Goal: Task Accomplishment & Management: Manage account settings

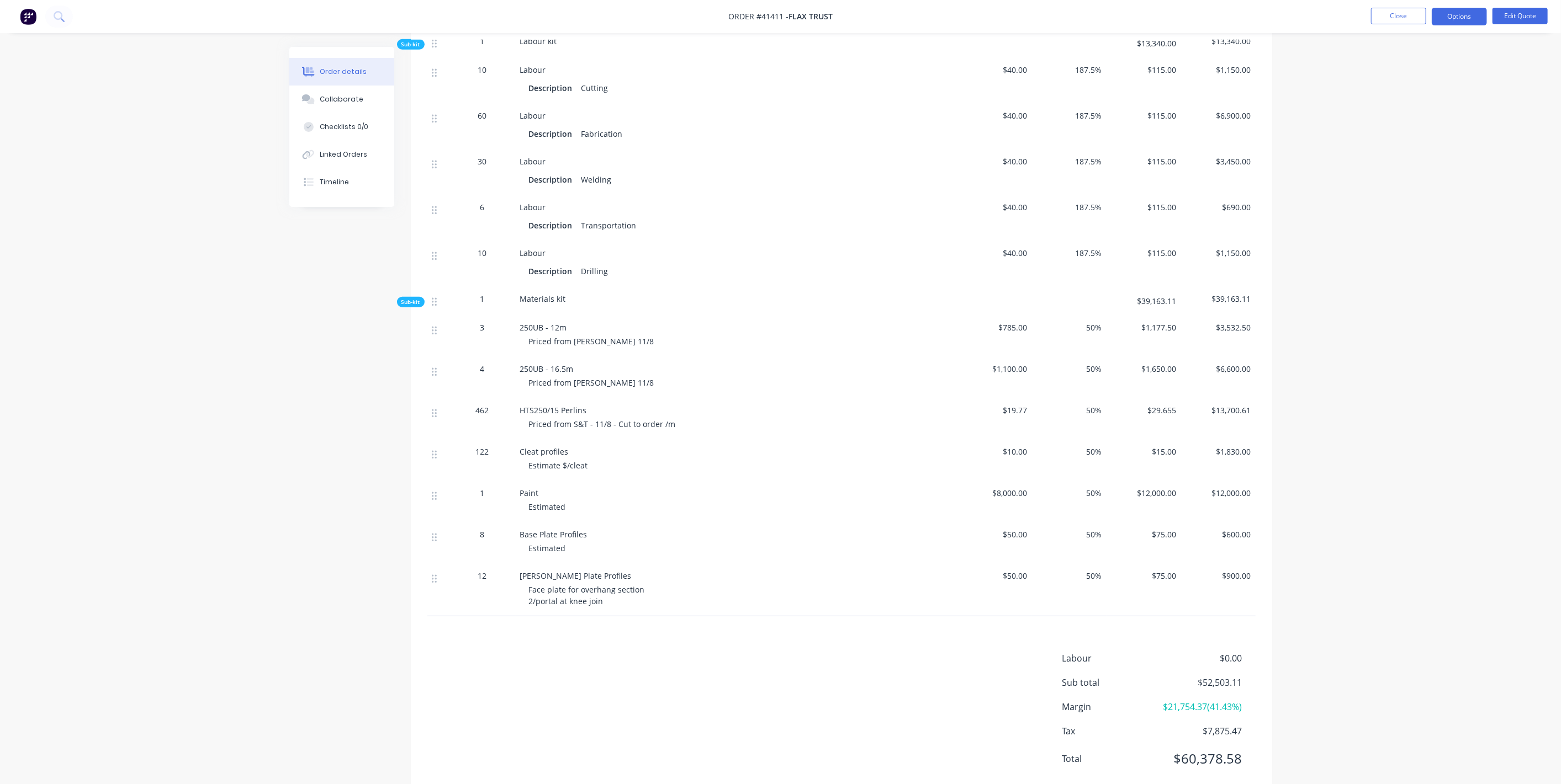
scroll to position [554, 0]
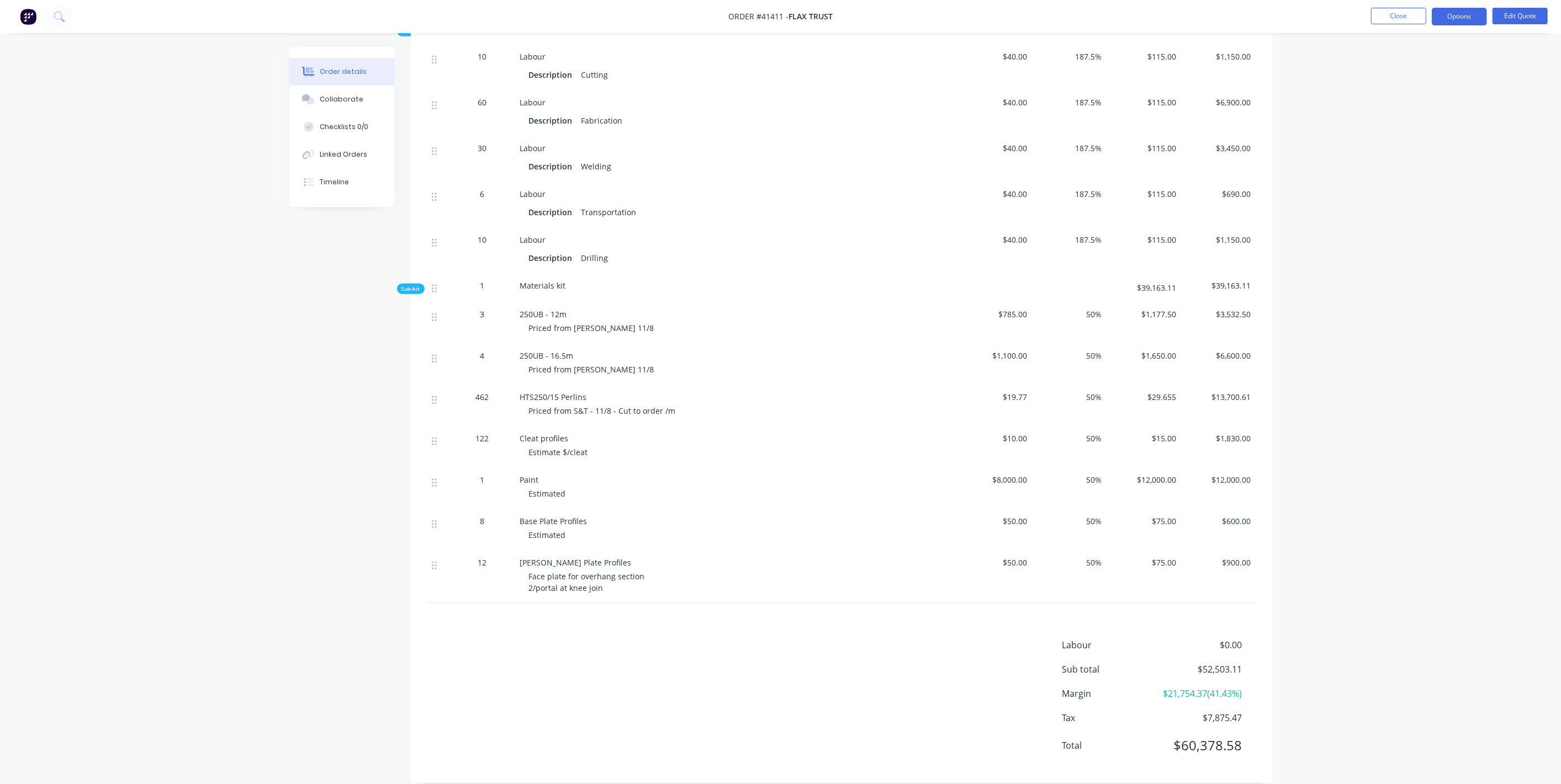
click at [1091, 301] on div "50%" at bounding box center [1069, 322] width 75 height 41
click at [1091, 309] on span "50%" at bounding box center [1069, 314] width 66 height 11
click at [1533, 12] on button "Edit Quote" at bounding box center [1520, 16] width 55 height 17
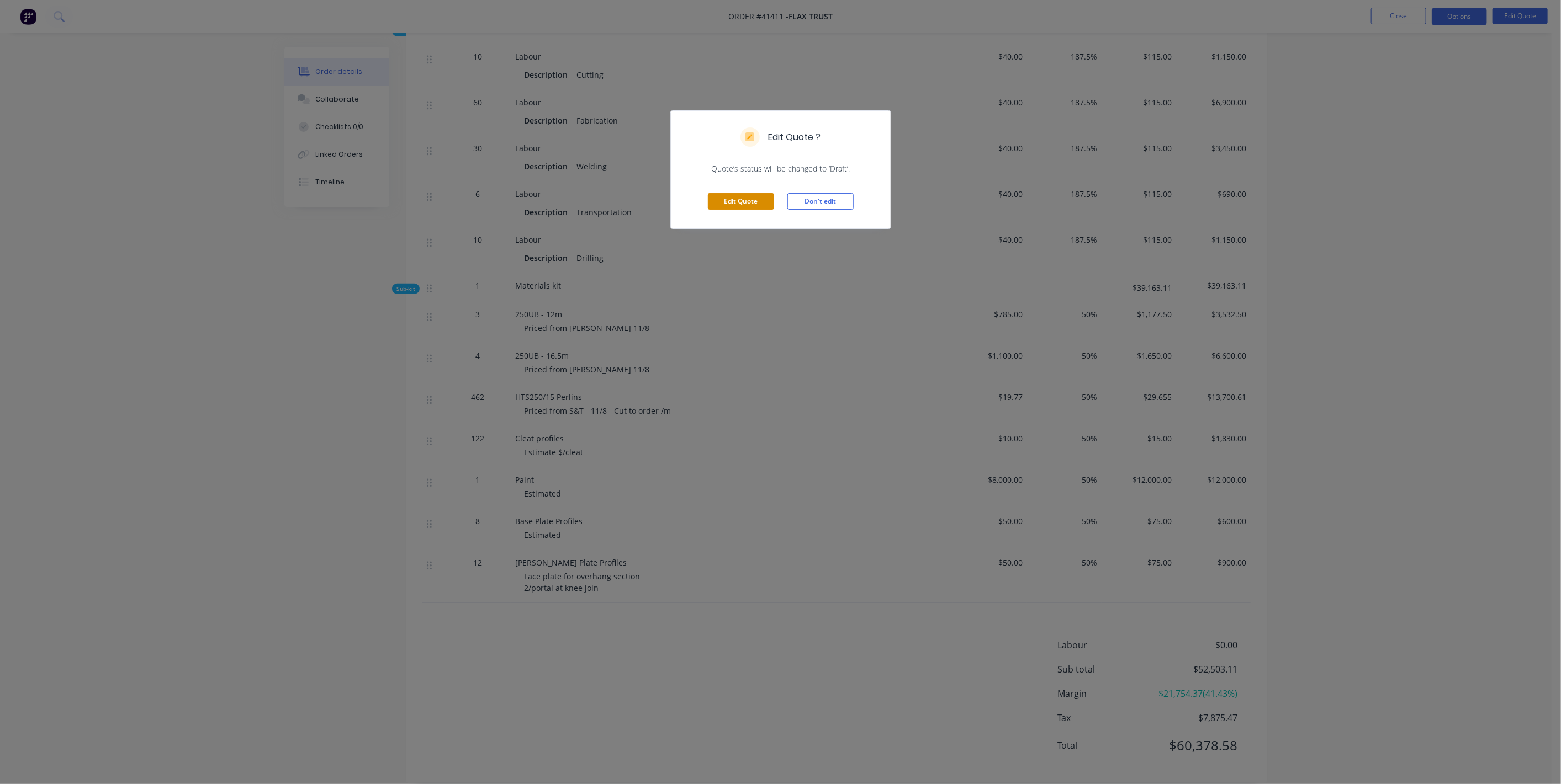
click at [712, 200] on button "Edit Quote" at bounding box center [740, 201] width 66 height 17
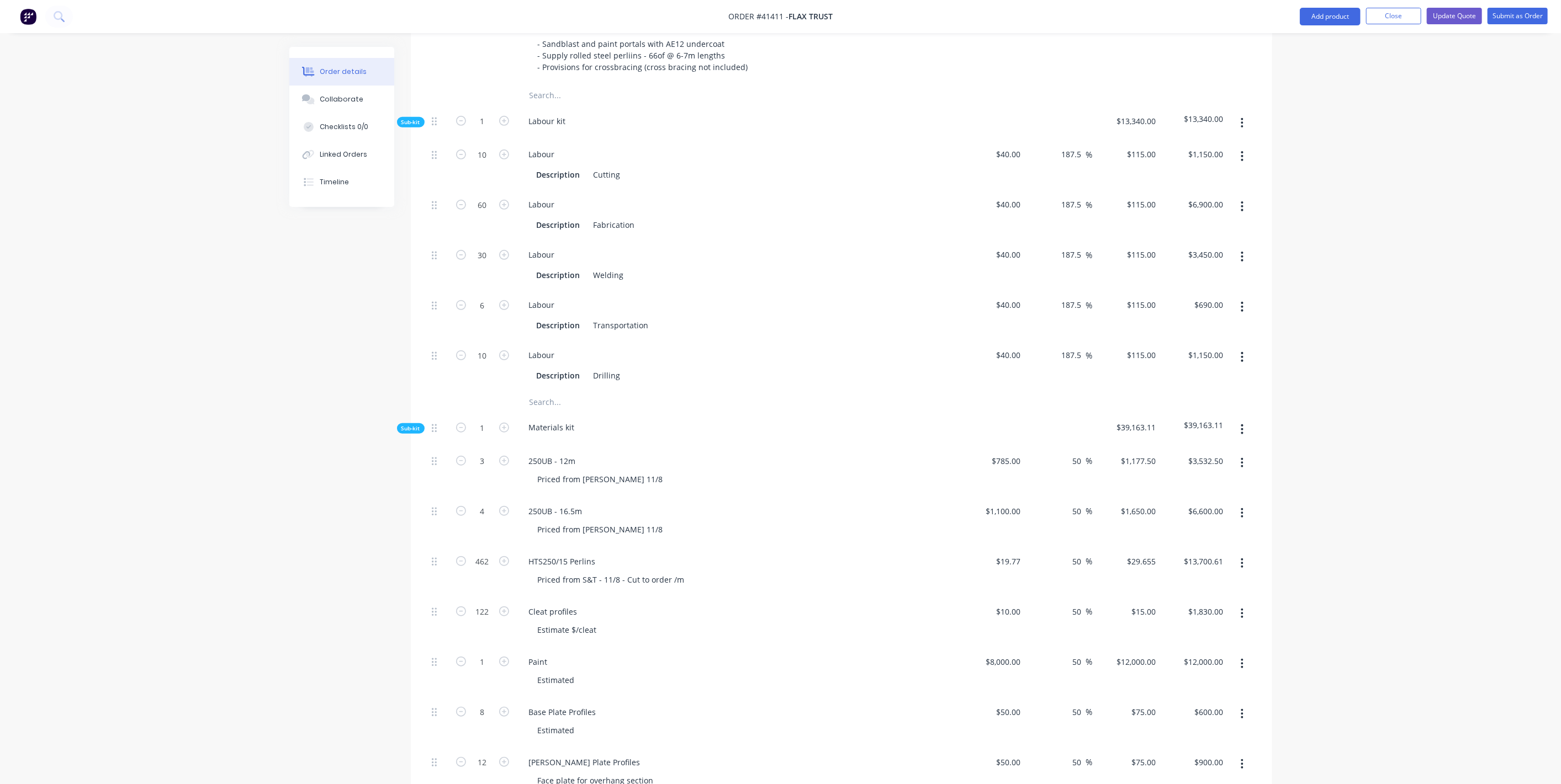
scroll to position [613, 0]
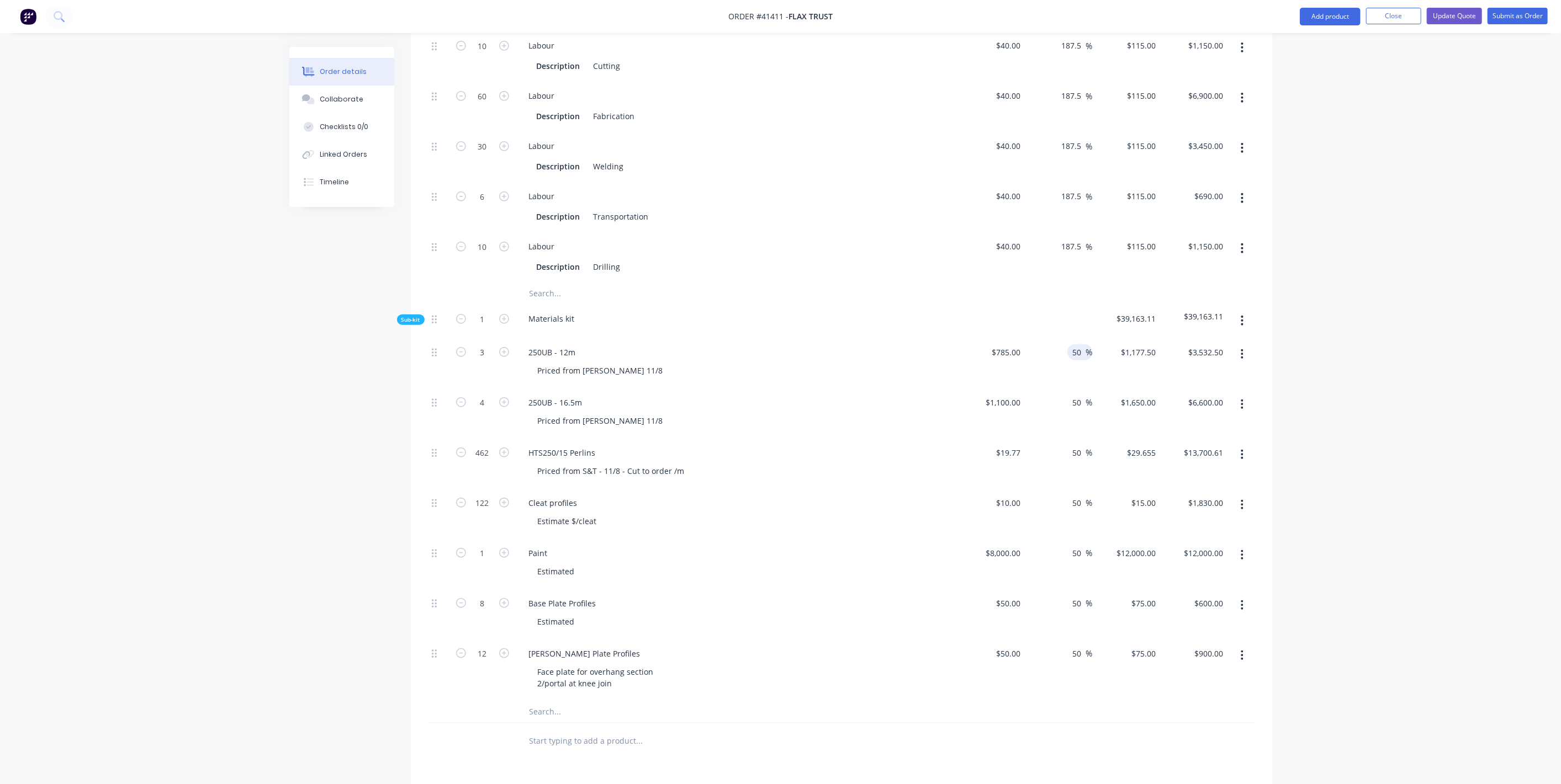
click at [1077, 345] on input "50" at bounding box center [1078, 352] width 14 height 16
type input "60"
type input "$1,256.00"
type input "$3,768.00"
click at [1080, 395] on input "50" at bounding box center [1078, 403] width 14 height 16
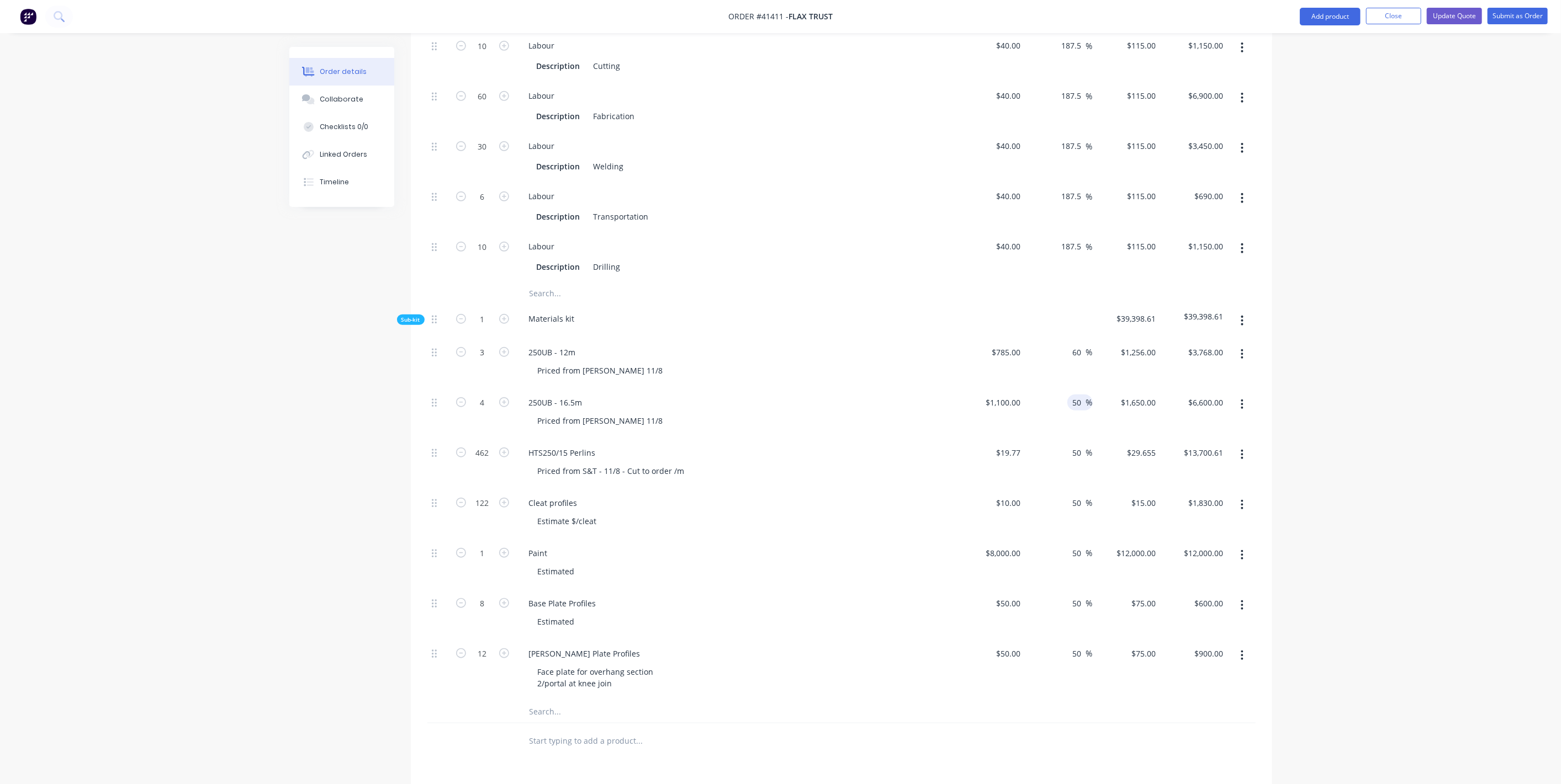
click at [1080, 395] on input "50" at bounding box center [1078, 403] width 14 height 16
type input "60"
type input "$1,760.00"
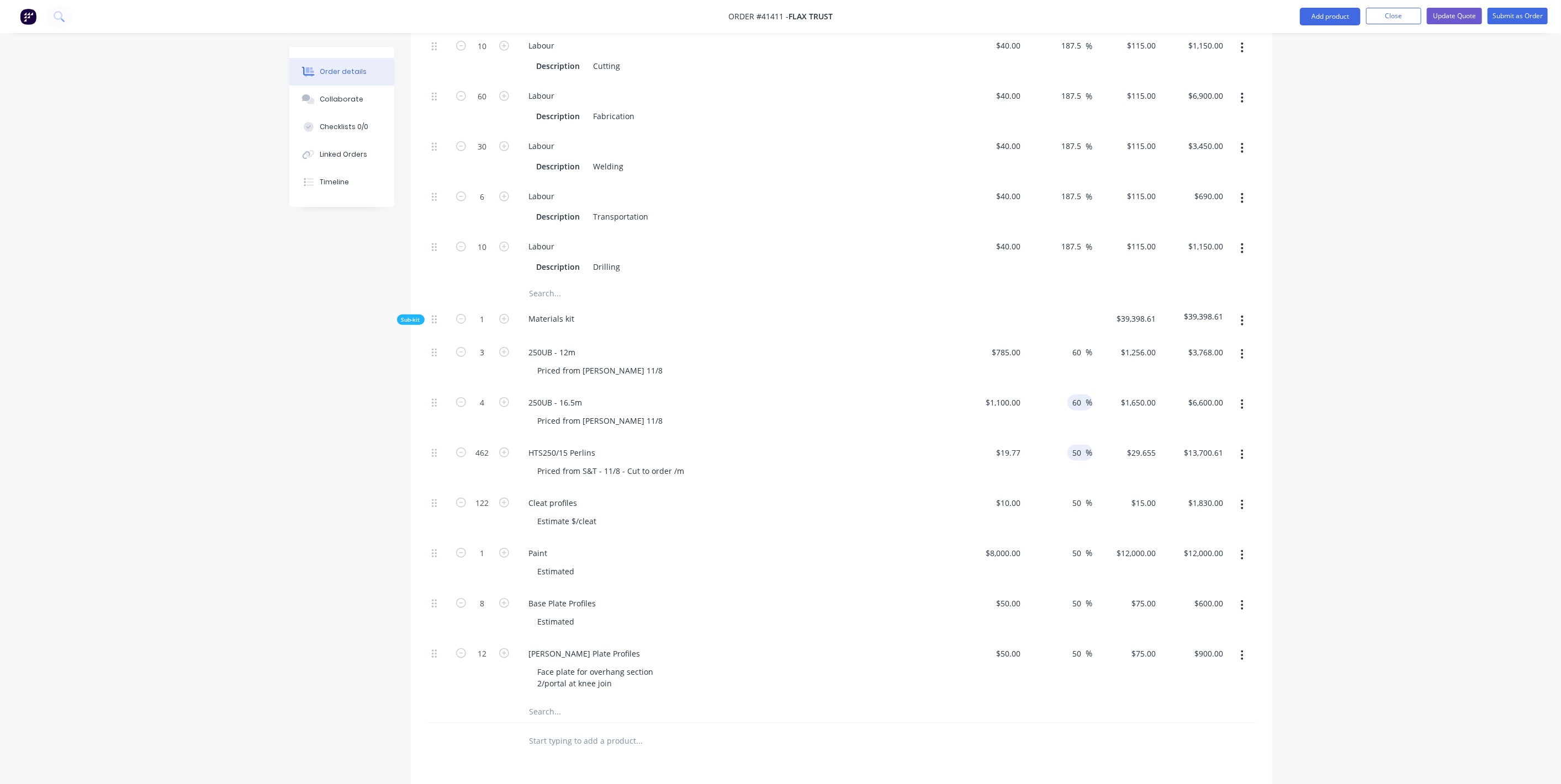
type input "$7,040.00"
click at [1082, 445] on input "50" at bounding box center [1078, 453] width 14 height 16
type input "60"
type input "$31.632"
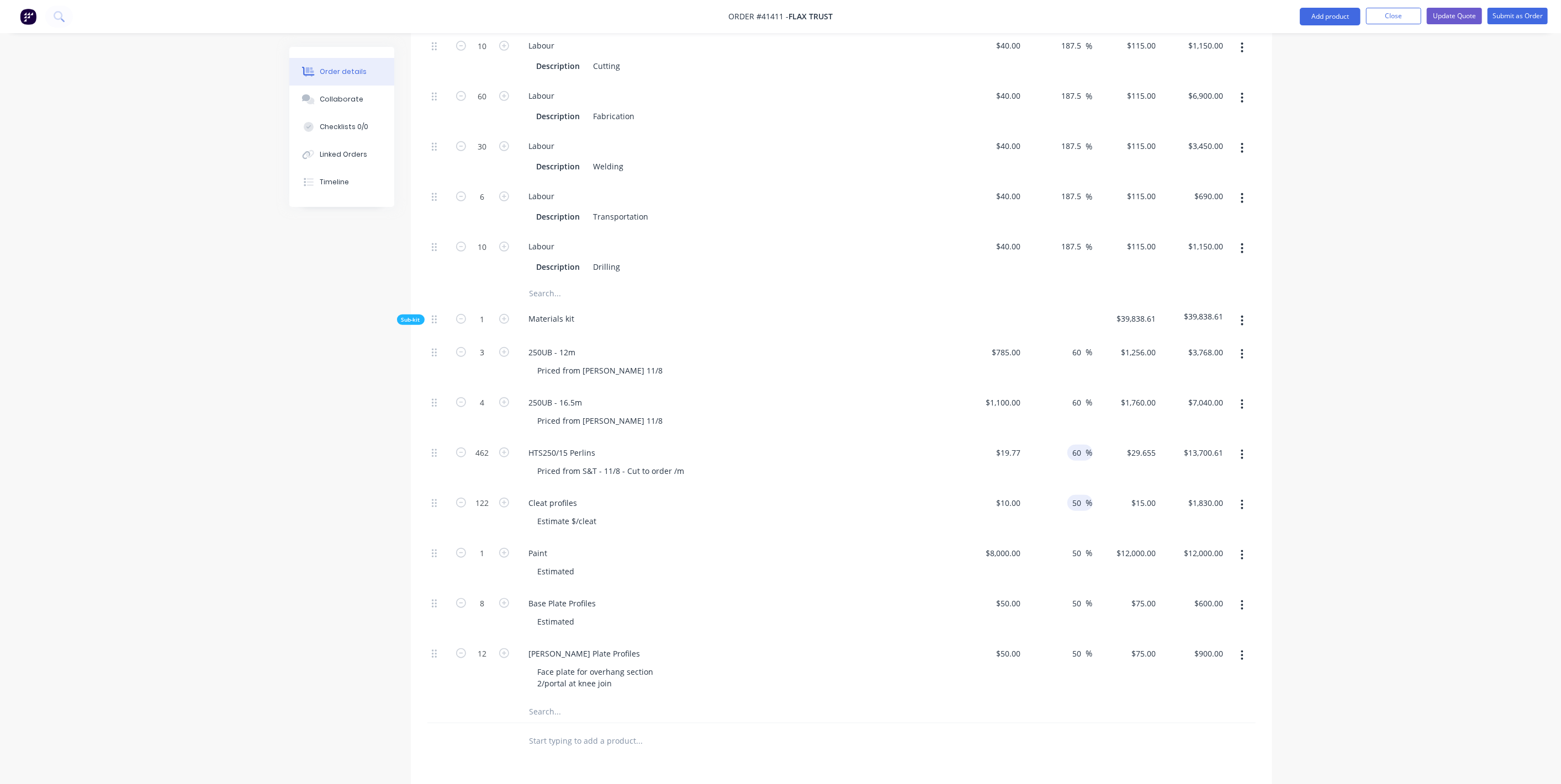
type input "$14,613.98"
click at [1083, 495] on input "50" at bounding box center [1078, 503] width 14 height 16
type input "60"
type input "$16.00"
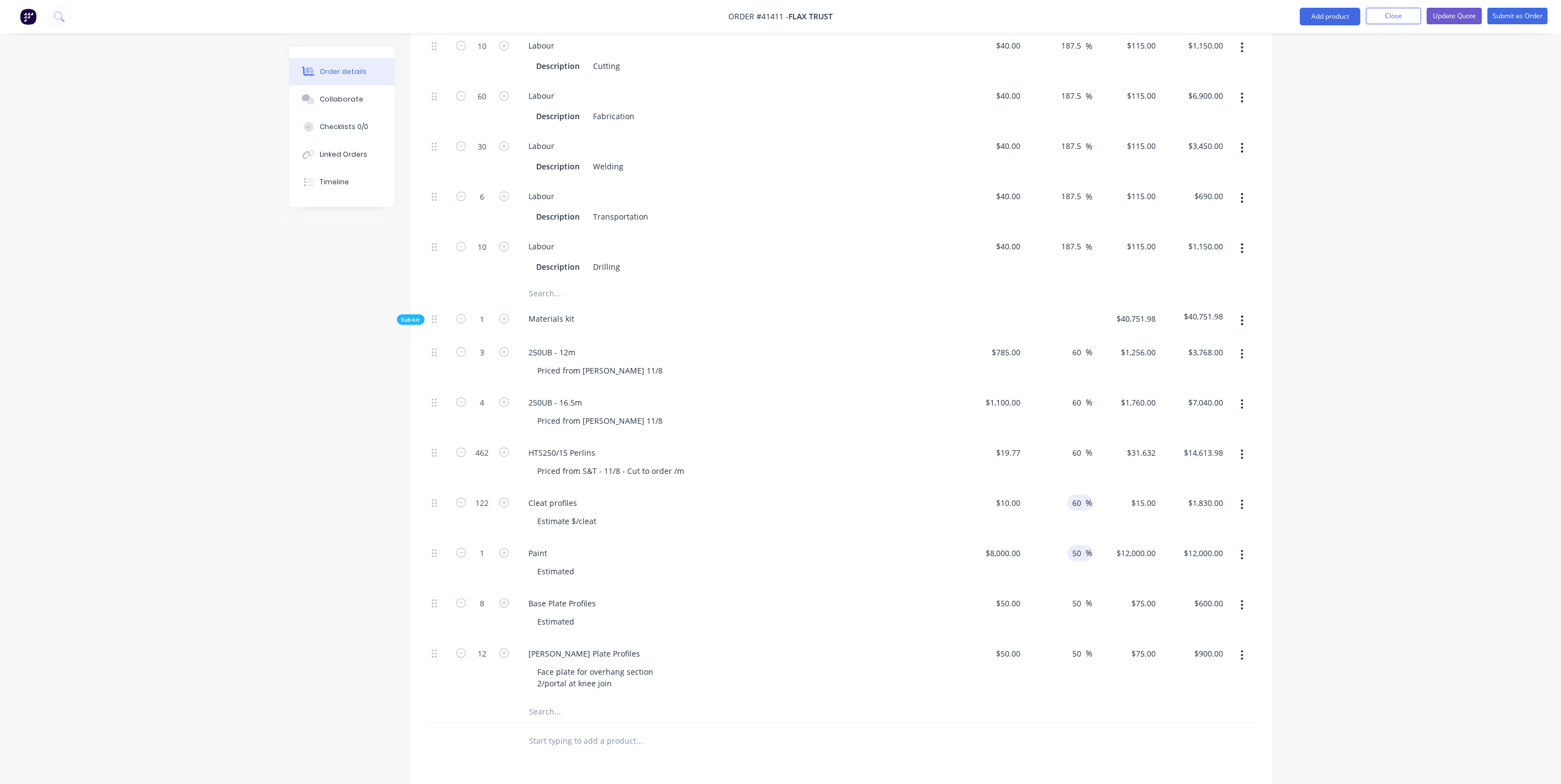
type input "$1,952.00"
click at [1076, 545] on input "50" at bounding box center [1078, 553] width 14 height 16
type input "0"
type input "60"
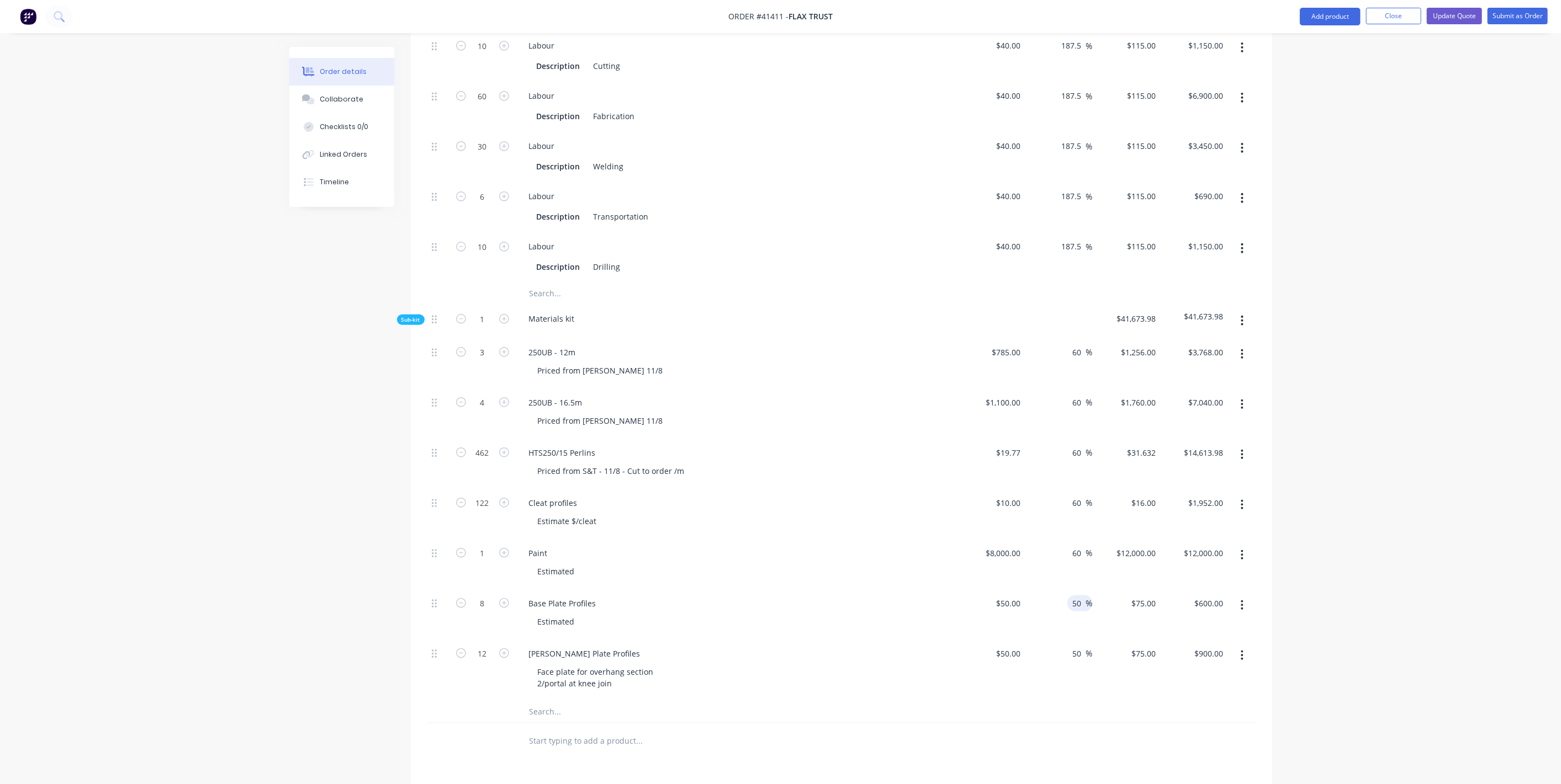
type input "$12,800.00"
click at [1080, 595] on input "50" at bounding box center [1078, 603] width 14 height 16
type input "60"
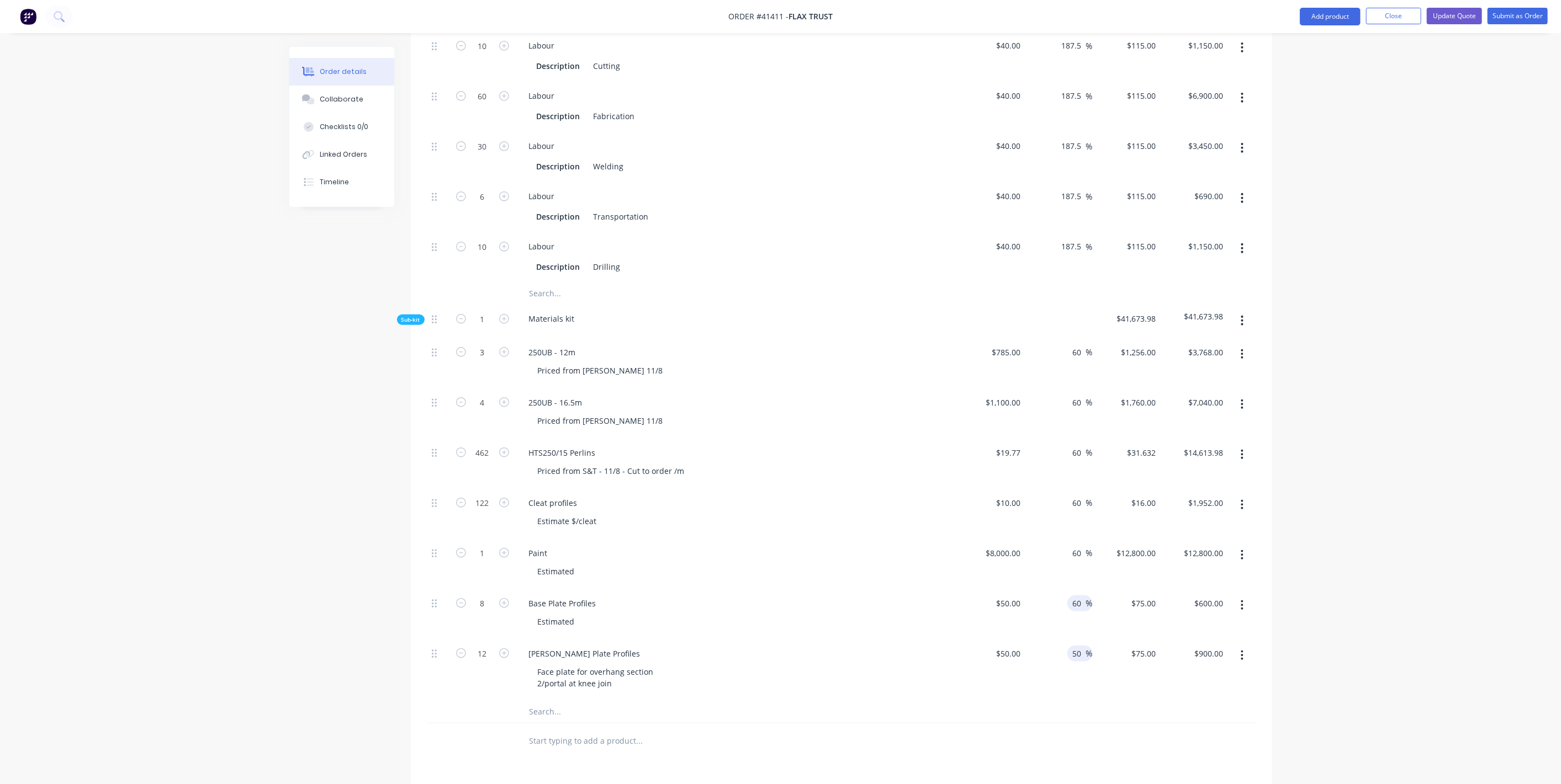
type input "$80.00"
type input "$640.00"
click at [1077, 645] on input "50" at bounding box center [1078, 653] width 14 height 16
type input "60"
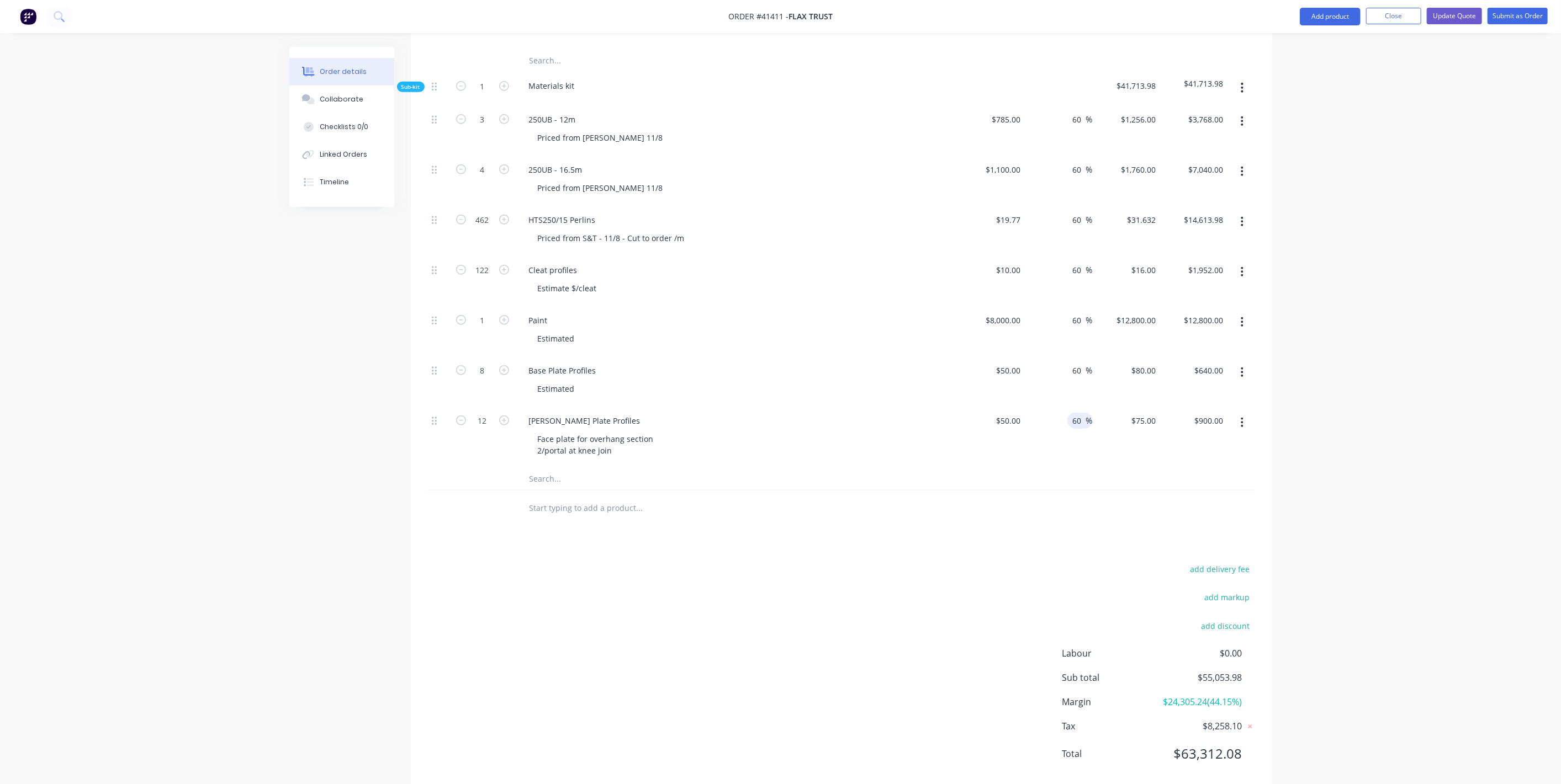
scroll to position [847, 0]
type input "$80.00"
type input "$960.00"
click at [1120, 560] on div "add delivery fee" at bounding box center [1186, 574] width 138 height 28
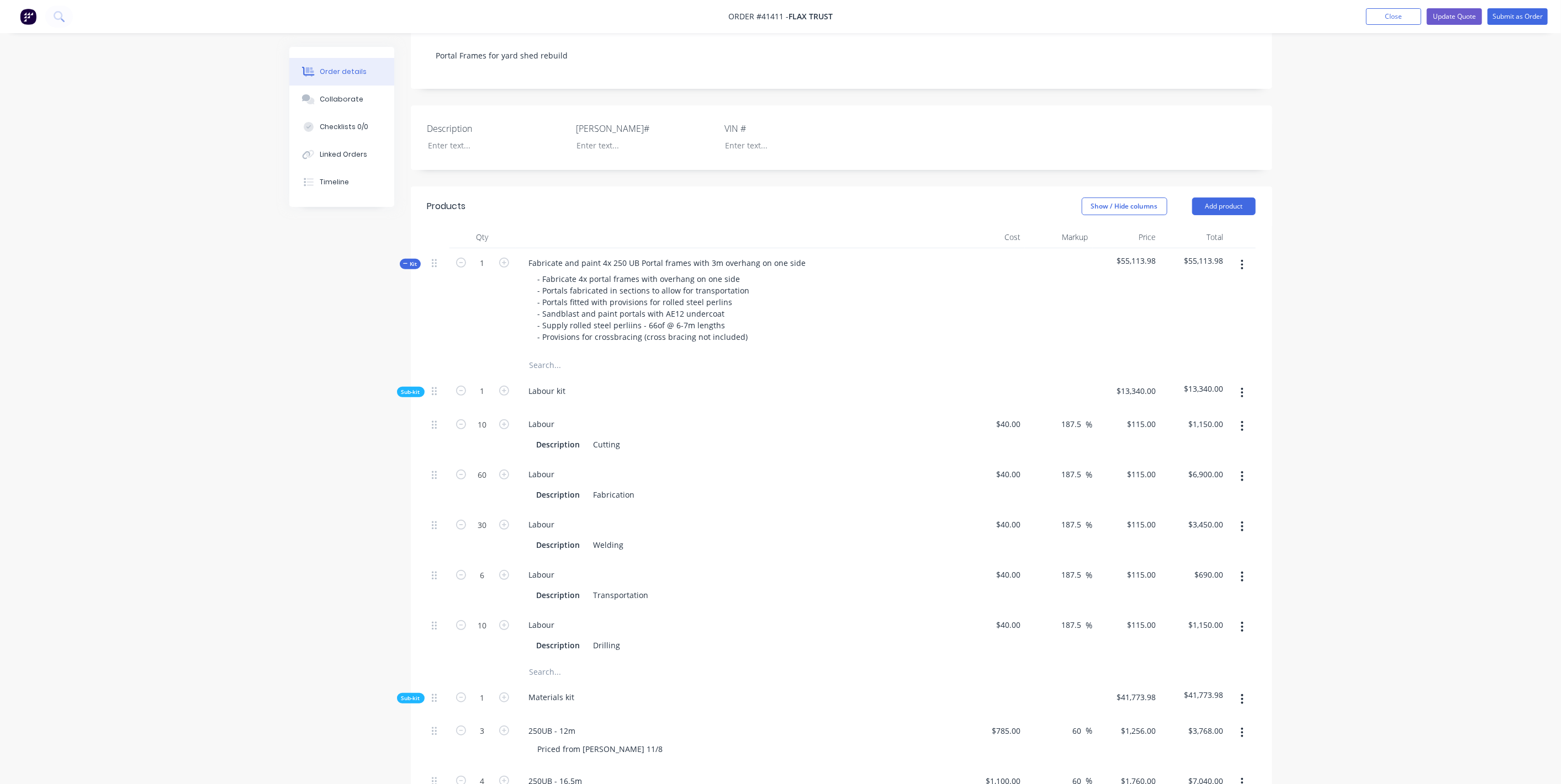
scroll to position [133, 0]
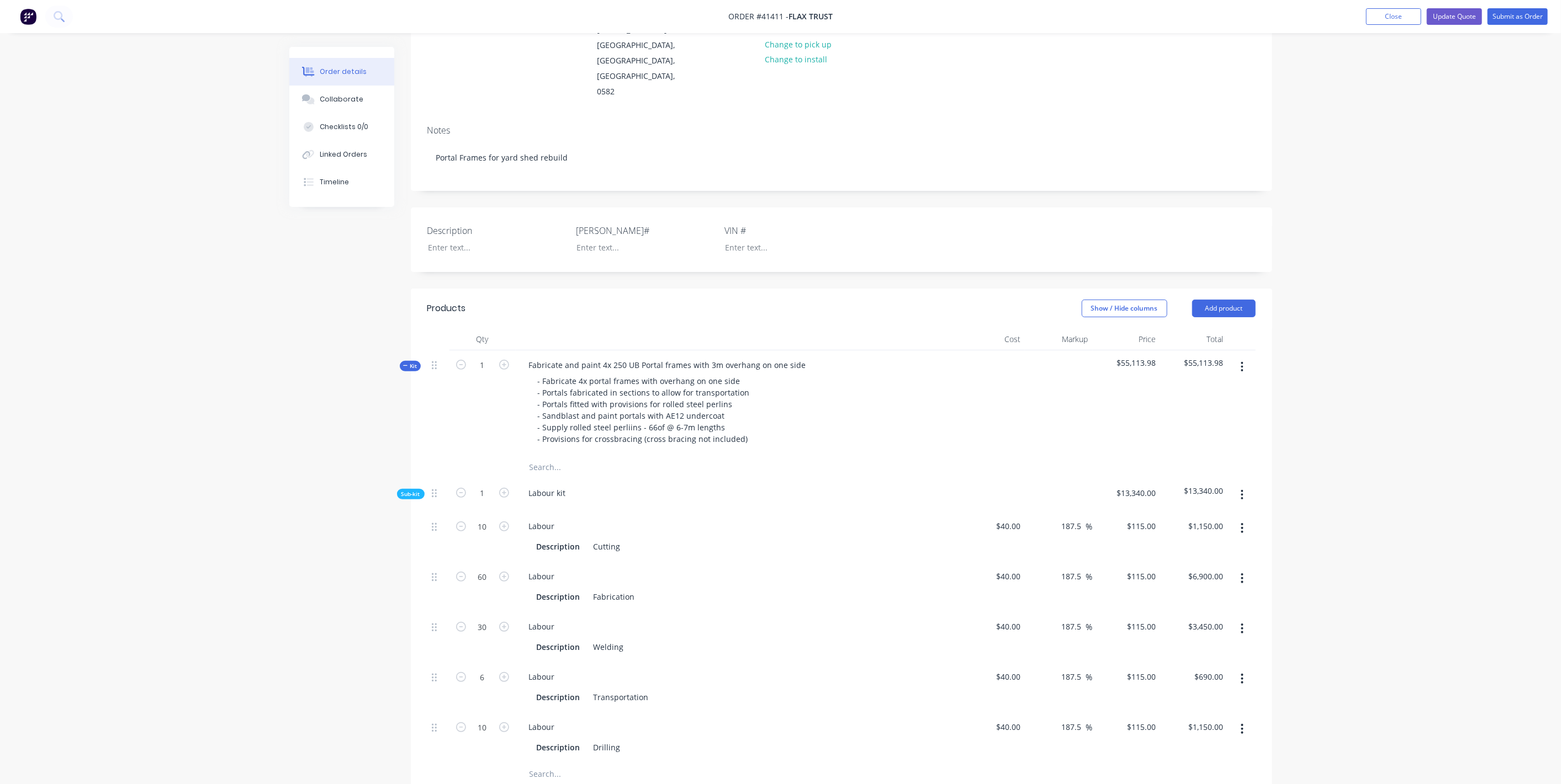
click at [411, 362] on span "Kit" at bounding box center [410, 366] width 14 height 8
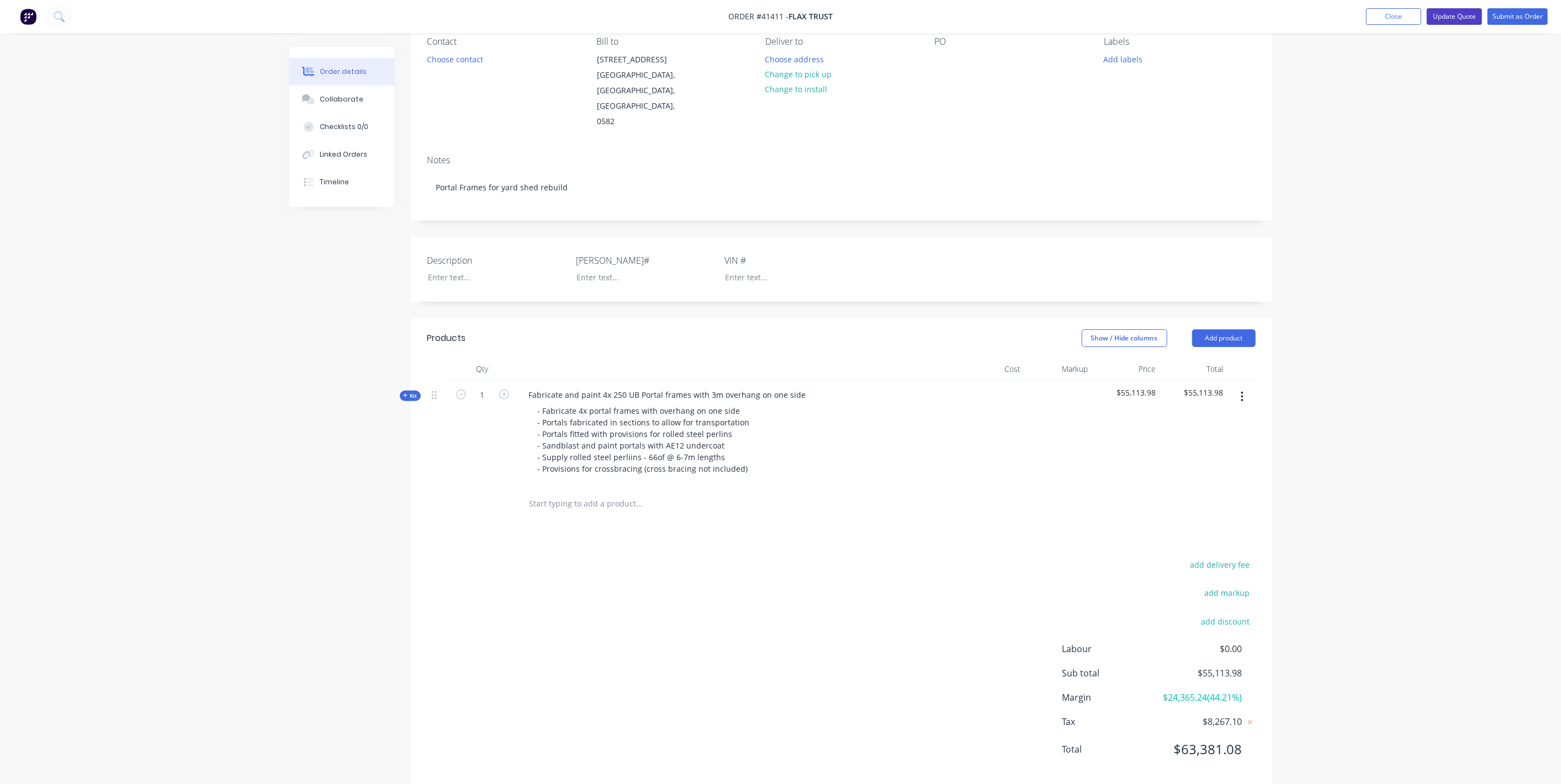
click at [1451, 14] on button "Update Quote" at bounding box center [1454, 16] width 55 height 17
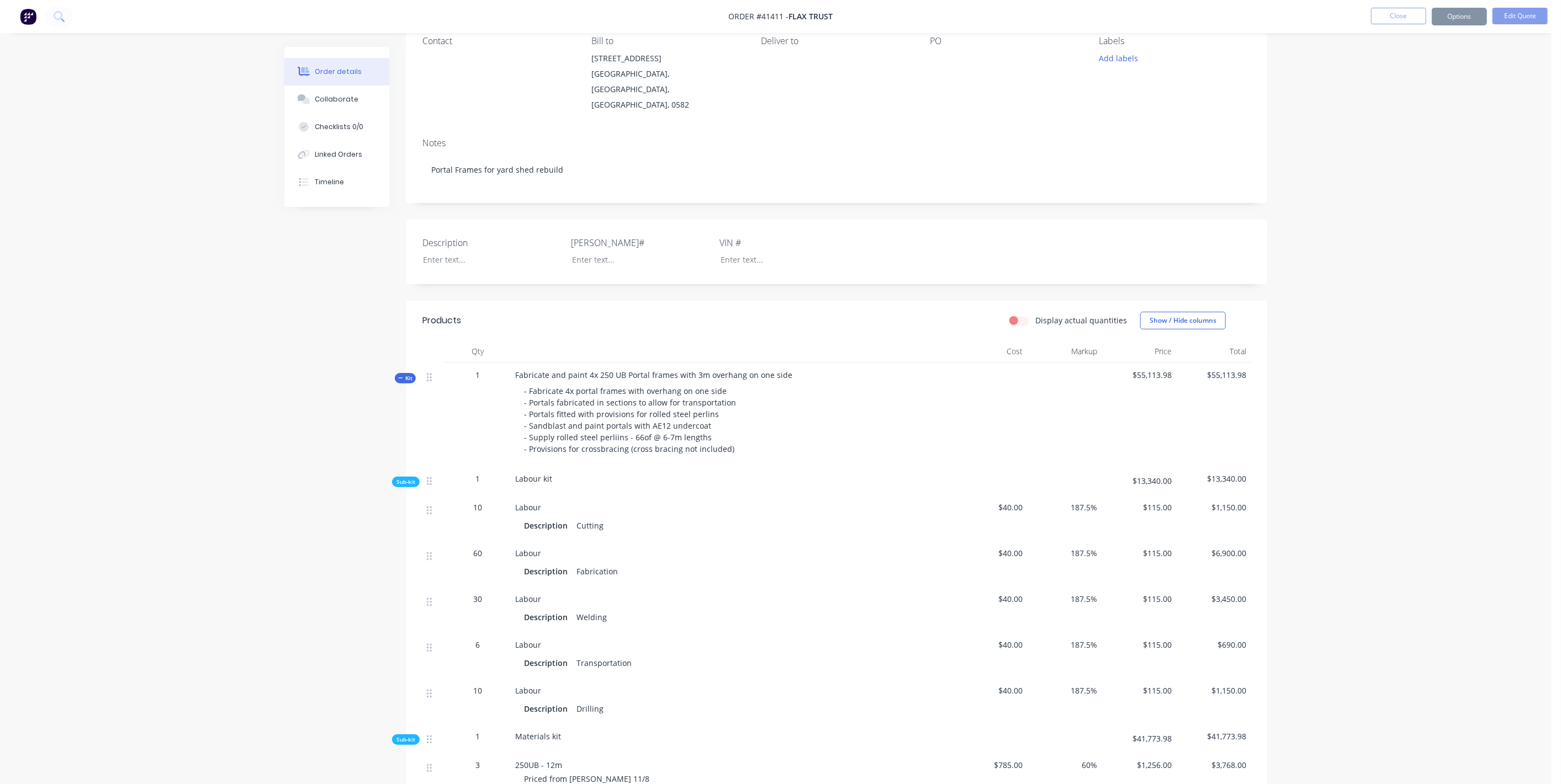
scroll to position [0, 0]
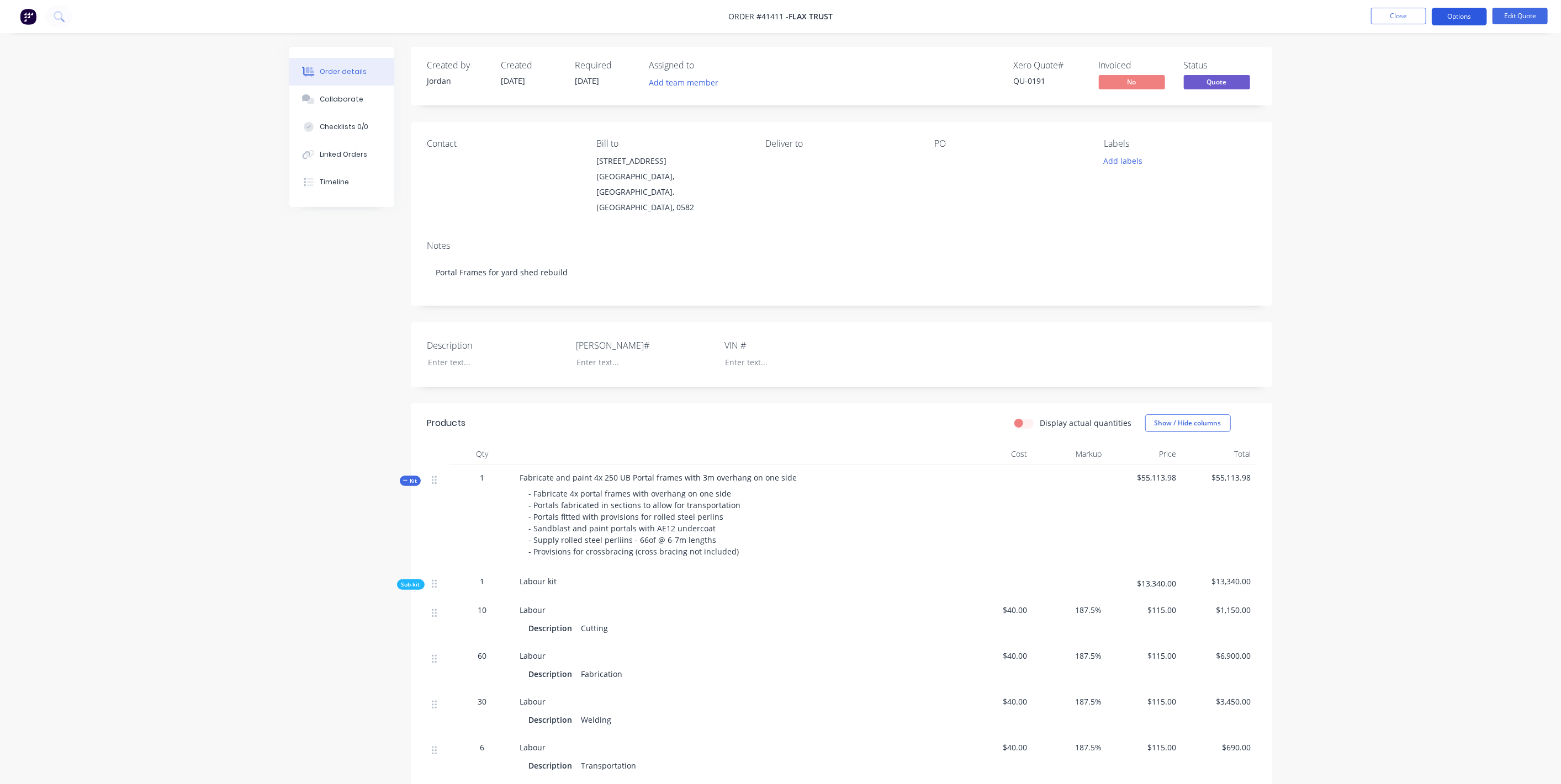
click at [1464, 15] on button "Options" at bounding box center [1459, 17] width 55 height 18
click at [1399, 70] on div "Quote" at bounding box center [1426, 67] width 102 height 16
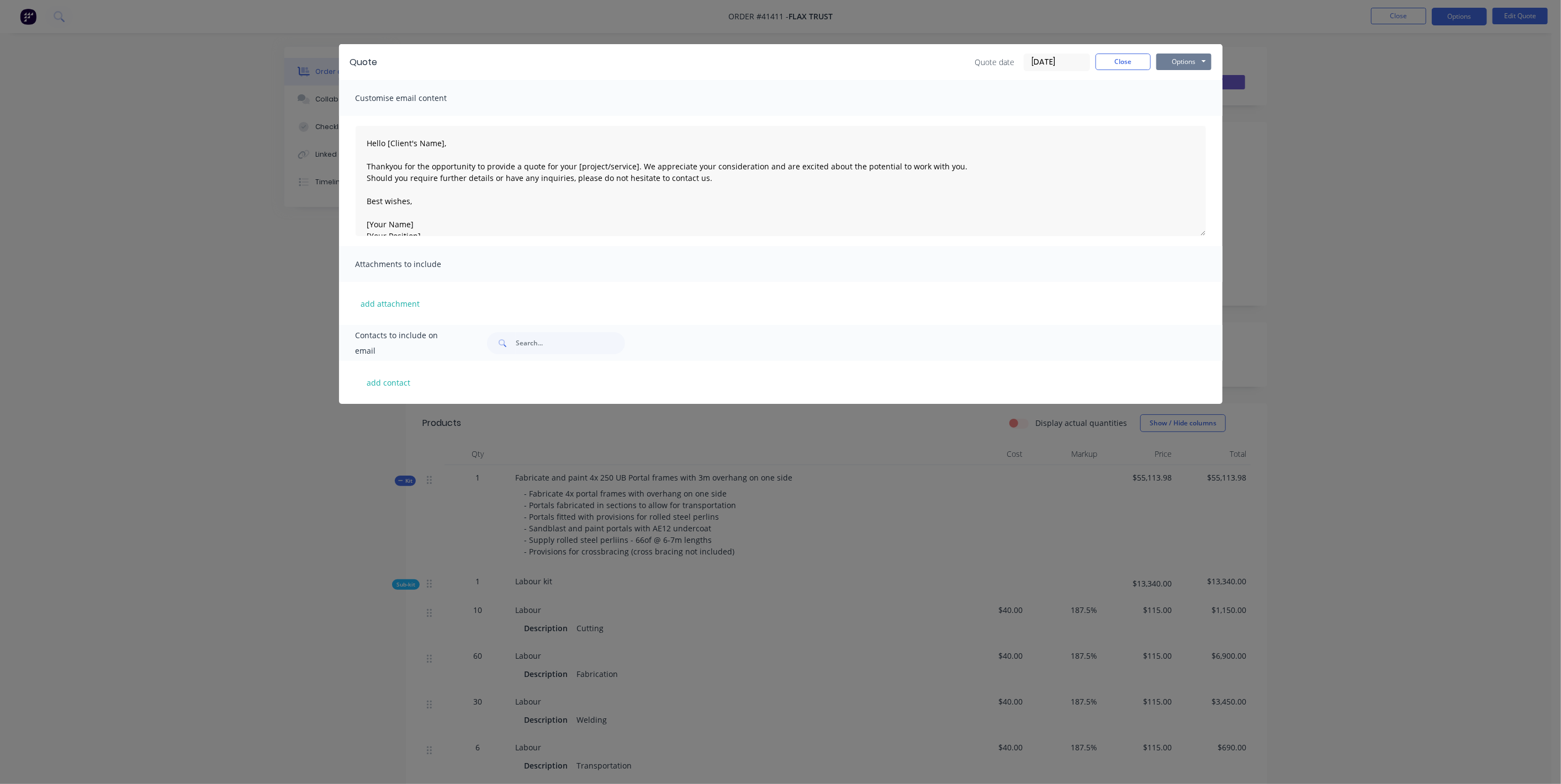
click at [1178, 62] on button "Options" at bounding box center [1183, 62] width 55 height 17
click at [1198, 83] on button "Preview" at bounding box center [1191, 81] width 70 height 18
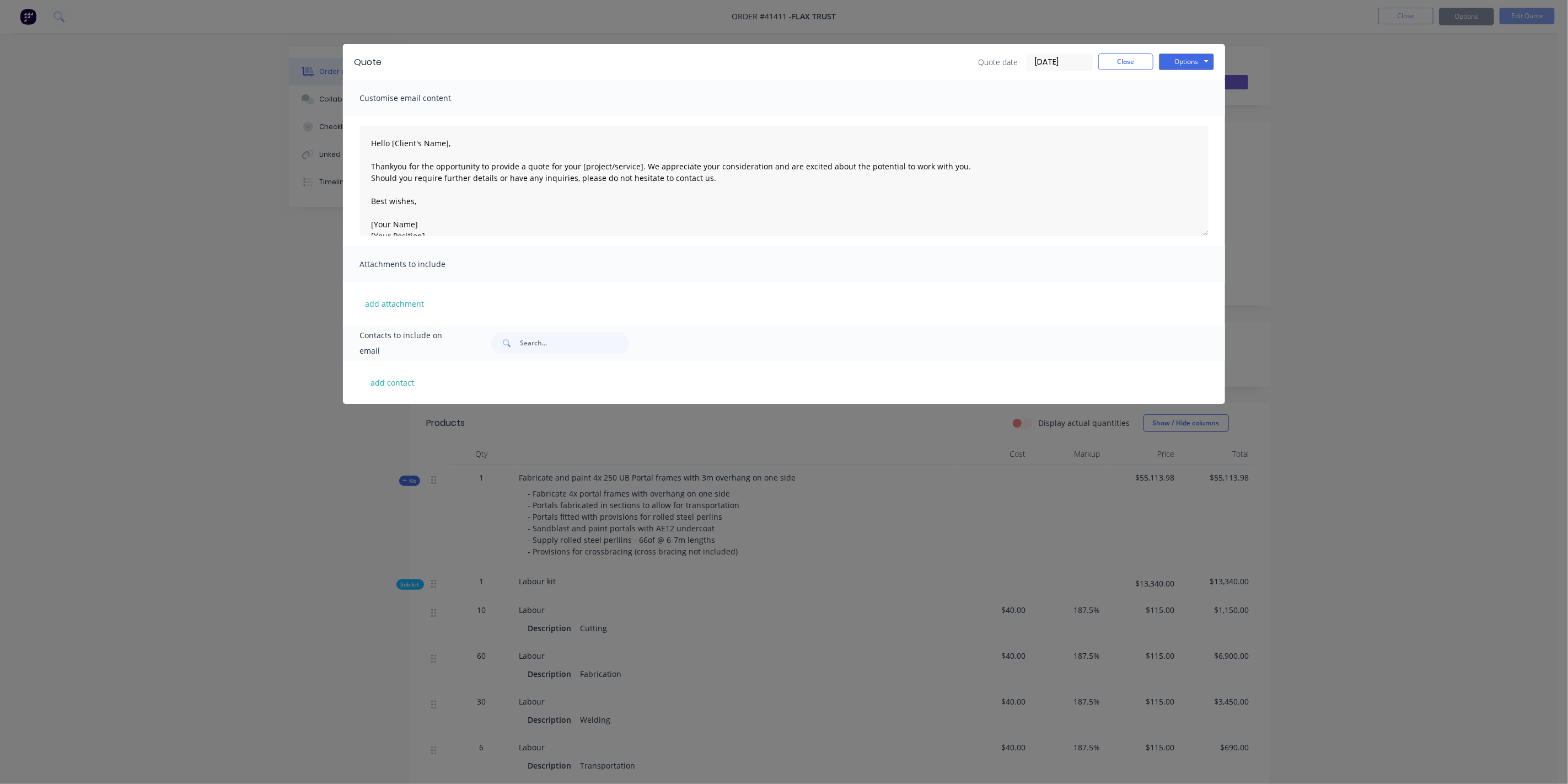
type textarea "Hello [Client's Name], Thankyou for the opportunity to provide a quote for your…"
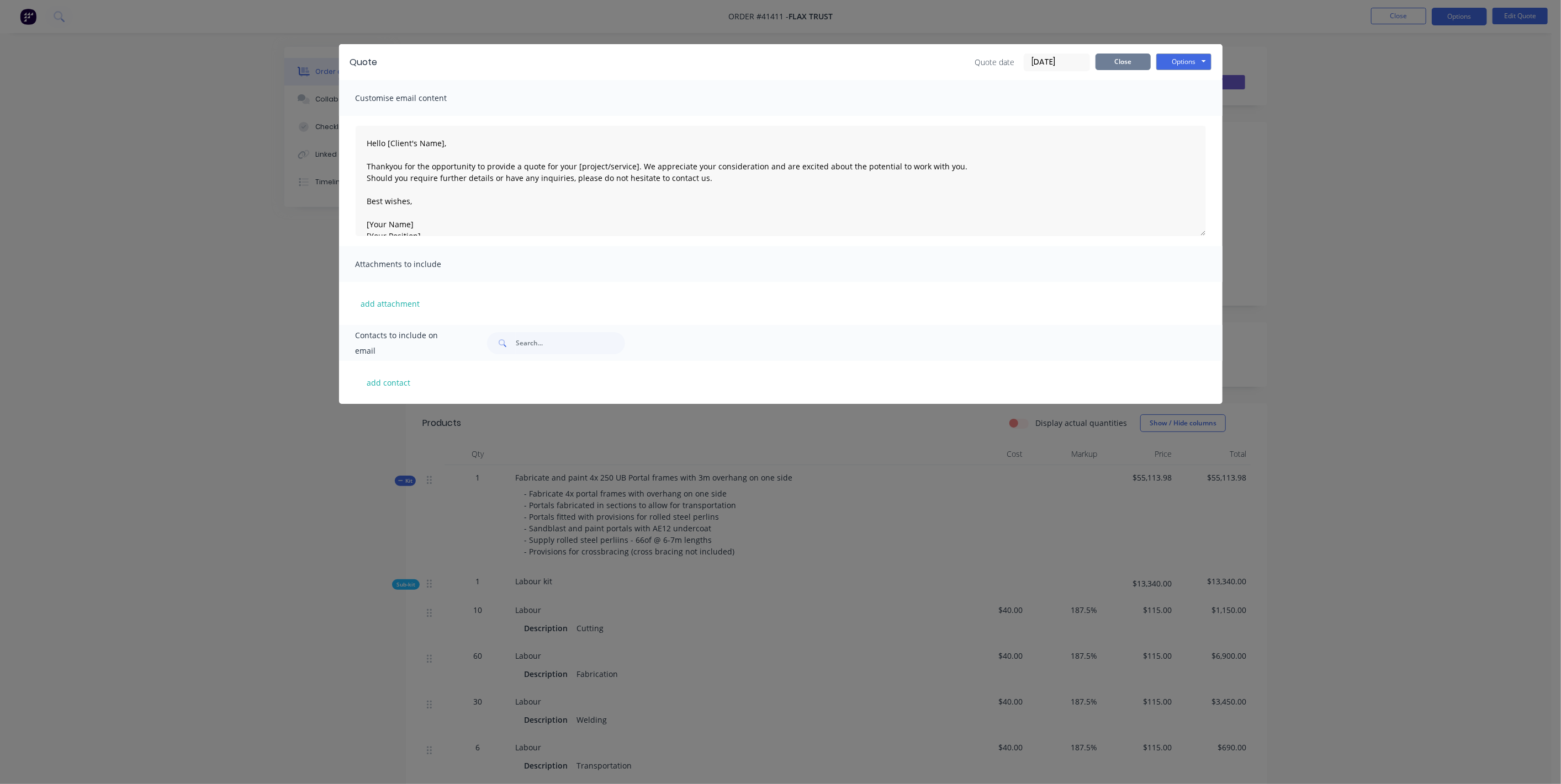
click at [1135, 59] on button "Close" at bounding box center [1122, 62] width 55 height 17
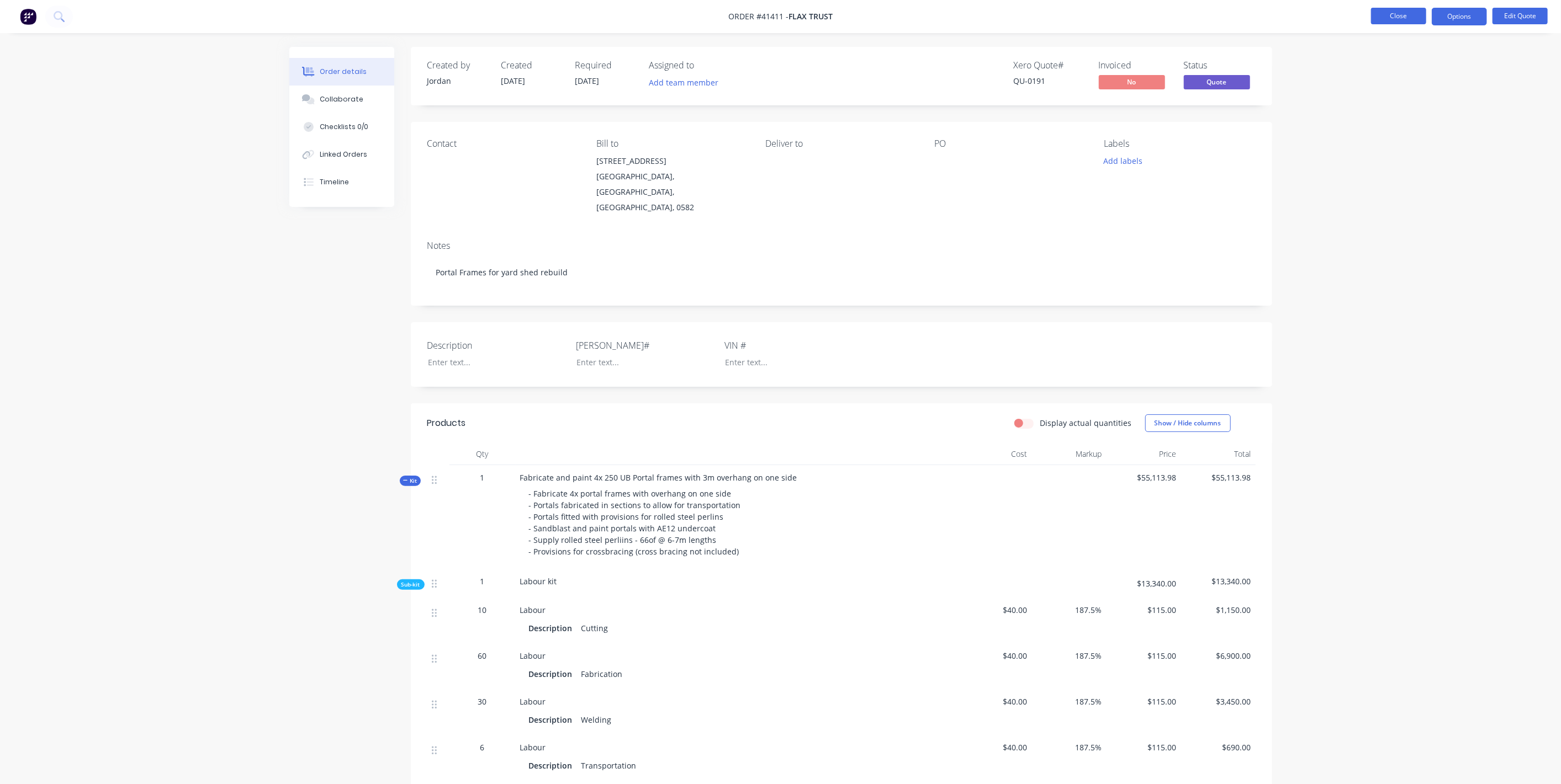
click at [1407, 9] on button "Close" at bounding box center [1398, 16] width 55 height 17
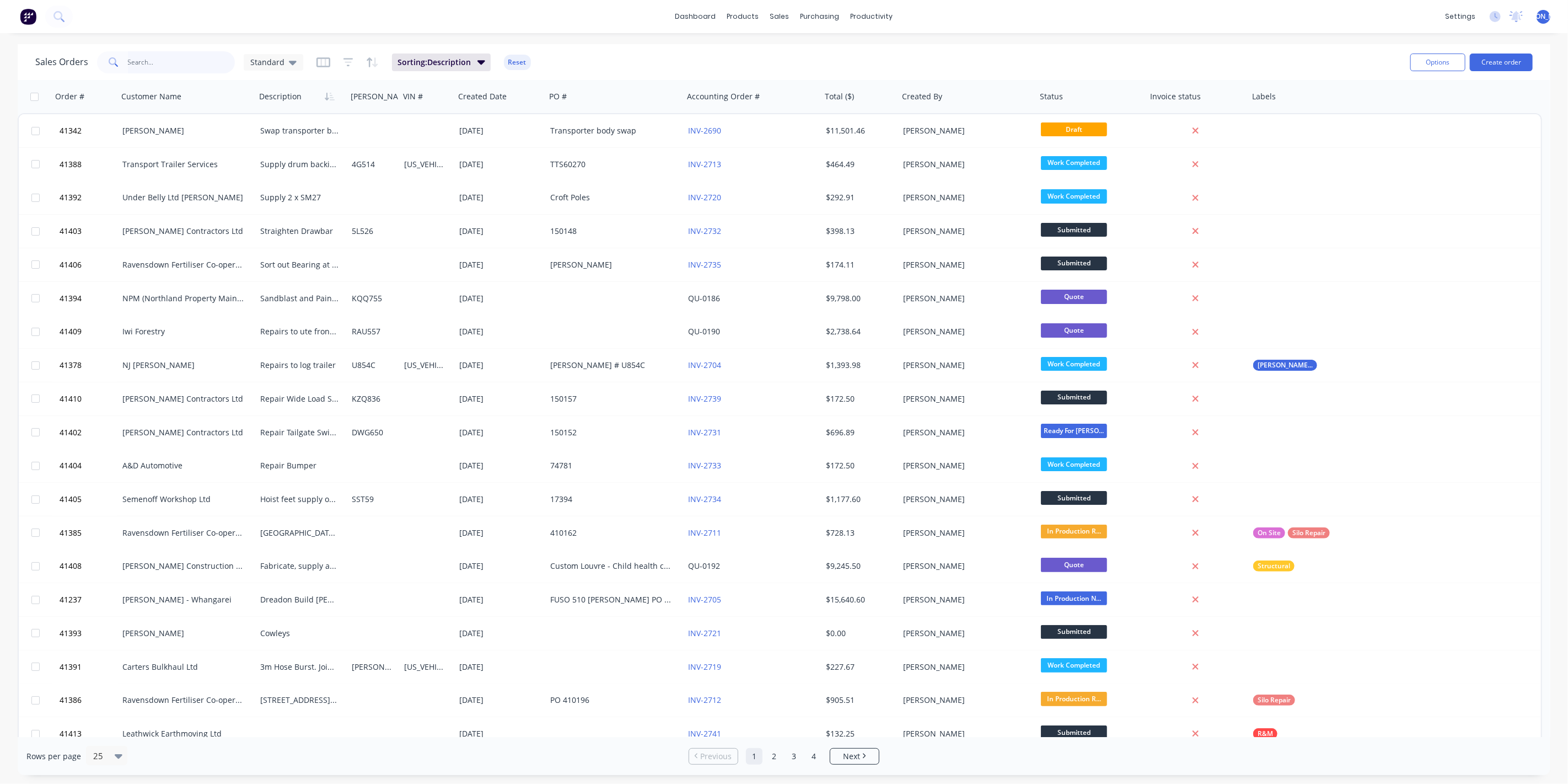
click at [163, 55] on input "text" at bounding box center [182, 62] width 107 height 22
click at [170, 60] on input "text" at bounding box center [182, 62] width 107 height 22
type input "bell"
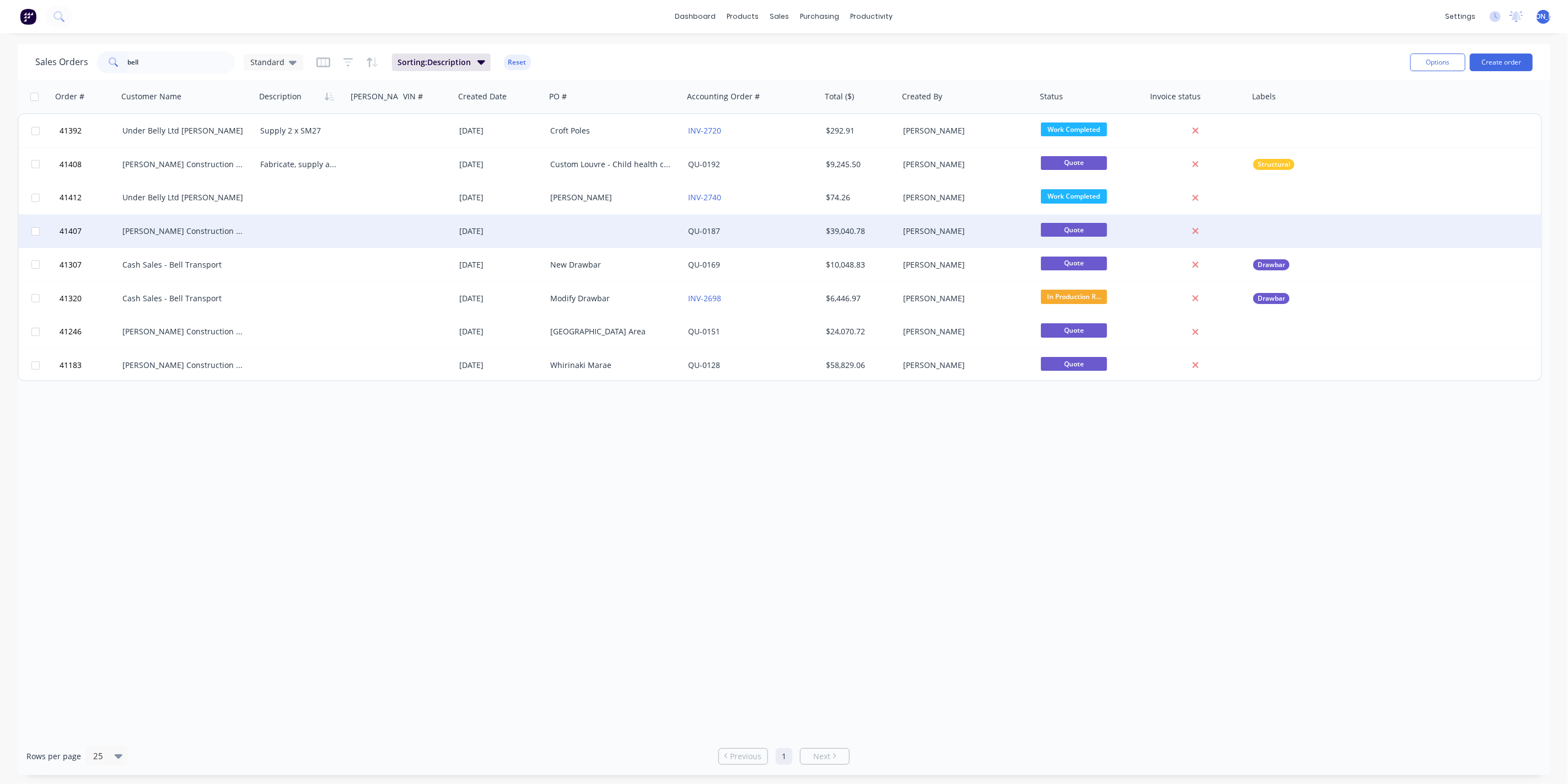
click at [176, 224] on div "[PERSON_NAME] Construction Ltd" at bounding box center [186, 231] width 138 height 33
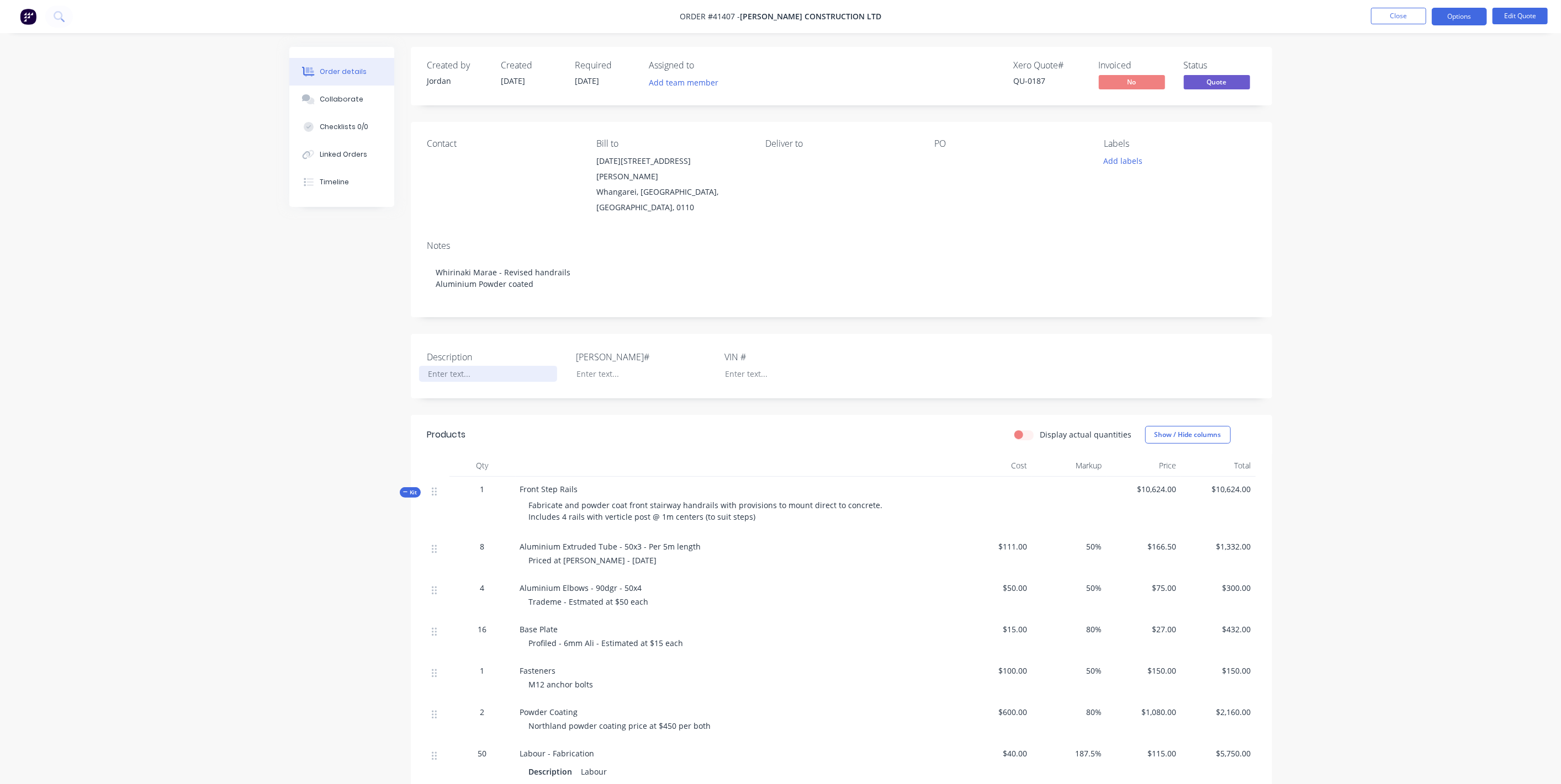
drag, startPoint x: 447, startPoint y: 359, endPoint x: 463, endPoint y: 354, distance: 16.8
click at [447, 366] on div at bounding box center [487, 374] width 138 height 16
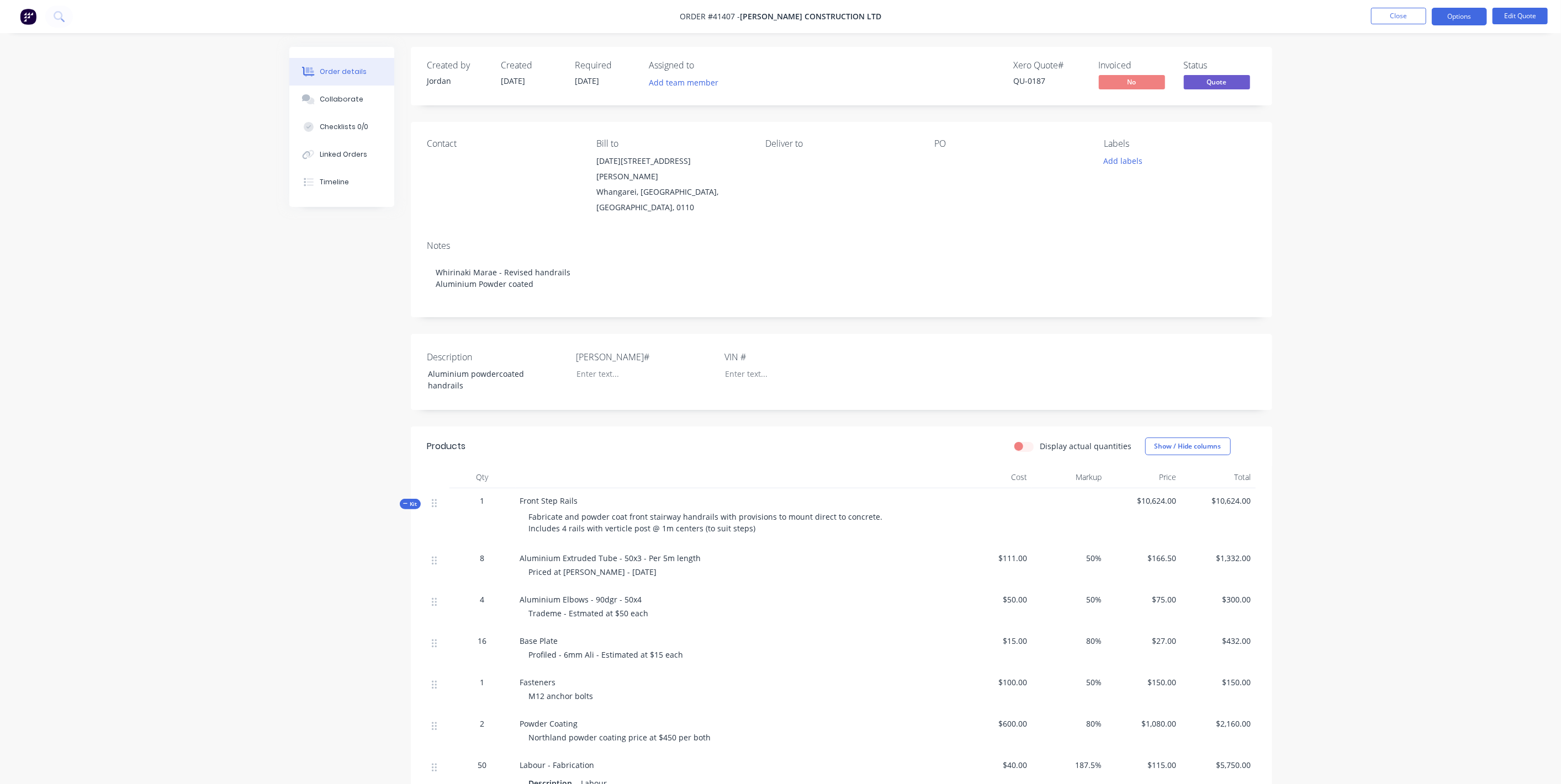
click at [877, 357] on div "Description Aluminium powdercoated handrails [PERSON_NAME]# VIN #" at bounding box center [841, 372] width 861 height 76
click at [470, 366] on div "Aluminium powdercoated handrails" at bounding box center [487, 379] width 138 height 27
click at [478, 368] on div "Aluminium powdercoated handrails" at bounding box center [487, 379] width 138 height 27
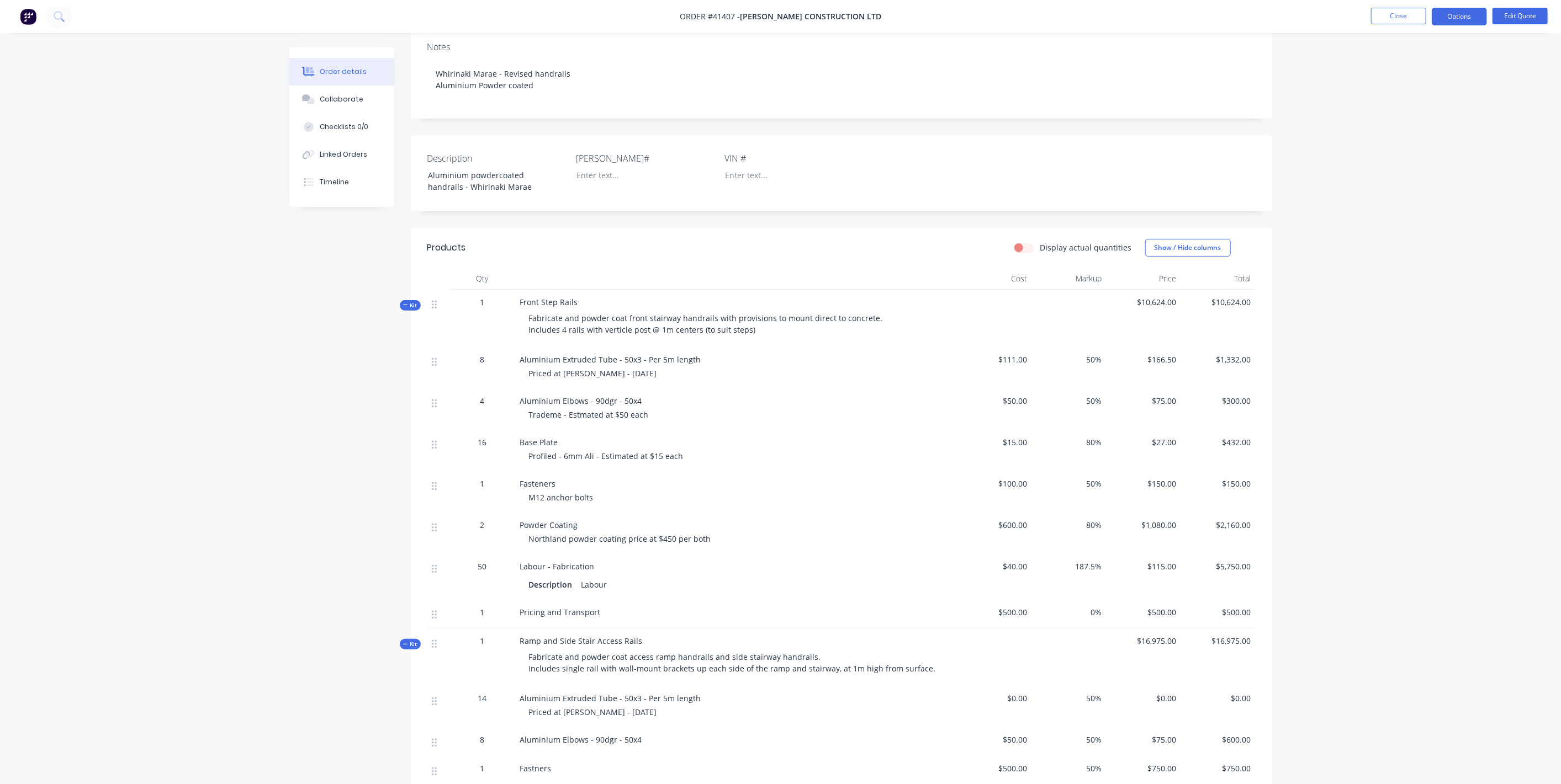
scroll to position [204, 0]
click at [404, 295] on span "Kit" at bounding box center [410, 299] width 14 height 8
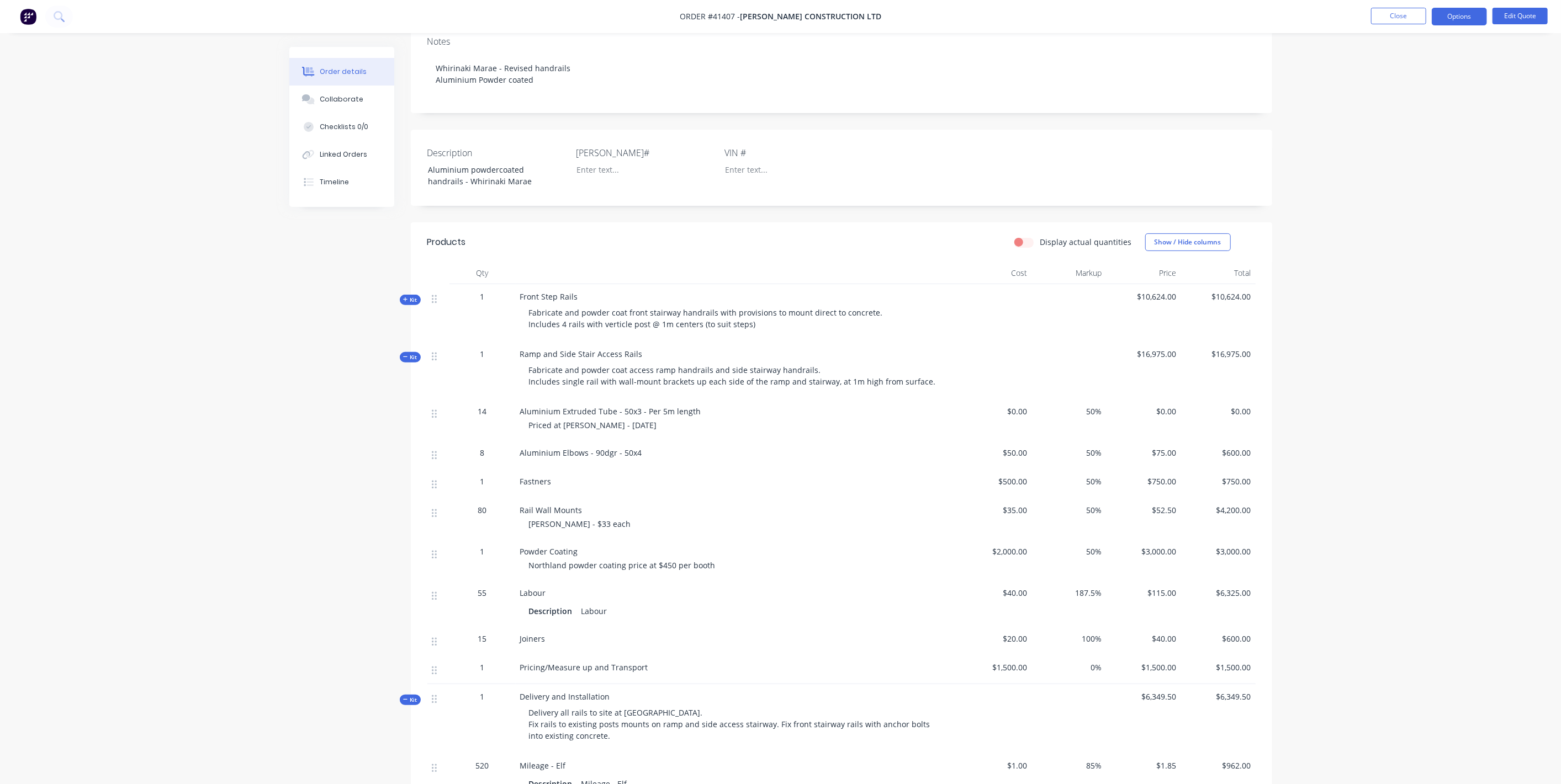
click at [410, 294] on div "Kit" at bounding box center [410, 300] width 21 height 11
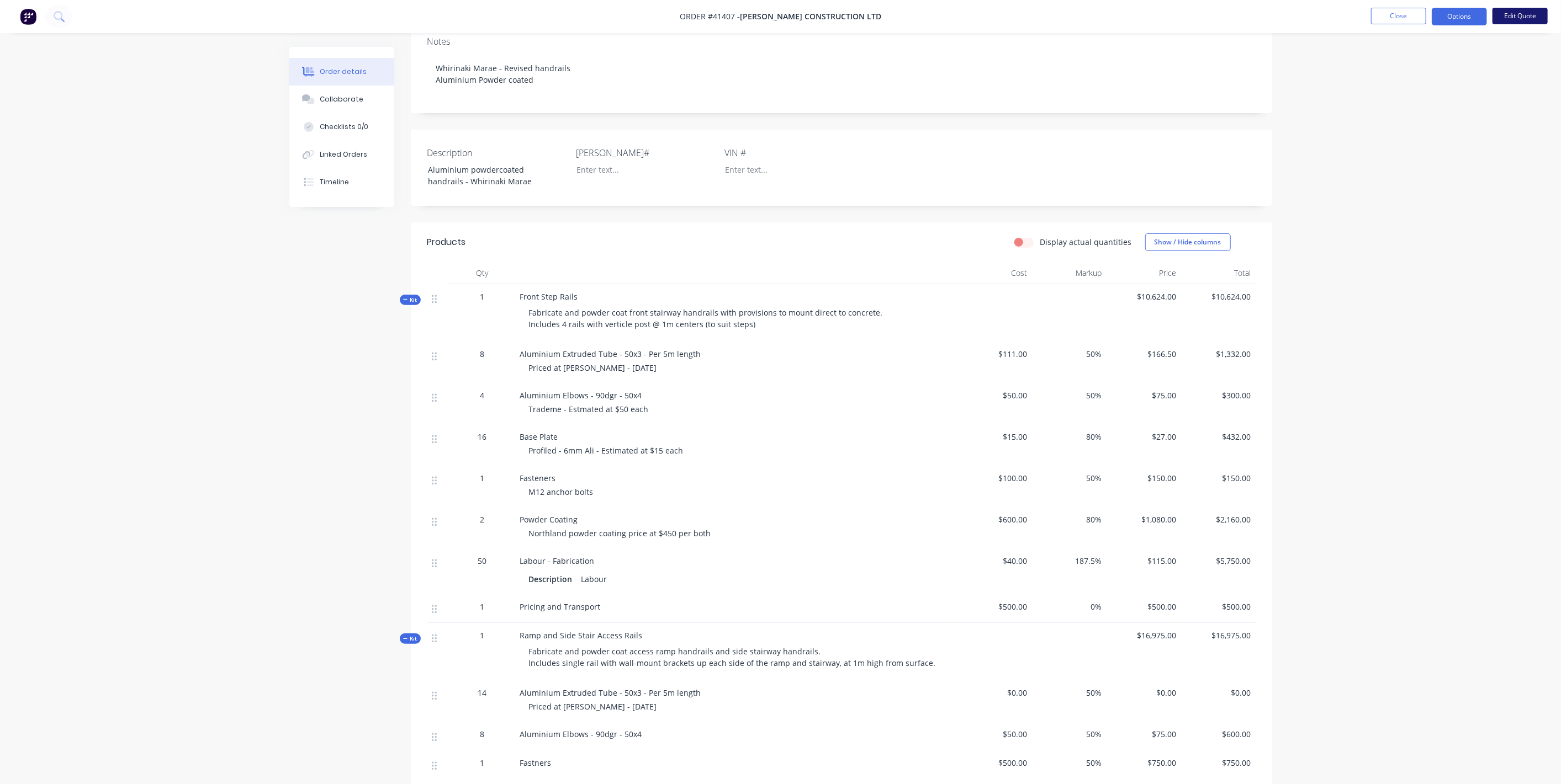
click at [1524, 11] on button "Edit Quote" at bounding box center [1520, 16] width 55 height 17
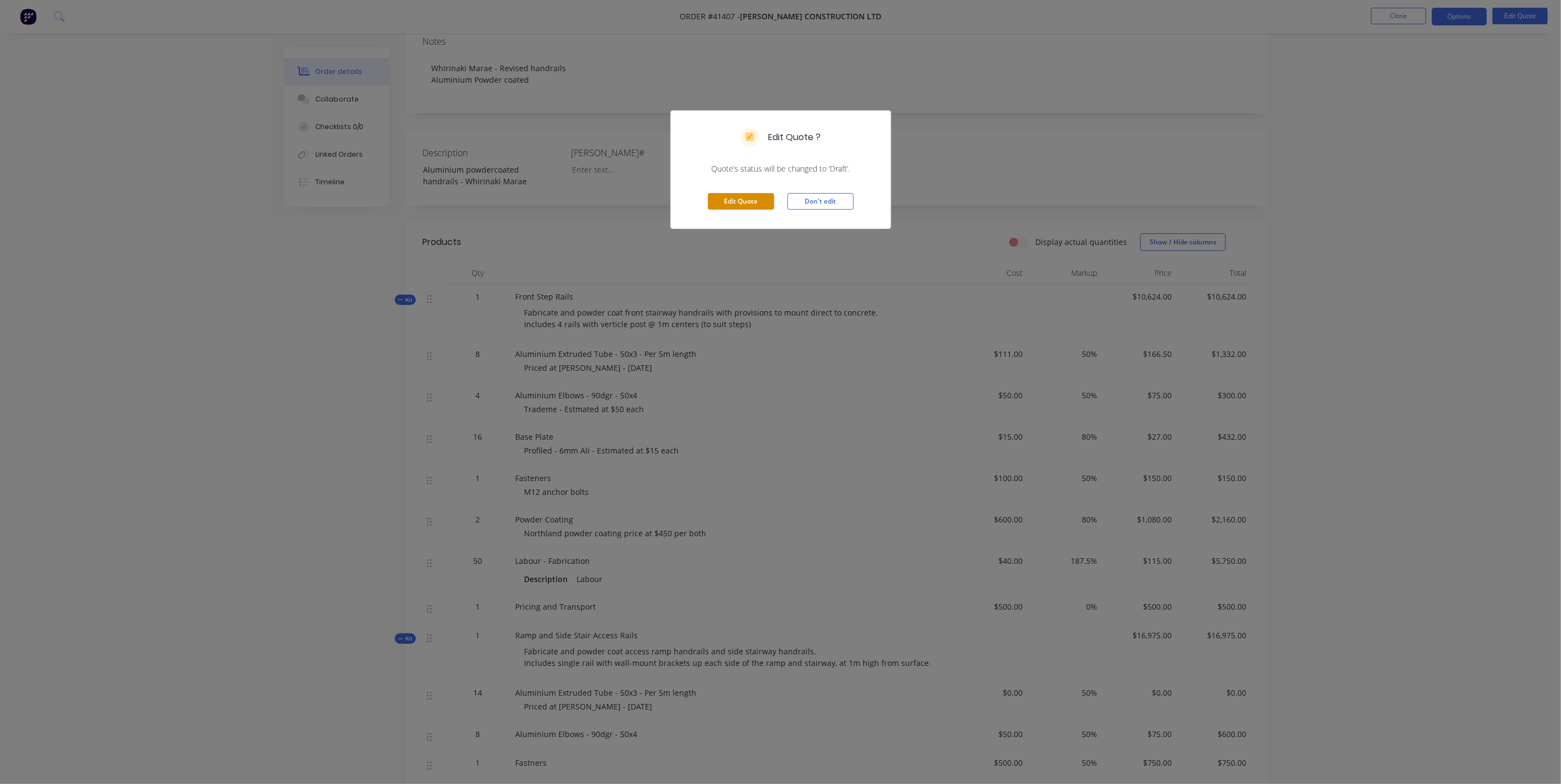
click at [755, 202] on button "Edit Quote" at bounding box center [740, 201] width 66 height 17
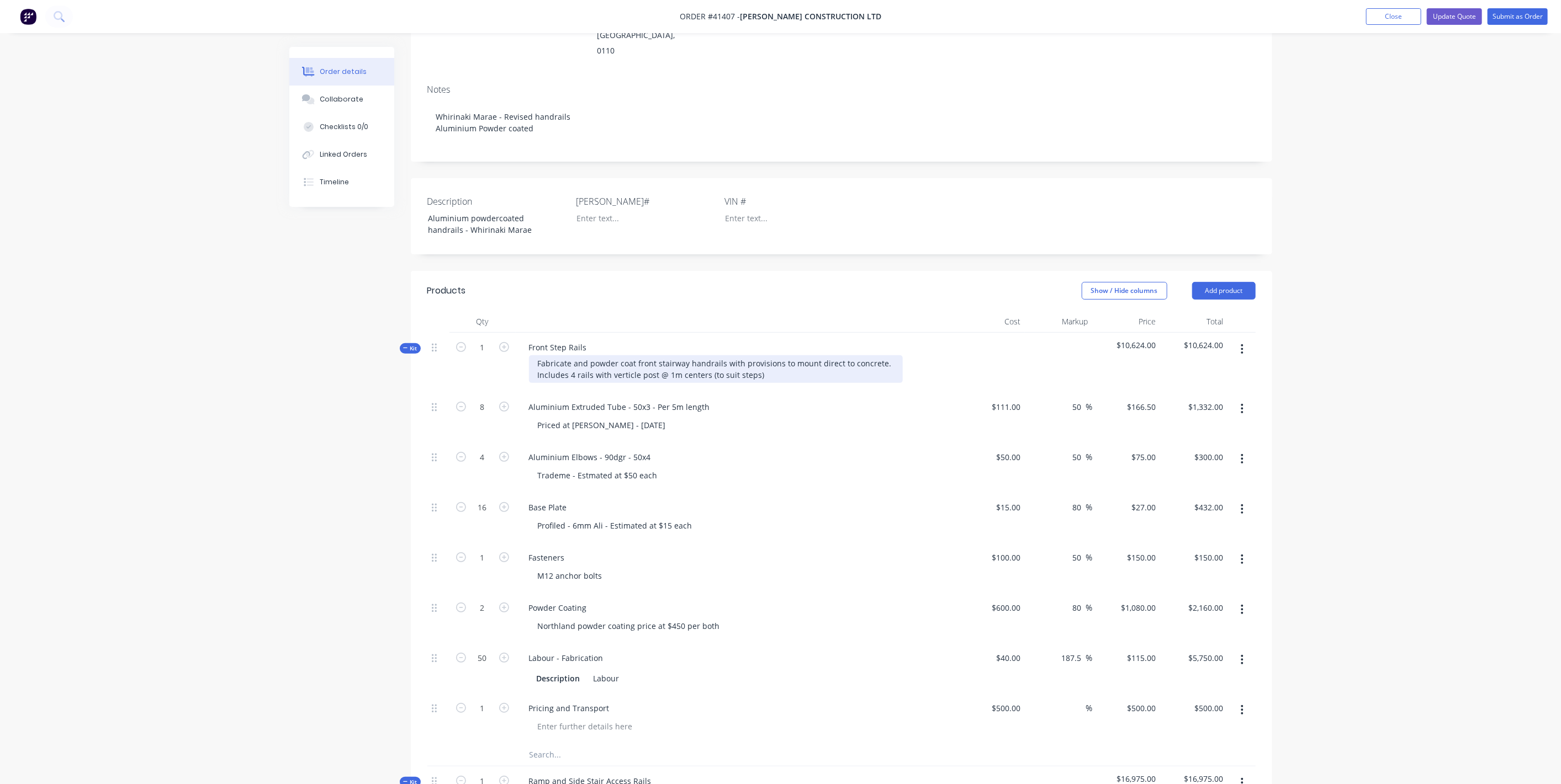
click at [636, 355] on div "Fabricate and powder coat front stairway handrails with provisions to mount dir…" at bounding box center [715, 368] width 374 height 27
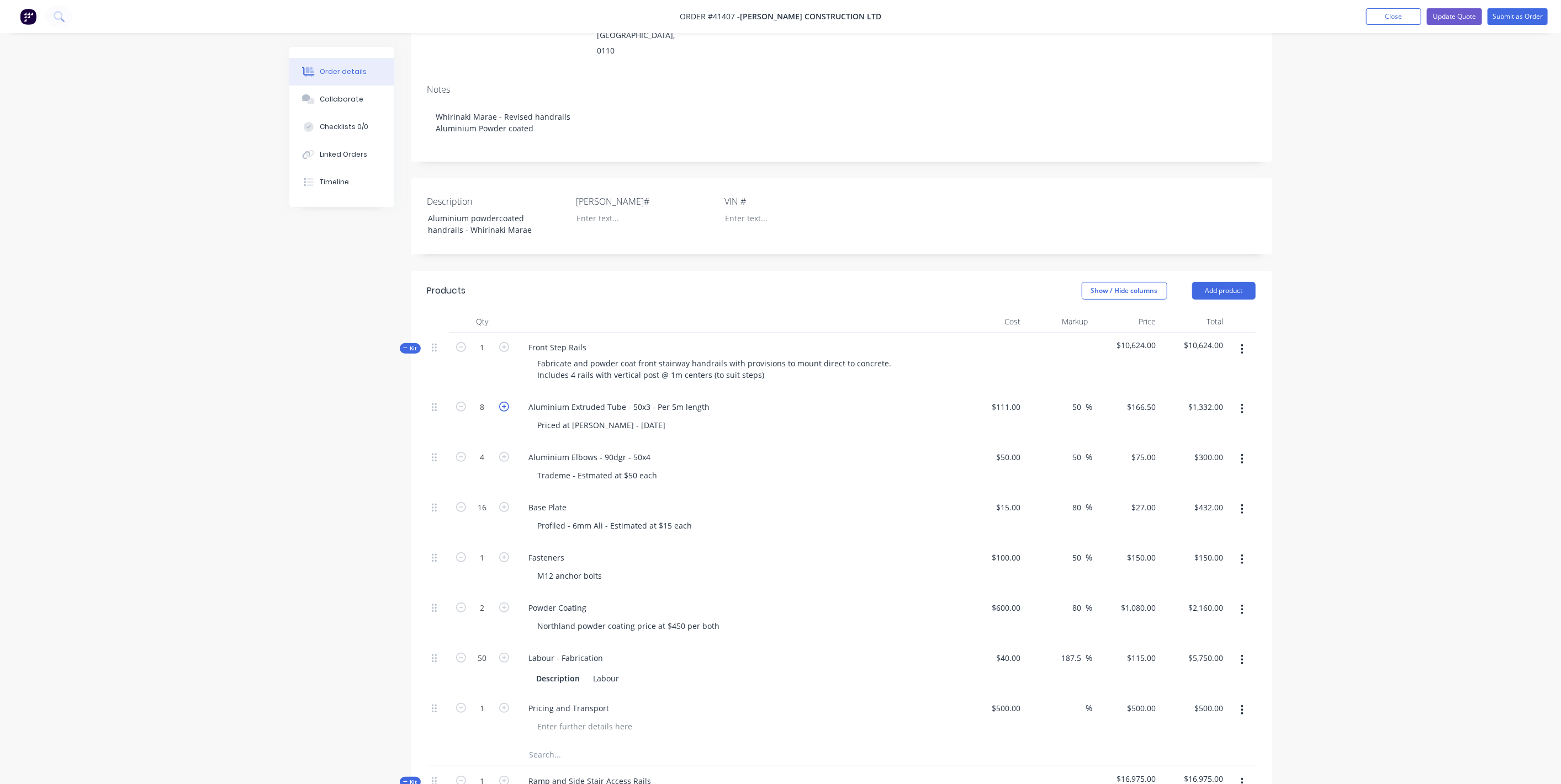
click at [504, 402] on icon "button" at bounding box center [503, 406] width 10 height 10
type input "9"
type input "$1,498.50"
click at [504, 402] on icon "button" at bounding box center [503, 406] width 10 height 10
type input "10"
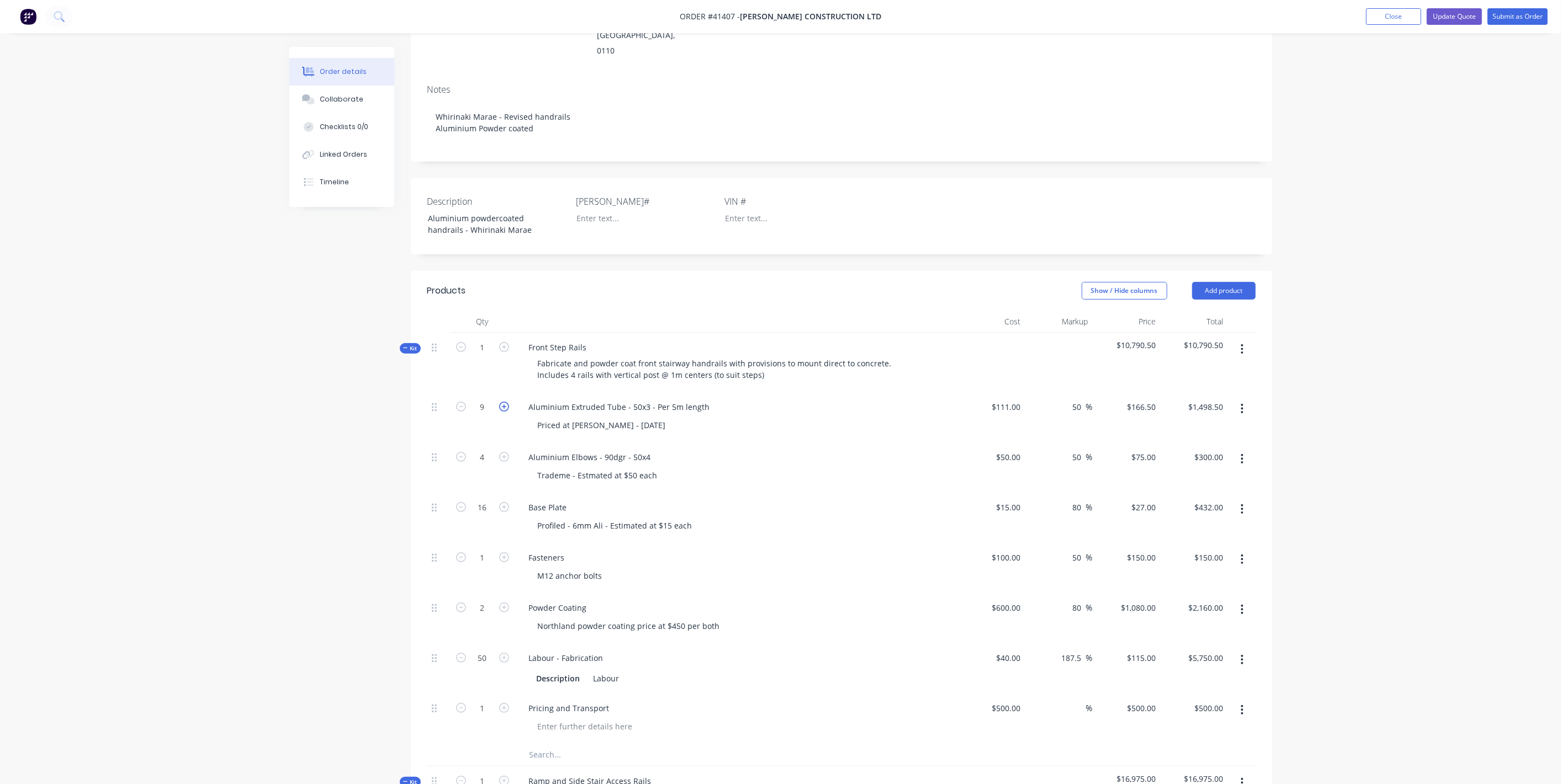
type input "$1,665.00"
click at [502, 452] on icon "button" at bounding box center [503, 456] width 10 height 10
type input "5"
type input "$375.00"
click at [502, 452] on icon "button" at bounding box center [503, 456] width 10 height 10
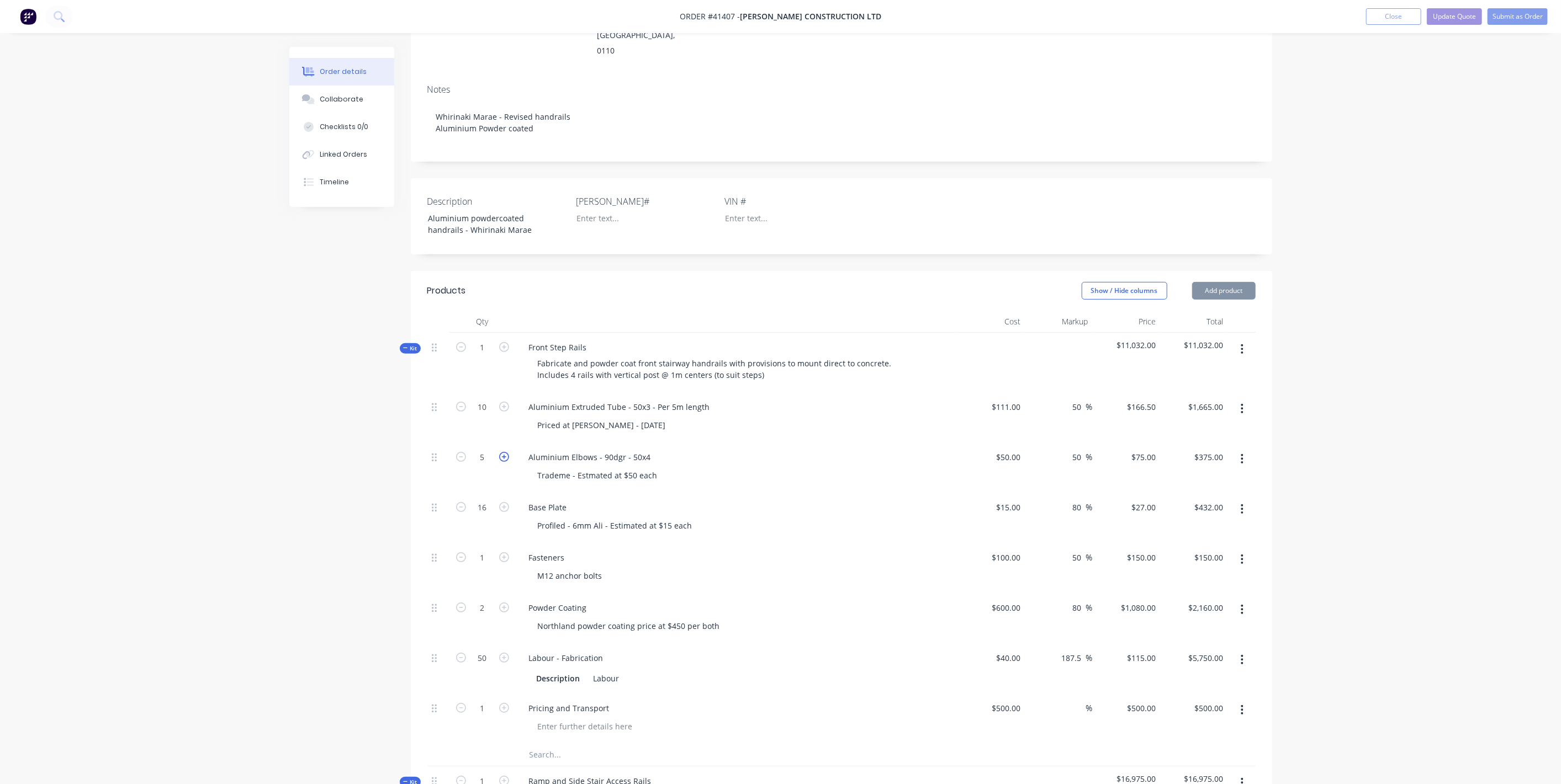
type input "6"
type input "$450.00"
click at [507, 502] on icon "button" at bounding box center [503, 506] width 10 height 10
type input "17"
type input "$459.00"
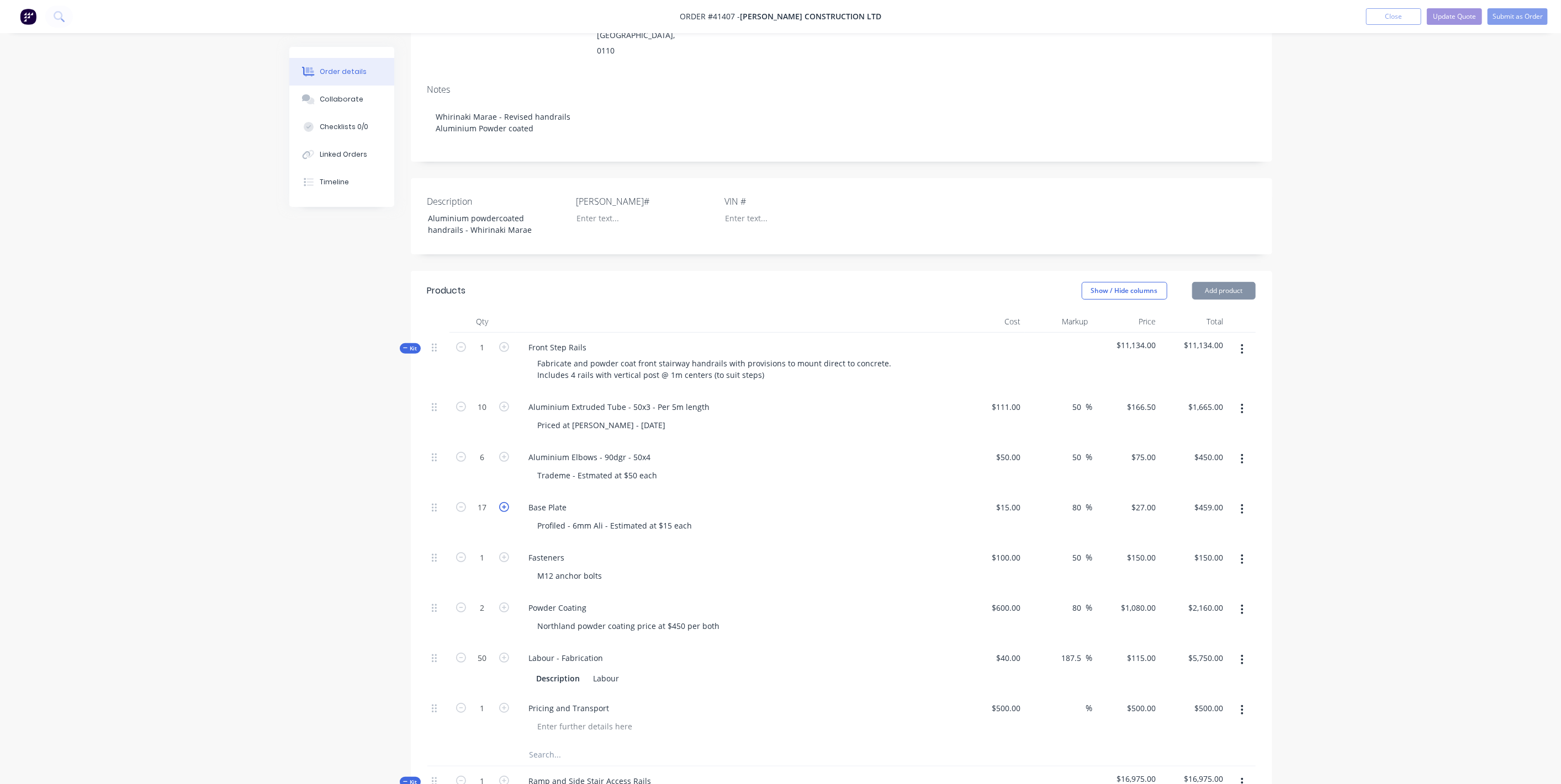
click at [507, 502] on icon "button" at bounding box center [503, 506] width 10 height 10
type input "18"
type input "$486.00"
click at [507, 502] on icon "button" at bounding box center [503, 506] width 10 height 10
type input "19"
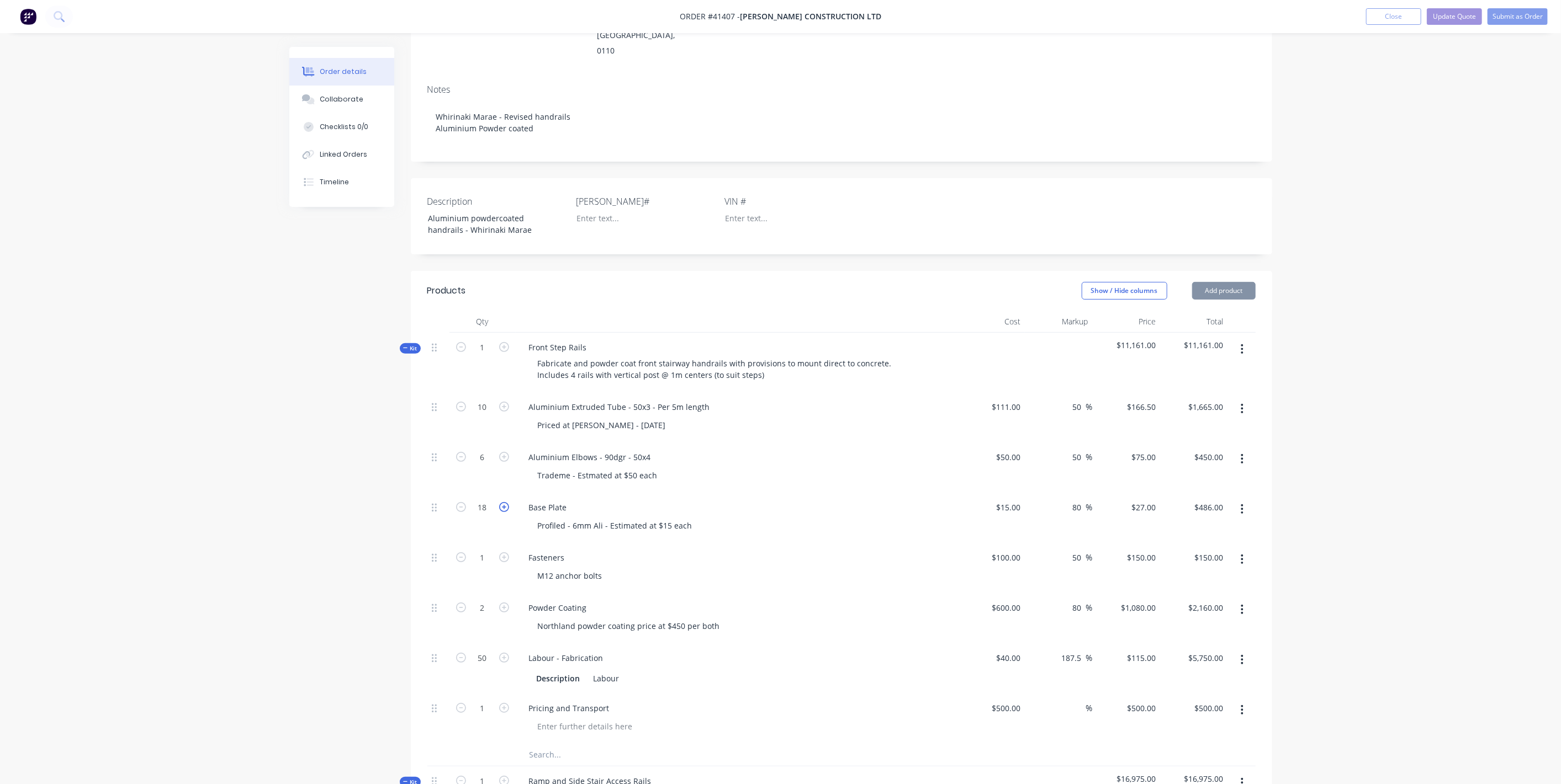
type input "$513.00"
click at [507, 502] on icon "button" at bounding box center [503, 506] width 10 height 10
type input "20"
type input "$540.00"
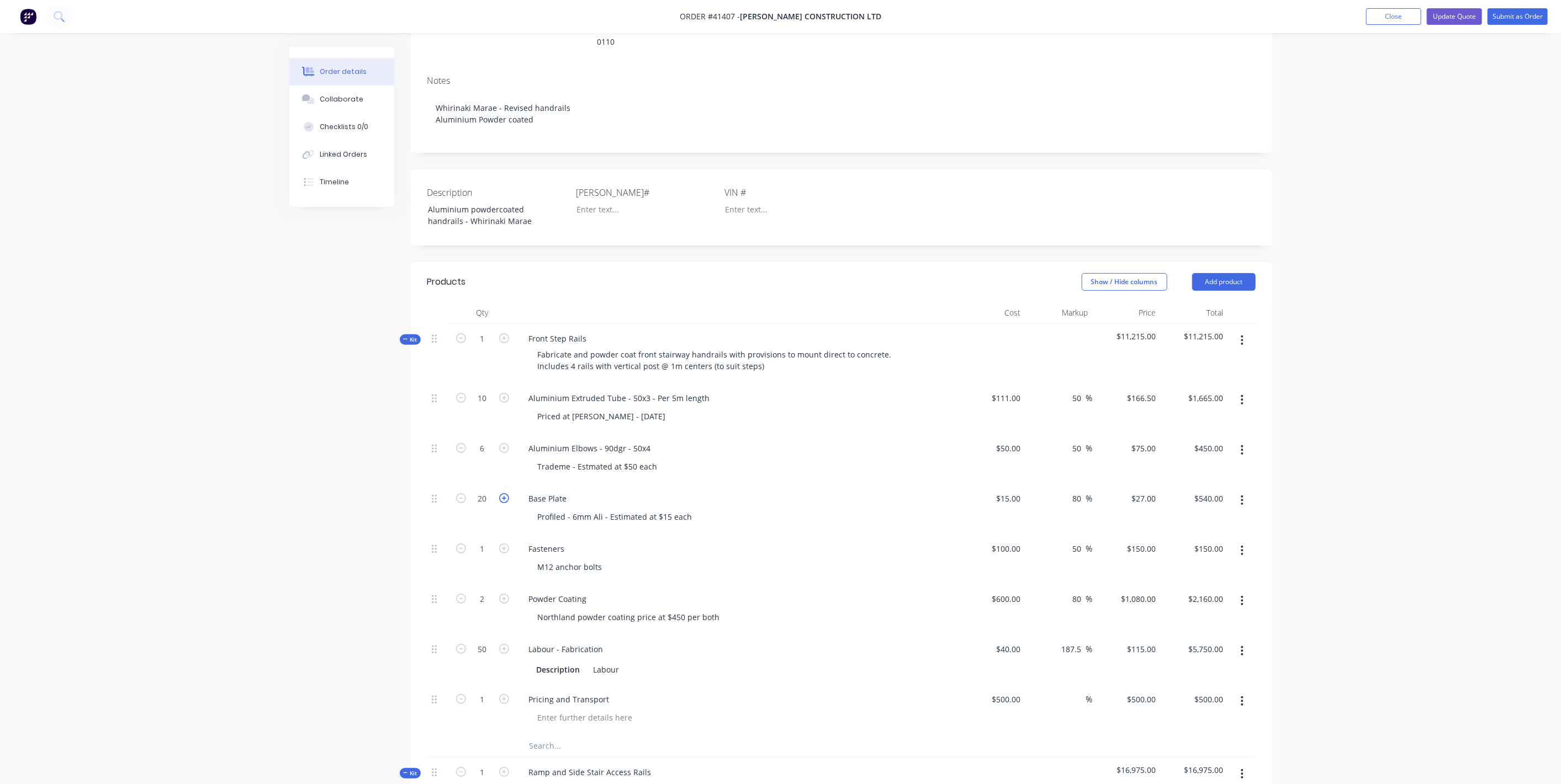
scroll to position [306, 0]
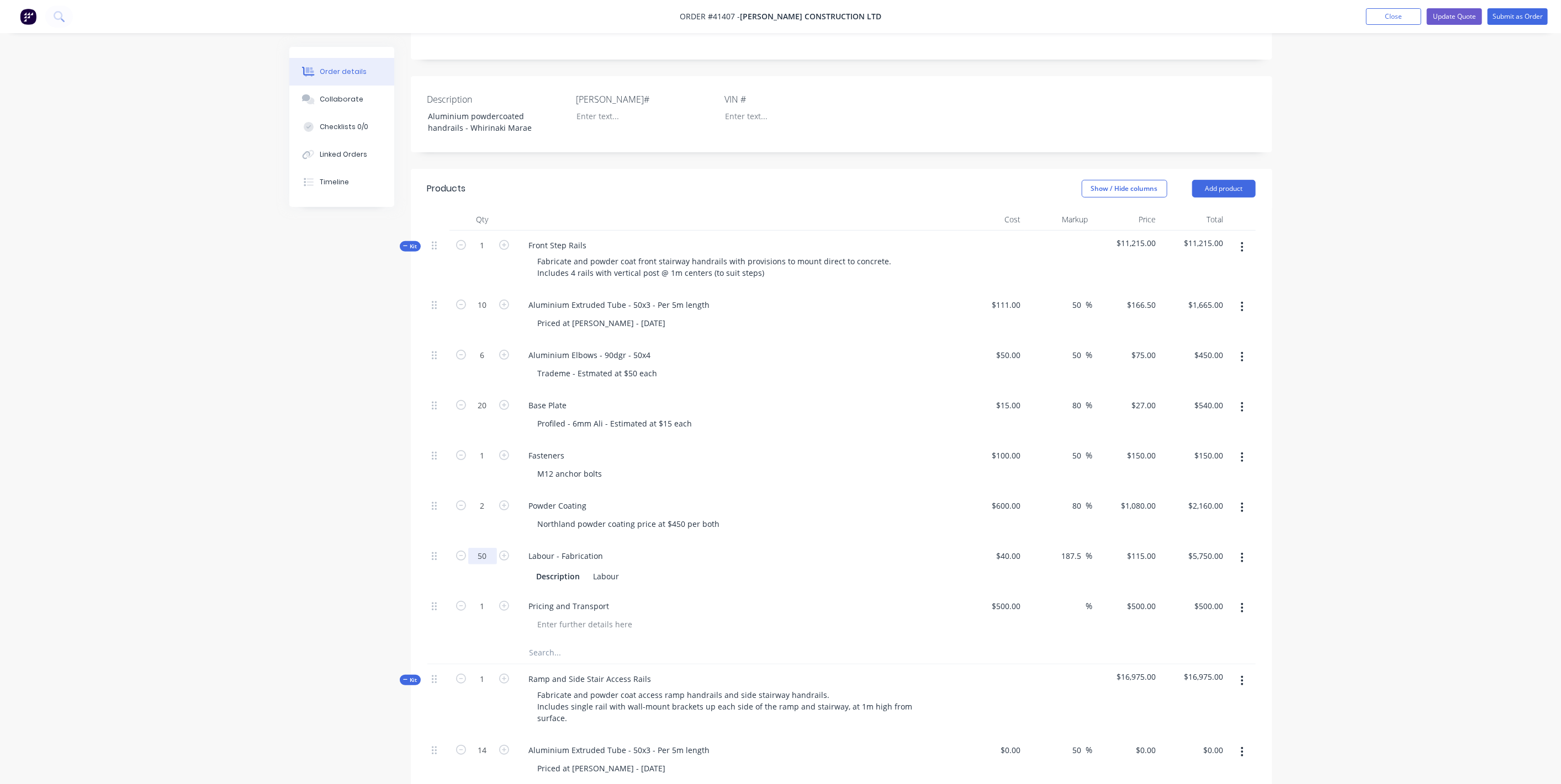
click at [492, 314] on input "50" at bounding box center [482, 305] width 29 height 17
type input "60"
type input "$6,900.00"
click at [276, 553] on div "Order details Collaborate Checklists 0/0 Linked Orders Timeline Order details C…" at bounding box center [780, 733] width 1561 height 2078
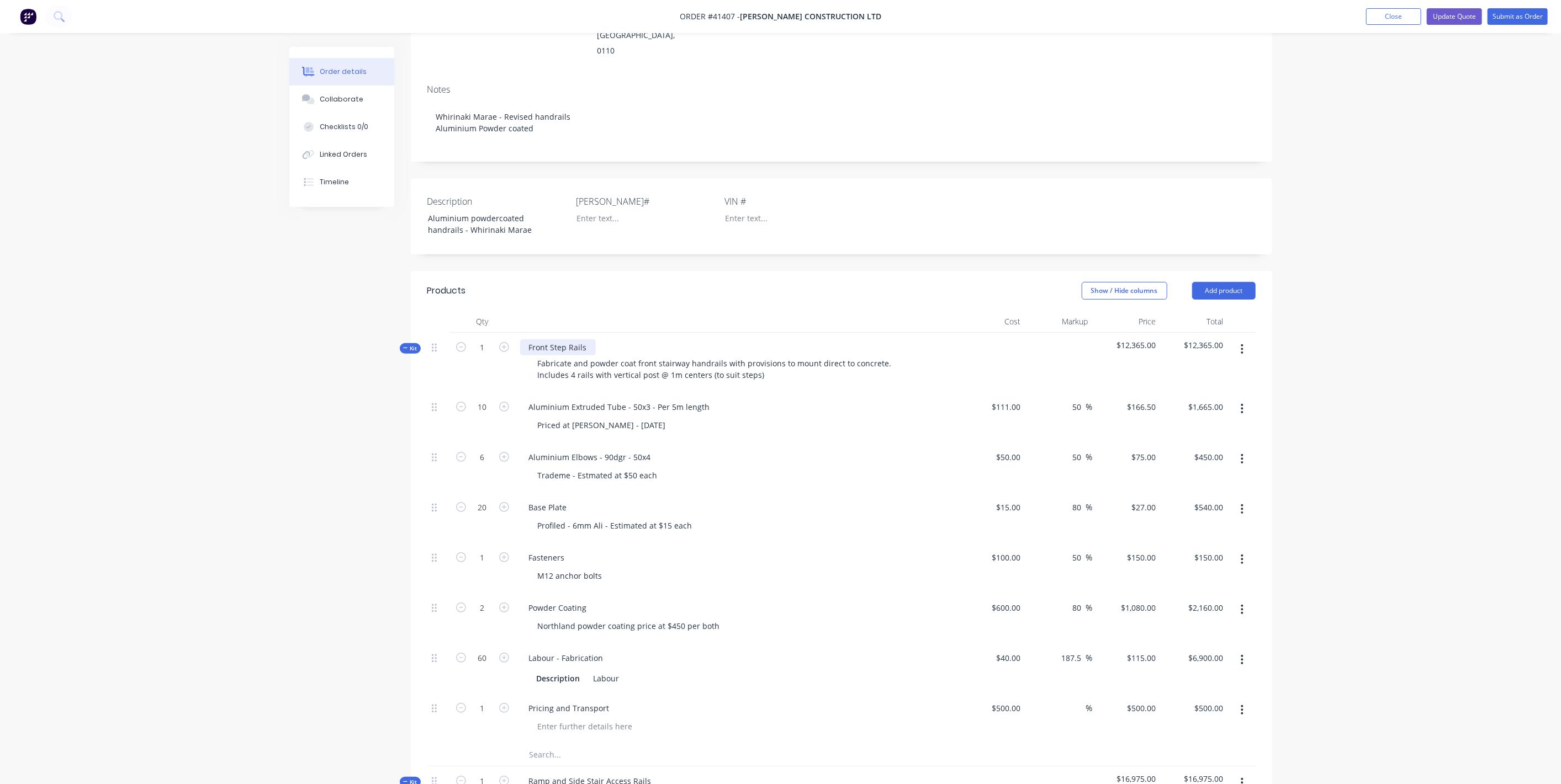
drag, startPoint x: 548, startPoint y: 297, endPoint x: 558, endPoint y: 283, distance: 17.2
click at [548, 339] on div "Front Step Rails" at bounding box center [558, 347] width 76 height 16
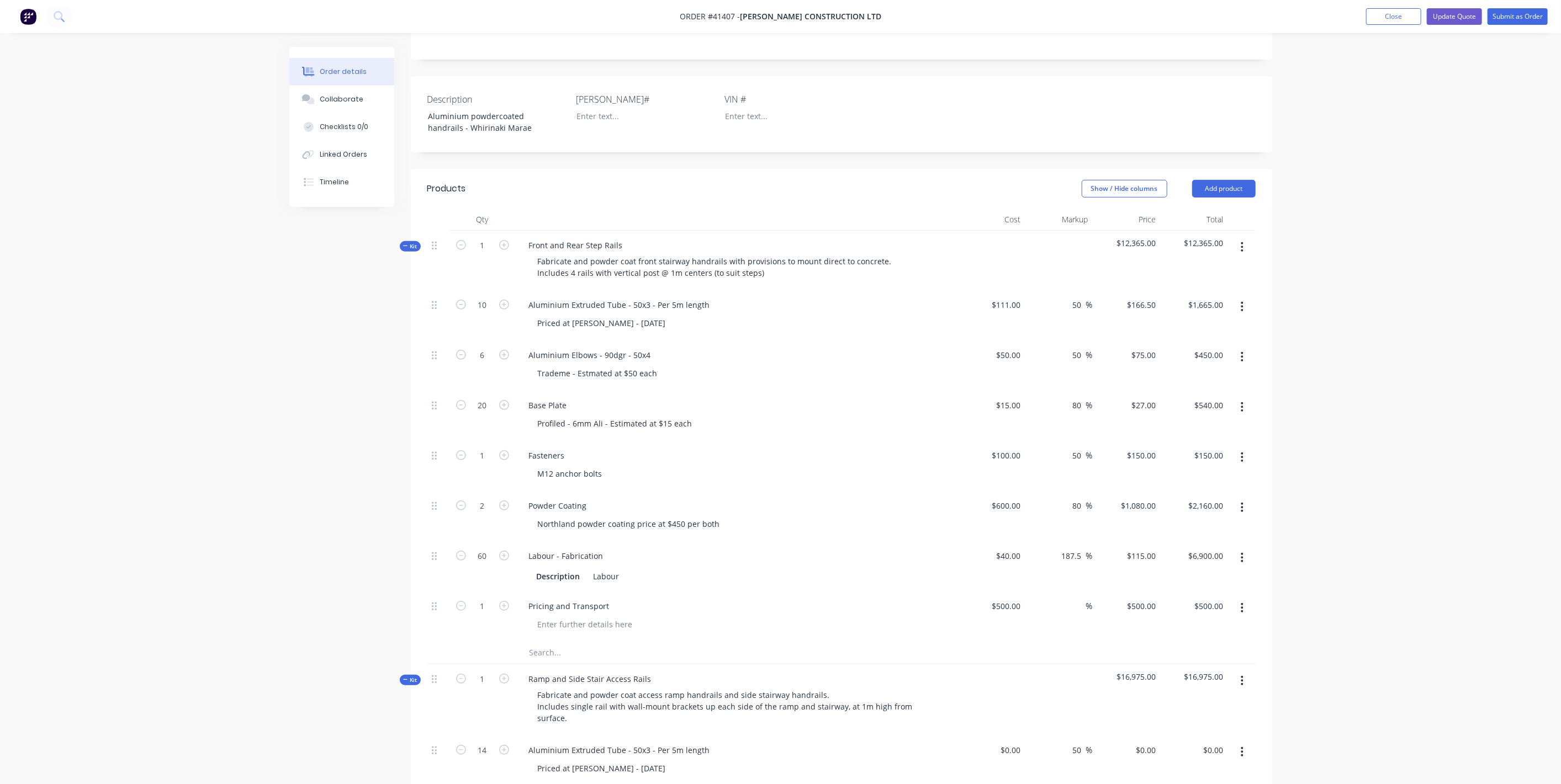
click at [411, 243] on span "Kit" at bounding box center [410, 246] width 14 height 8
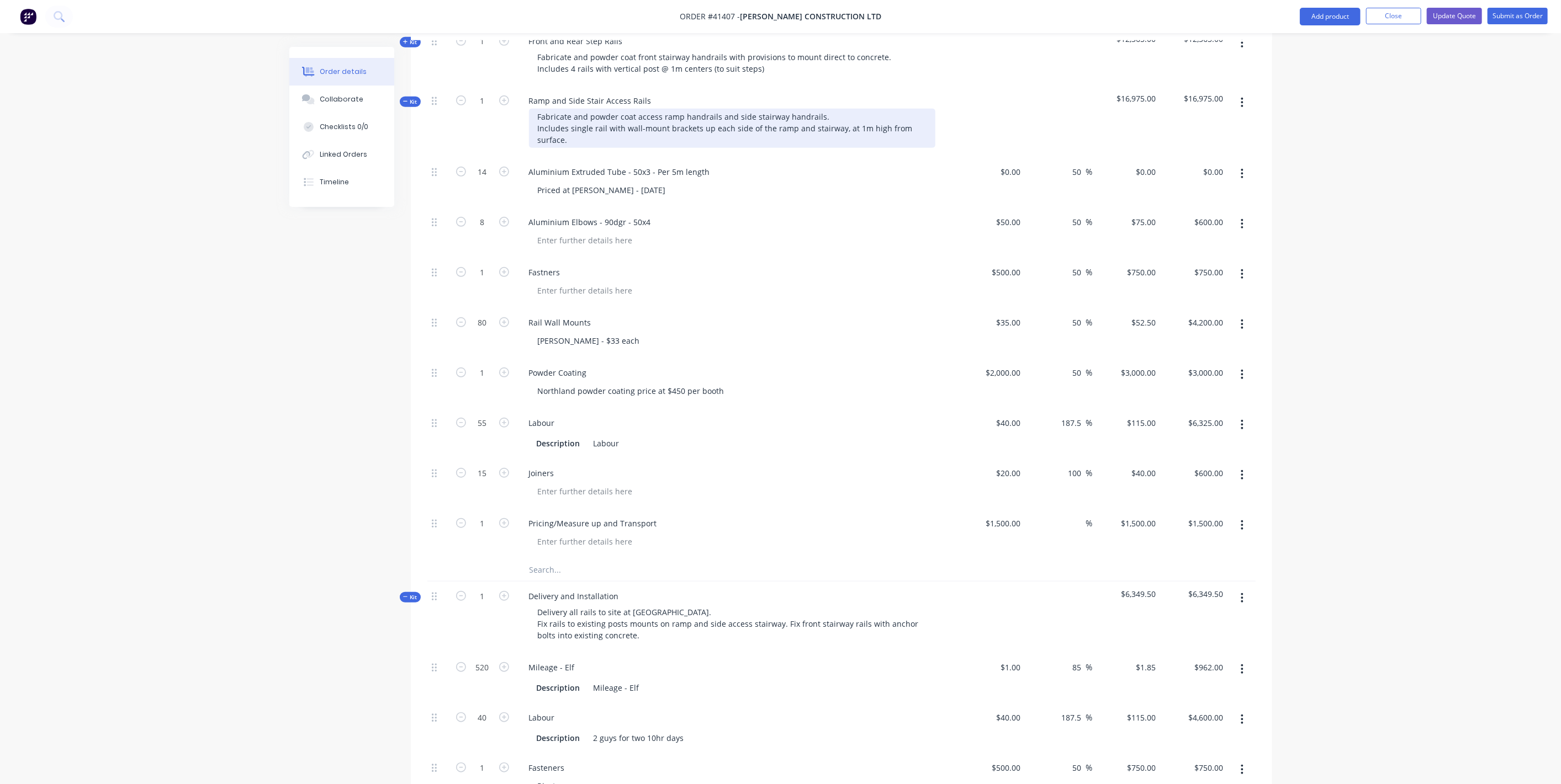
scroll to position [613, 0]
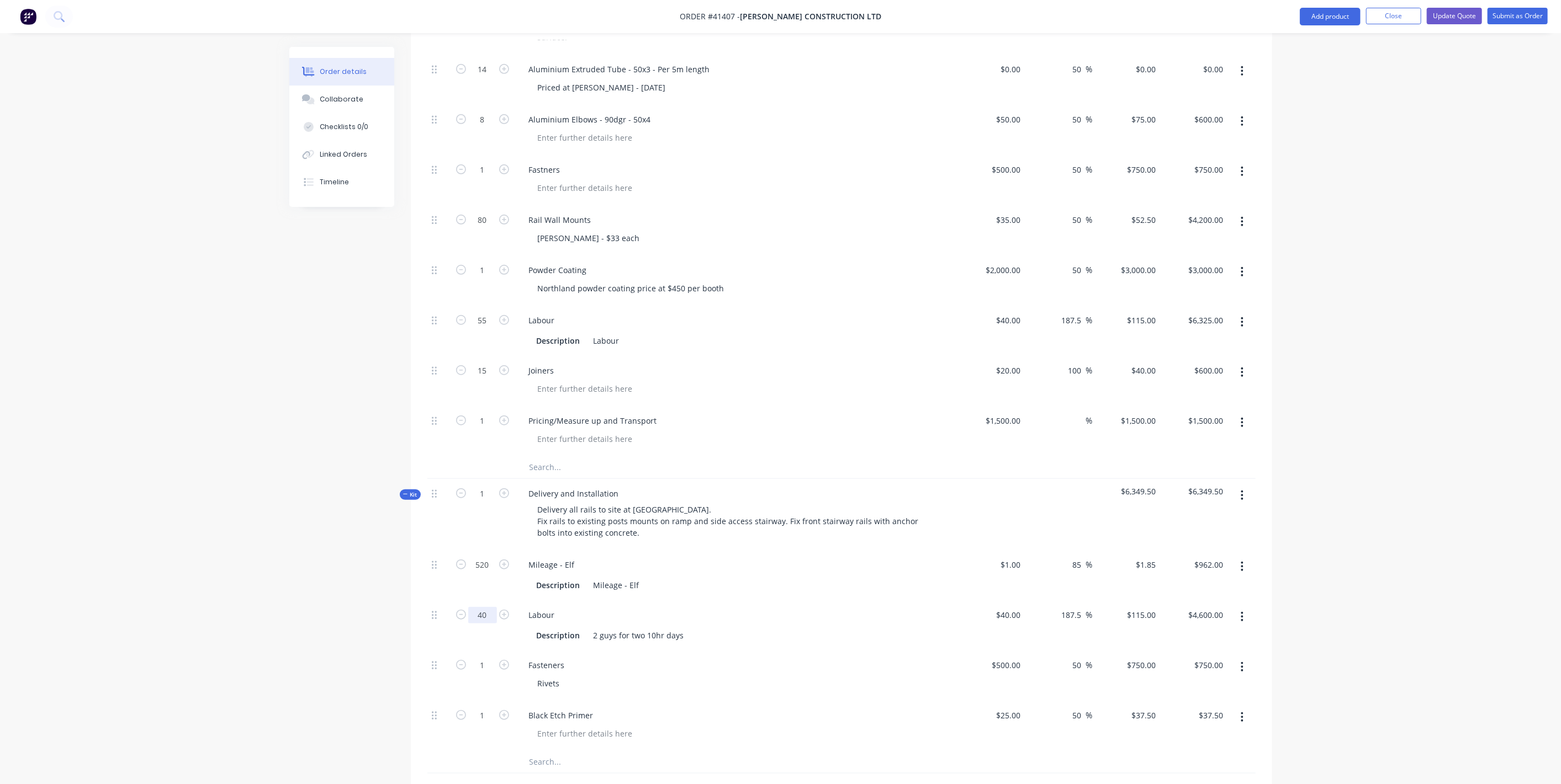
click at [489, 78] on input "40" at bounding box center [482, 69] width 29 height 17
type input "45"
type input "$5,175.00"
click at [274, 556] on div "Order details Collaborate Checklists 0/0 Linked Orders Timeline Order details C…" at bounding box center [780, 239] width 1561 height 1703
click at [253, 516] on div "Order details Collaborate Checklists 0/0 Linked Orders Timeline Order details C…" at bounding box center [780, 239] width 1561 height 1703
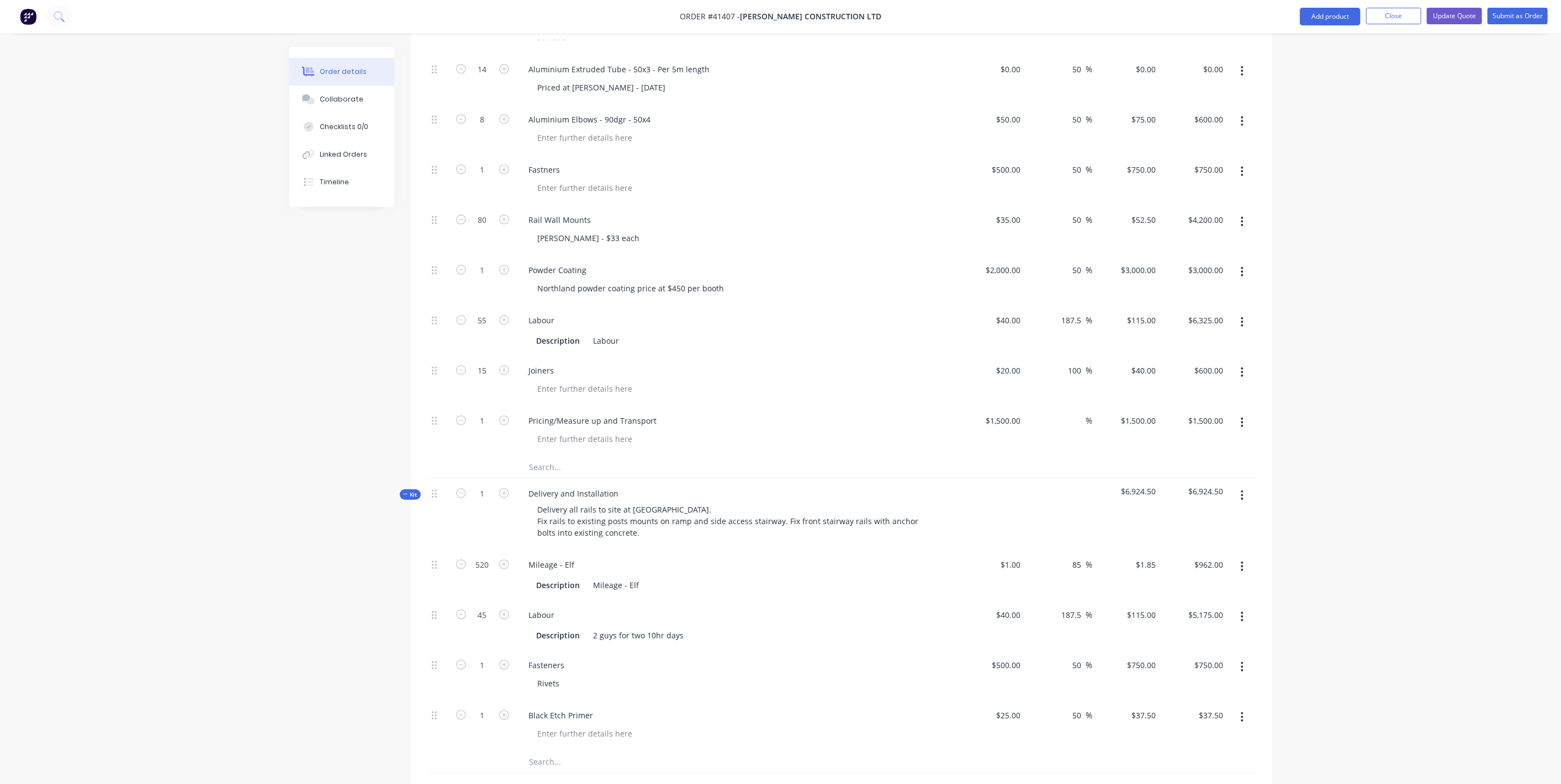
click at [408, 490] on div "Kit" at bounding box center [410, 495] width 21 height 11
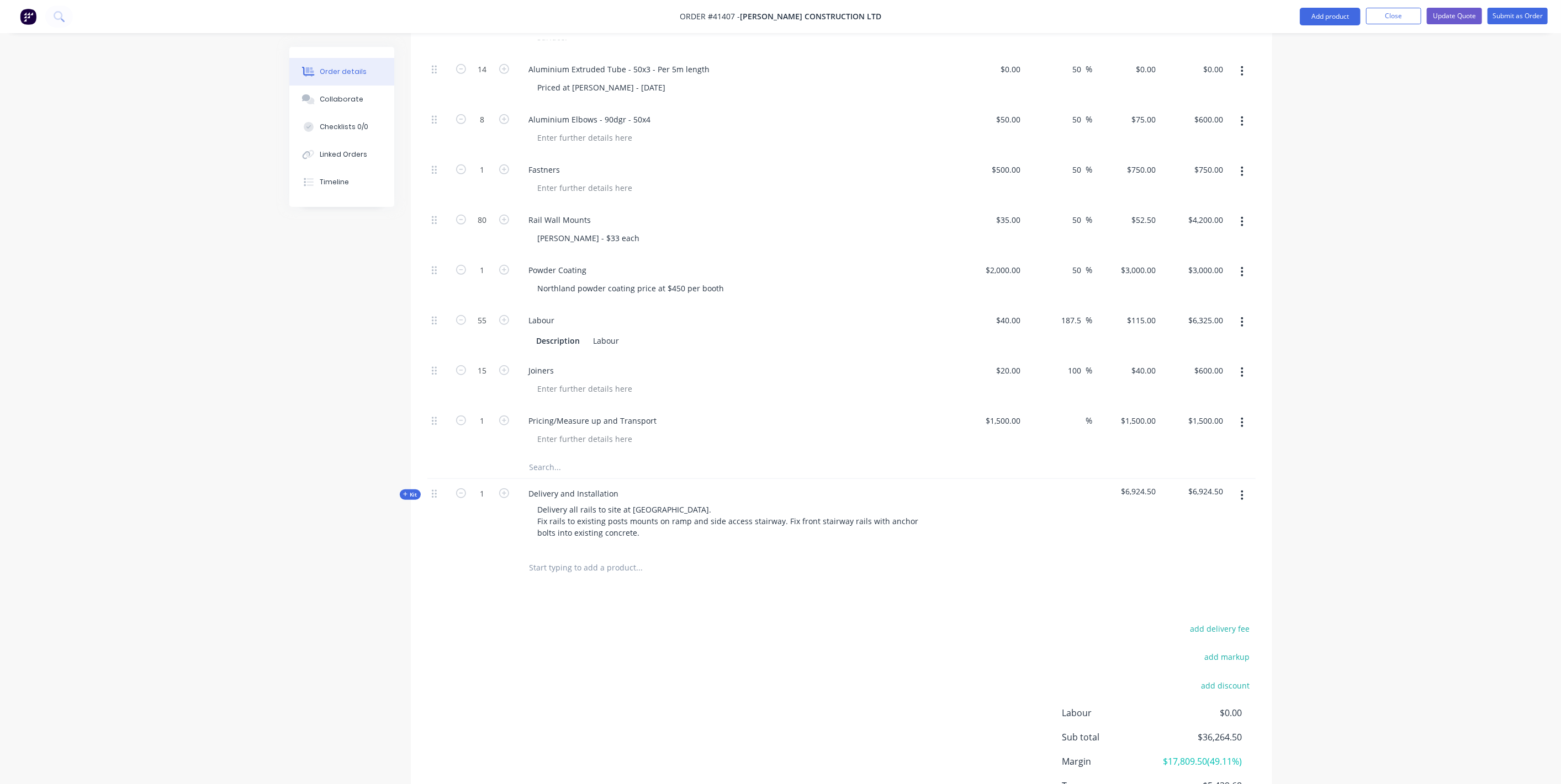
scroll to position [306, 0]
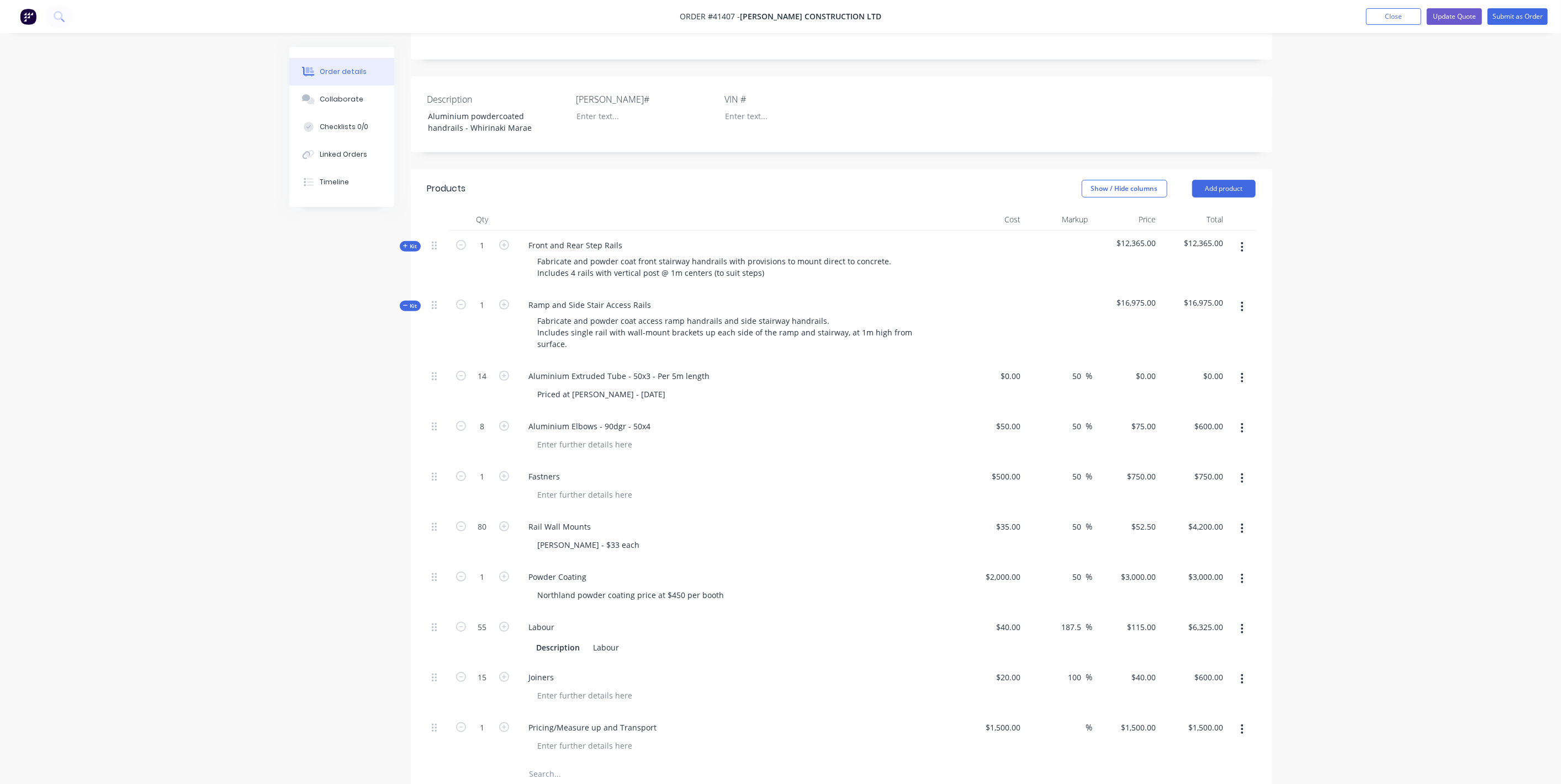
click at [412, 301] on span "Kit" at bounding box center [410, 305] width 14 height 8
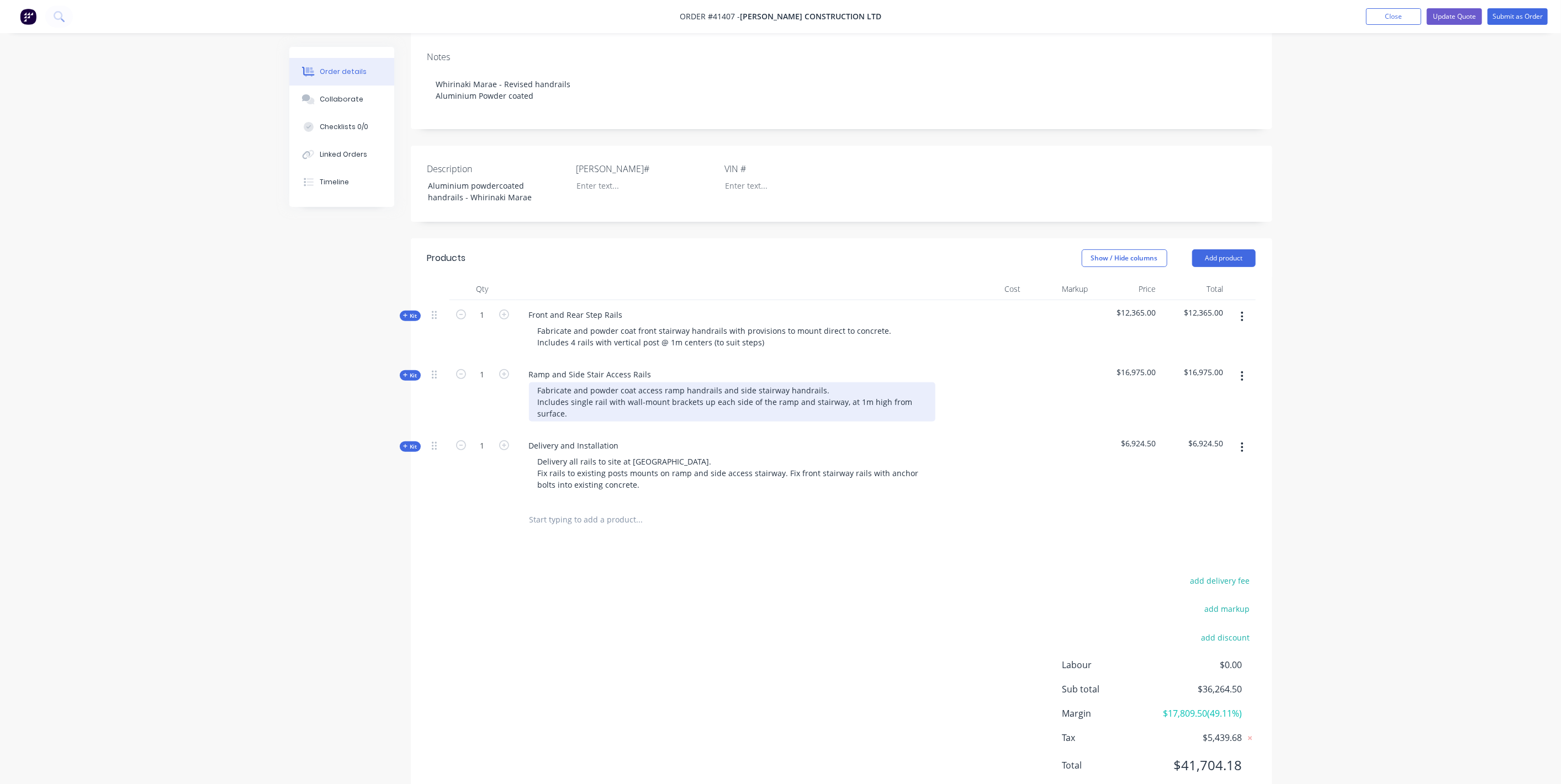
click at [896, 382] on div "Fabricate and powder coat access ramp handrails and side stairway handrails. In…" at bounding box center [732, 402] width 406 height 40
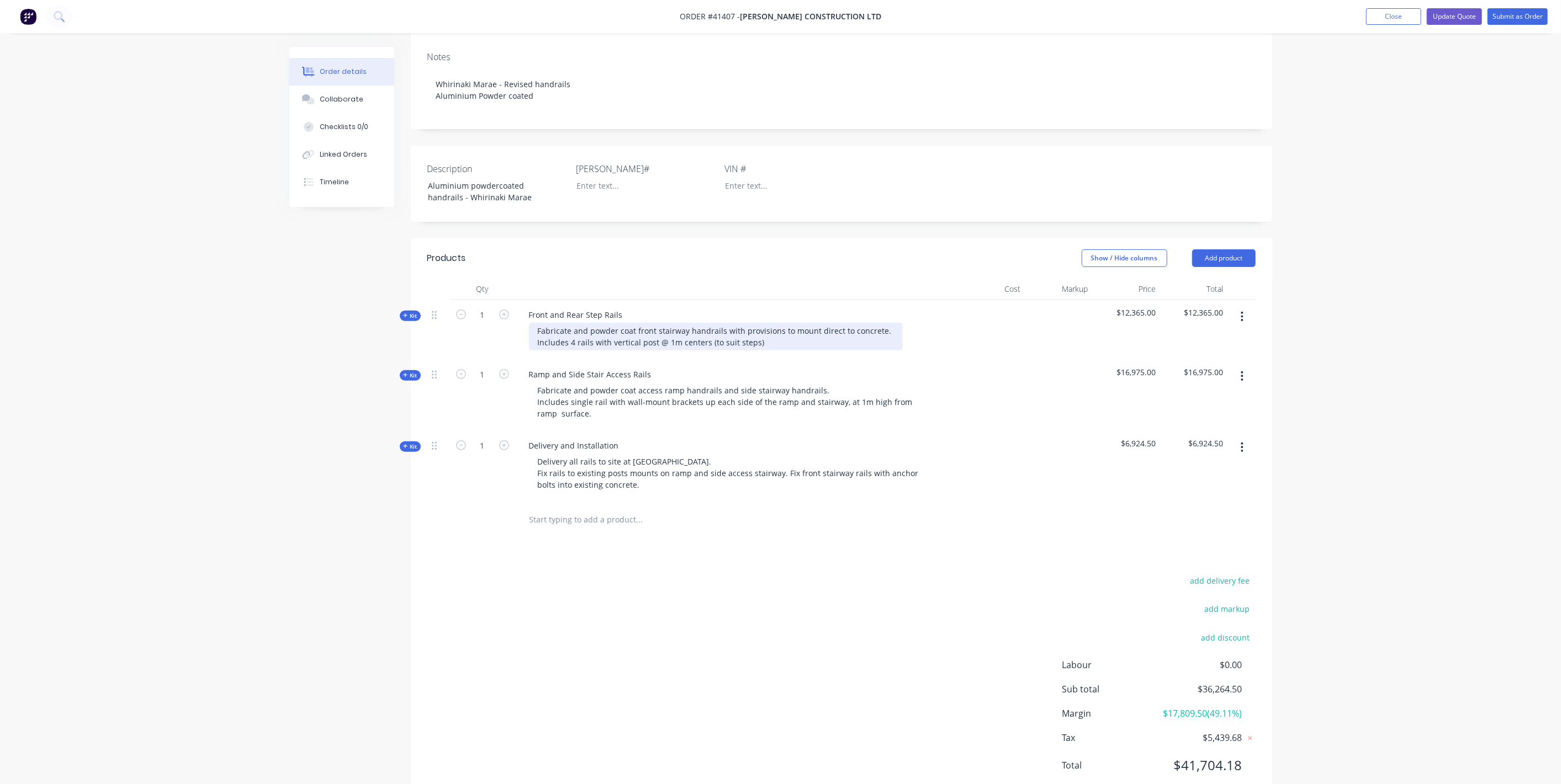
click at [589, 323] on div "Fabricate and powder coat front stairway handrails with provisions to mount dir…" at bounding box center [715, 336] width 374 height 27
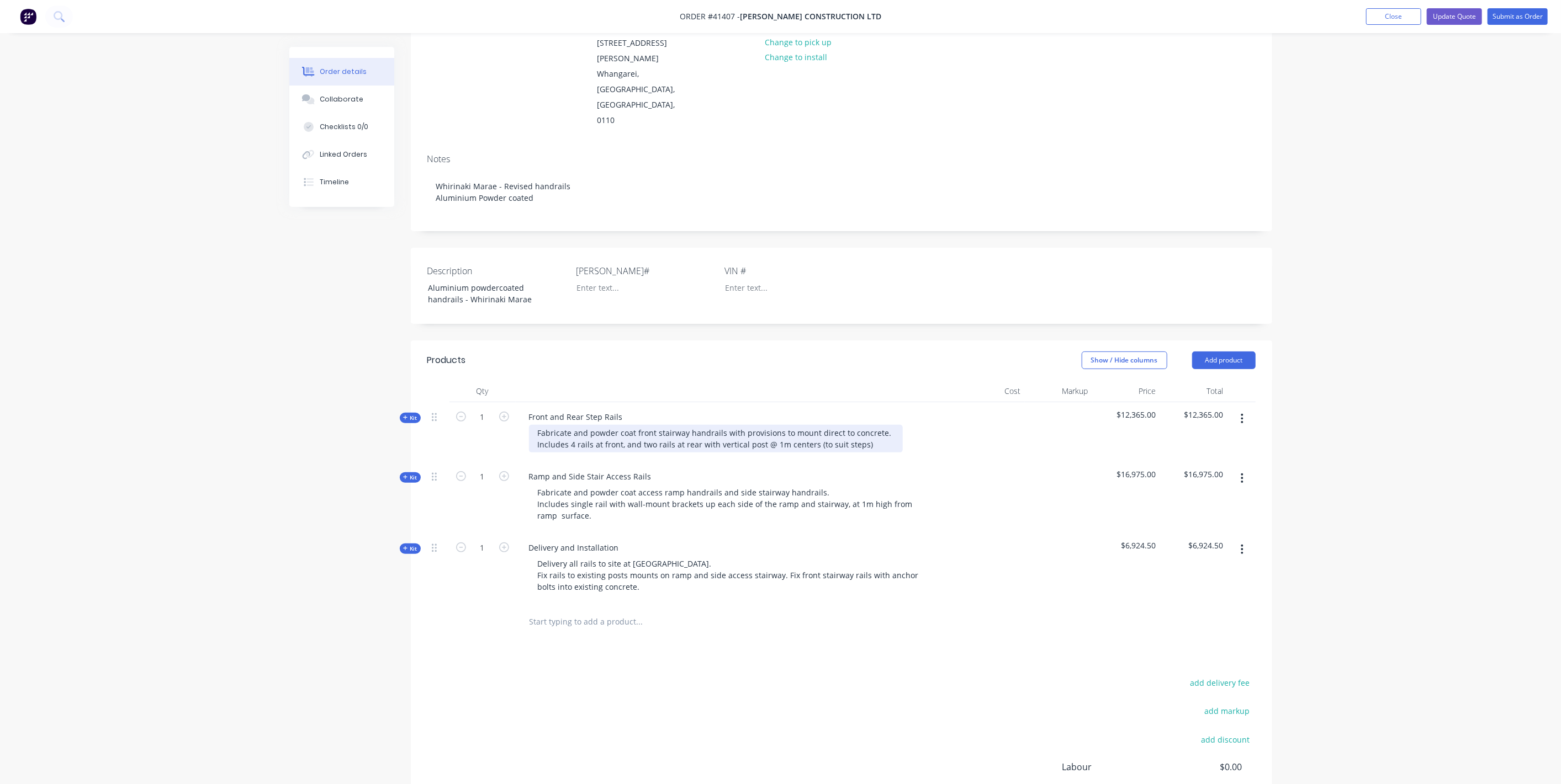
click at [878, 425] on div "Fabricate and powder coat front stairway handrails with provisions to mount dir…" at bounding box center [715, 438] width 374 height 27
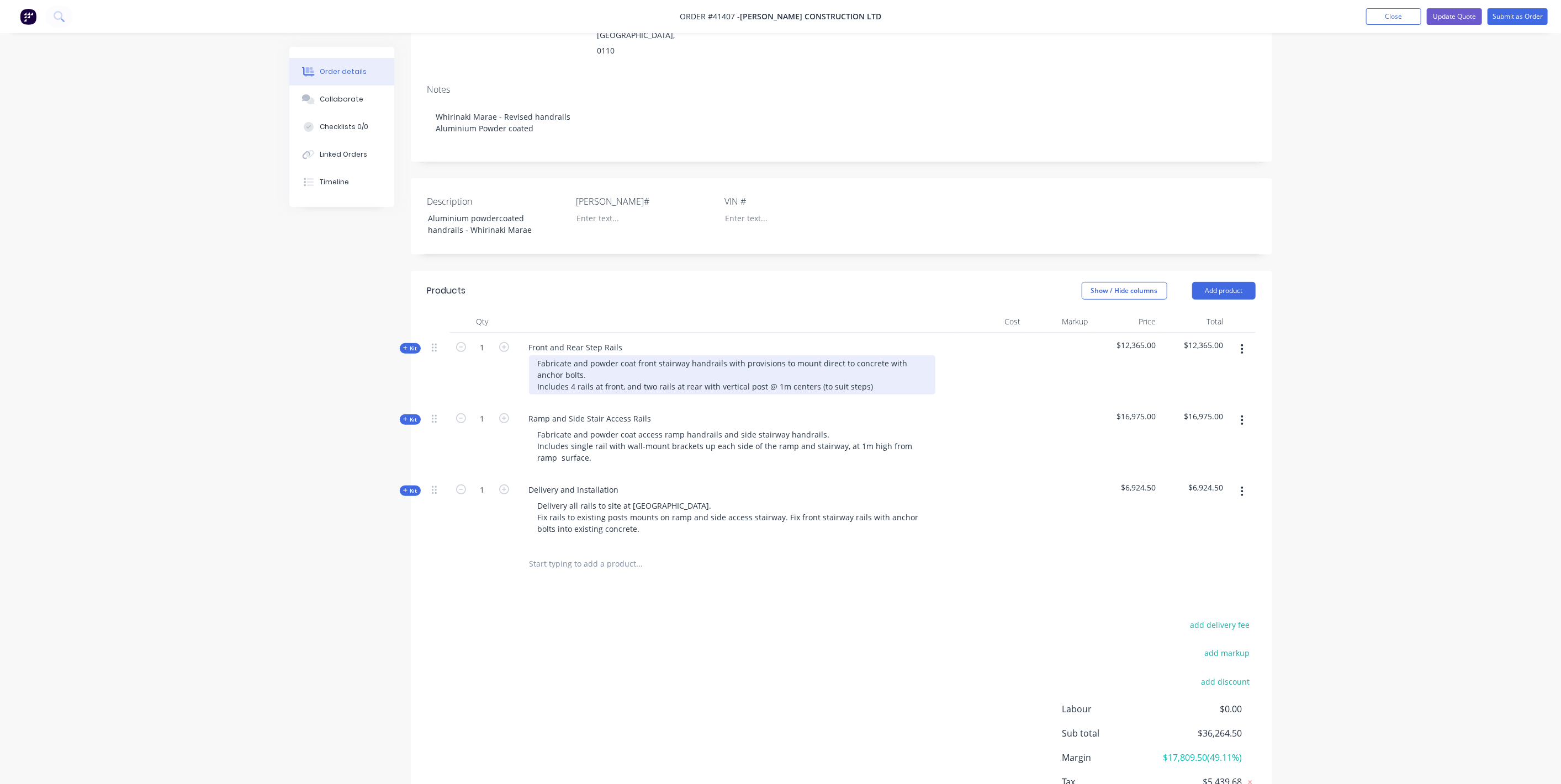
scroll to position [0, 0]
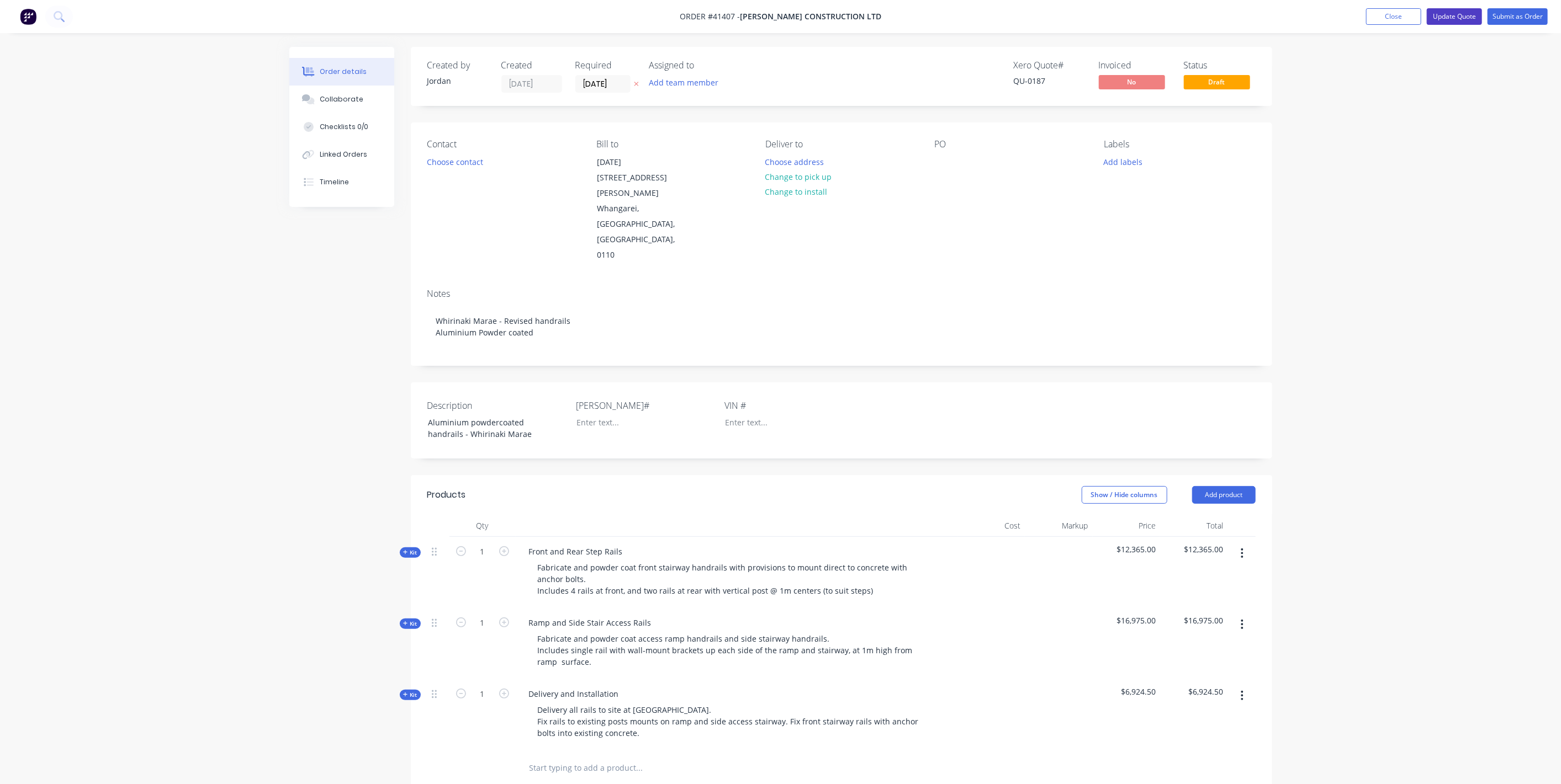
click at [1475, 10] on button "Update Quote" at bounding box center [1454, 16] width 55 height 17
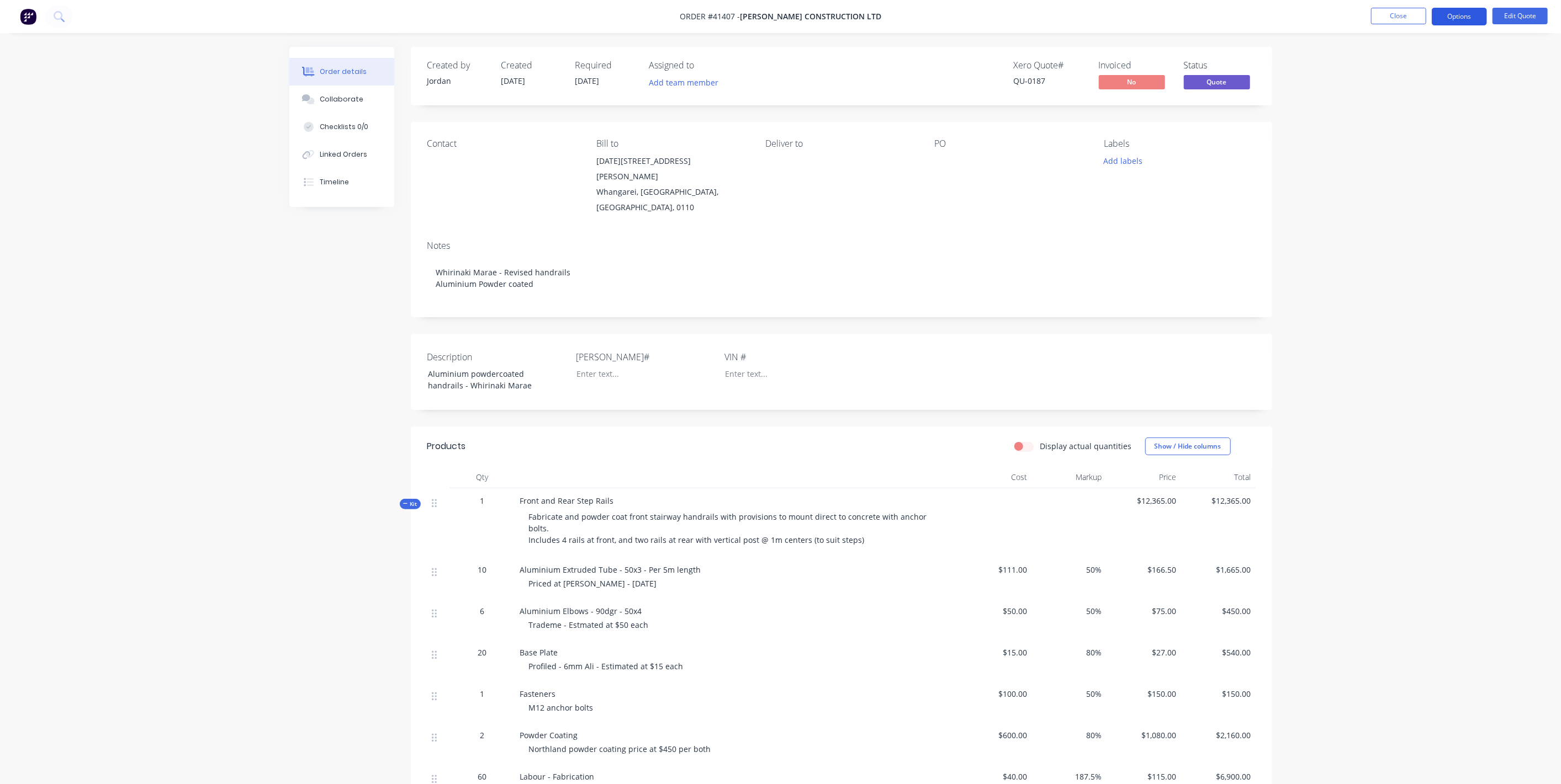
click at [1445, 20] on button "Options" at bounding box center [1459, 17] width 55 height 18
click at [1406, 69] on div "Quote" at bounding box center [1426, 67] width 102 height 16
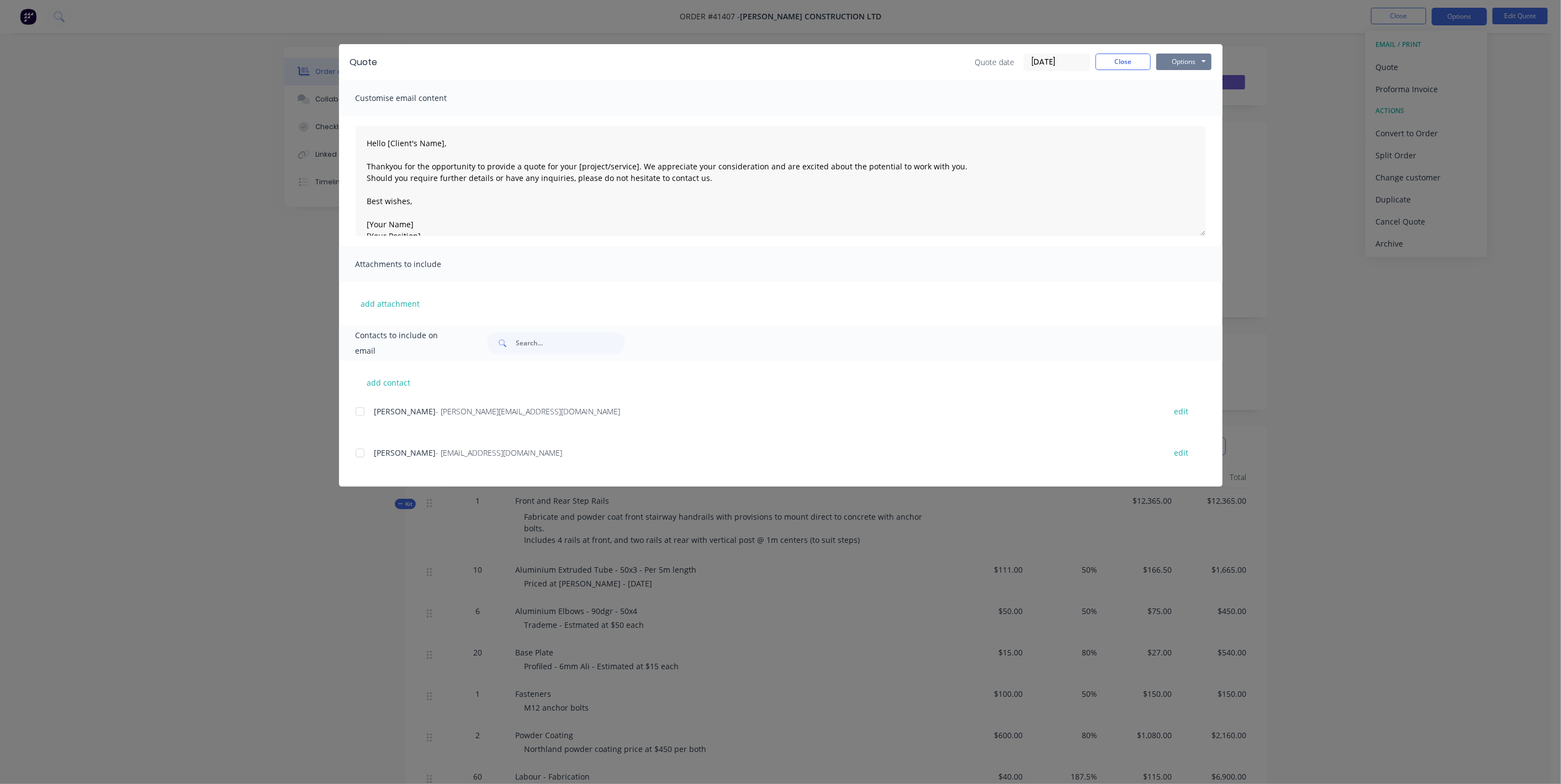
click at [1180, 55] on button "Options" at bounding box center [1183, 62] width 55 height 17
click at [1195, 83] on button "Preview" at bounding box center [1191, 81] width 70 height 18
type textarea "Hello [Client's Name], Thankyou for the opportunity to provide a quote for your…"
click at [1116, 61] on button "Close" at bounding box center [1122, 62] width 55 height 17
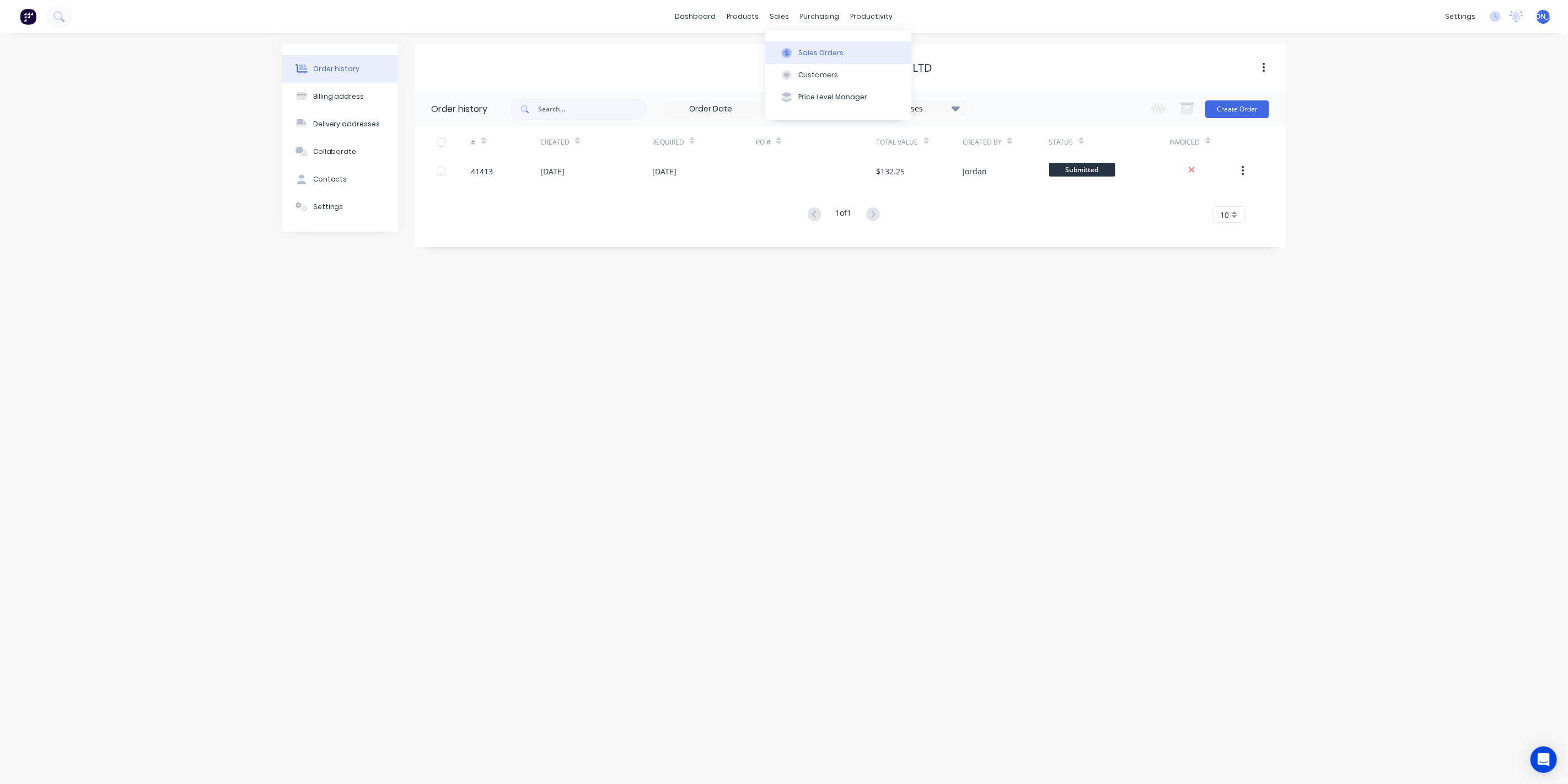
click at [797, 45] on button "Sales Orders" at bounding box center [838, 52] width 146 height 22
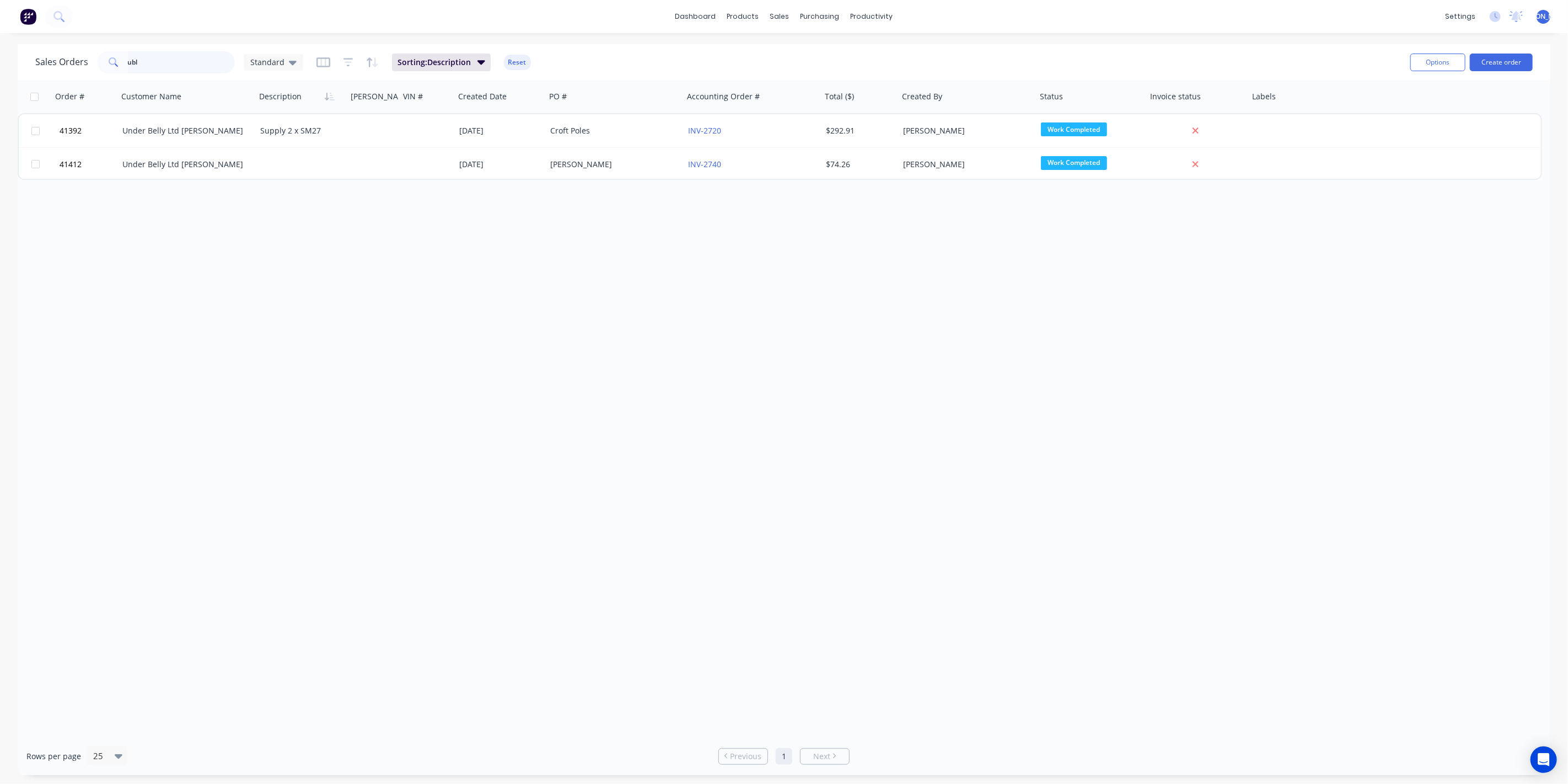
click at [88, 67] on div "Sales Orders ubl Standard" at bounding box center [169, 62] width 268 height 22
type input "bell"
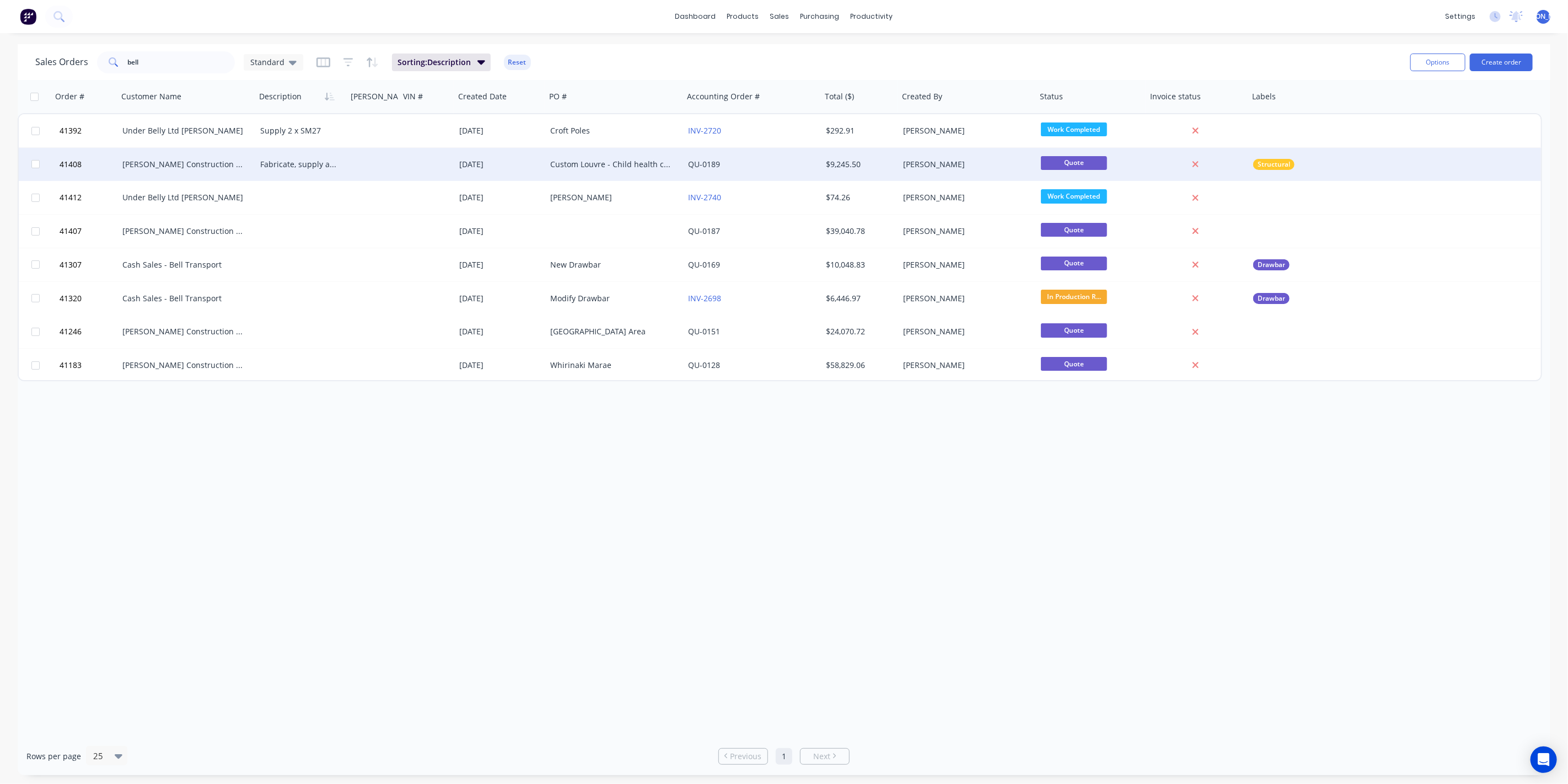
click at [314, 156] on div "Fabricate, supply and instal galvanised chanels mounting brackets and custom pr…" at bounding box center [301, 164] width 91 height 33
click at [199, 156] on div "[PERSON_NAME] Construction Ltd" at bounding box center [186, 164] width 138 height 33
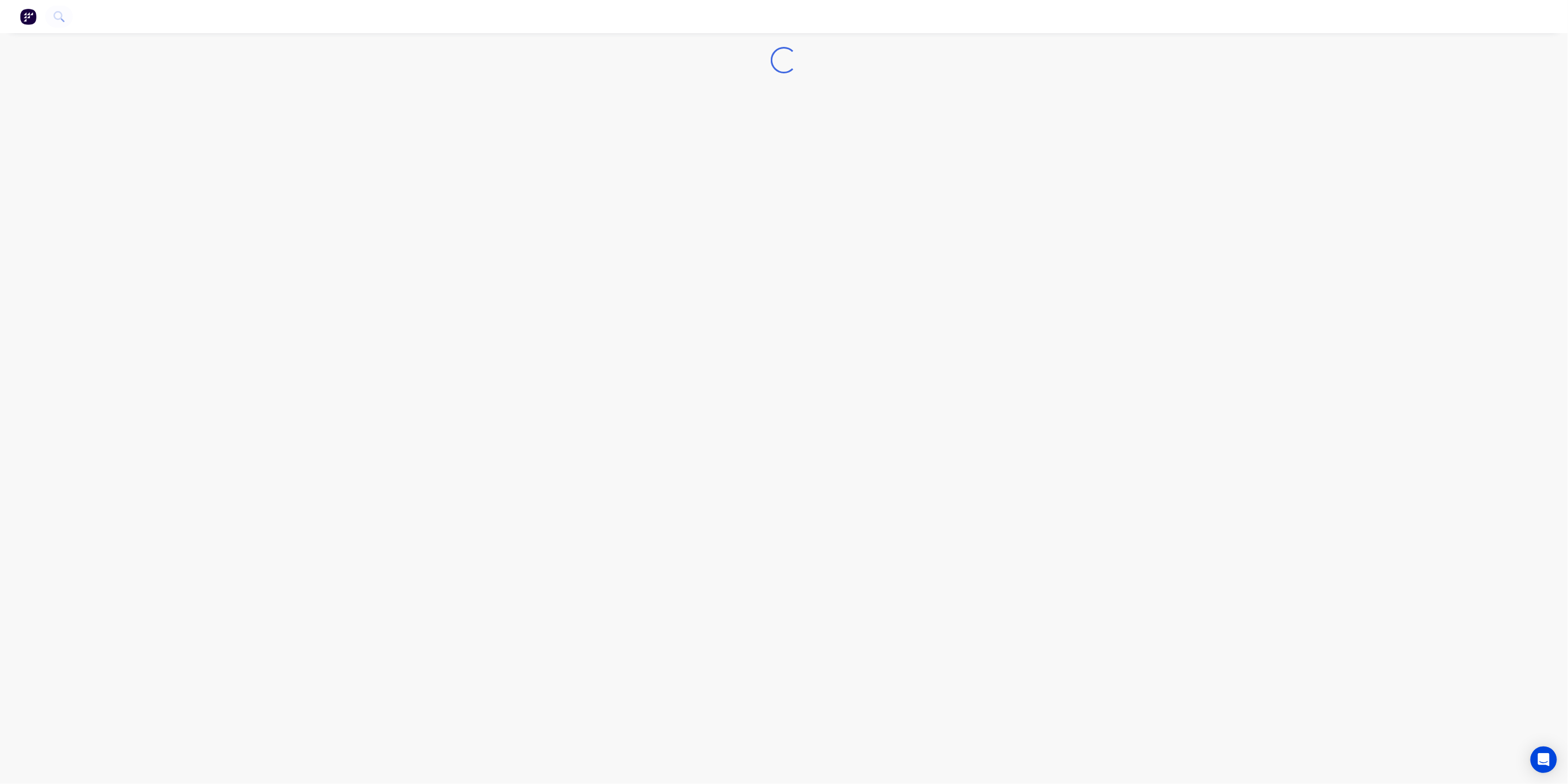
click at [199, 156] on div "Loading..." at bounding box center [784, 392] width 1568 height 784
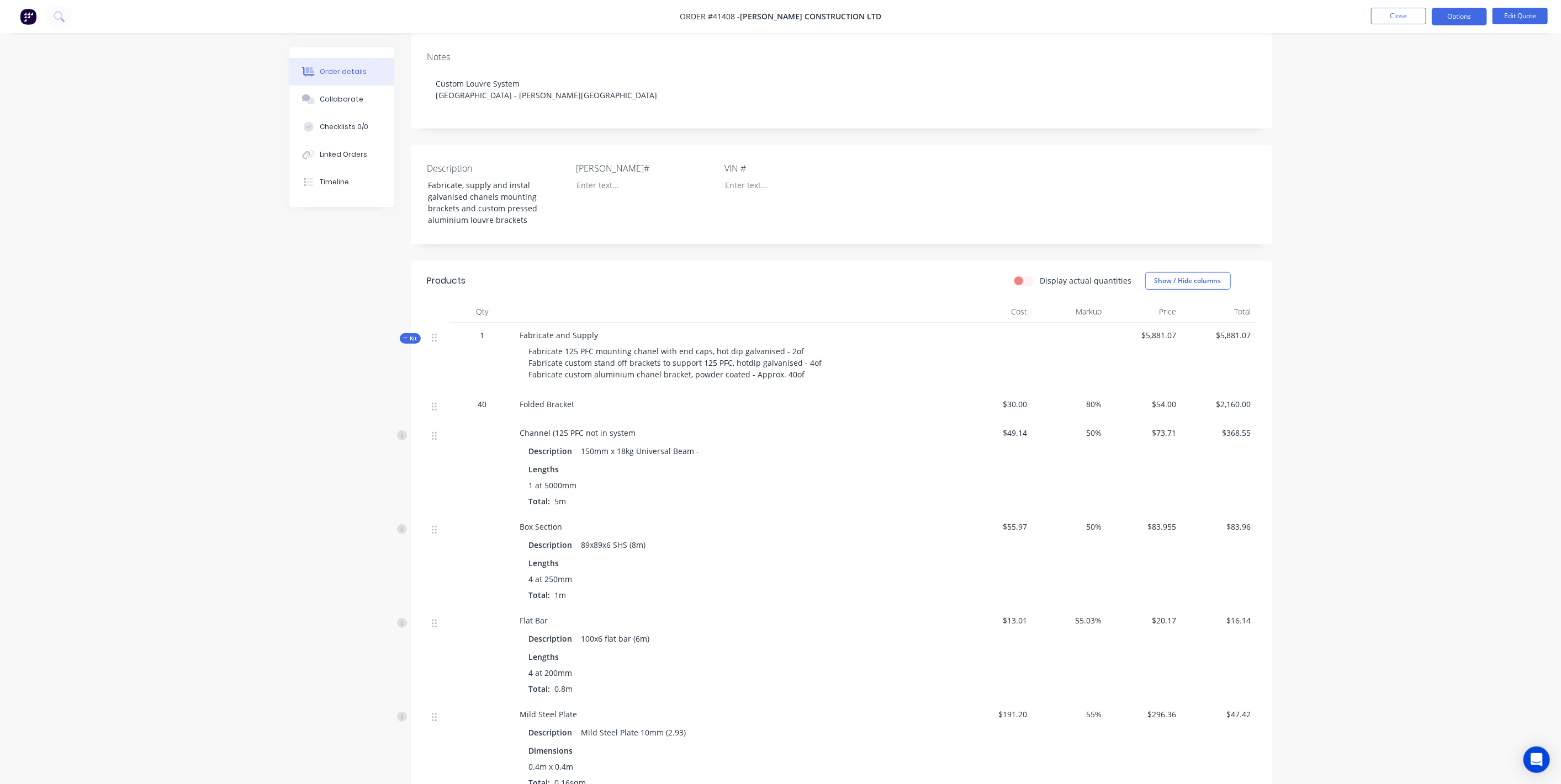
scroll to position [204, 0]
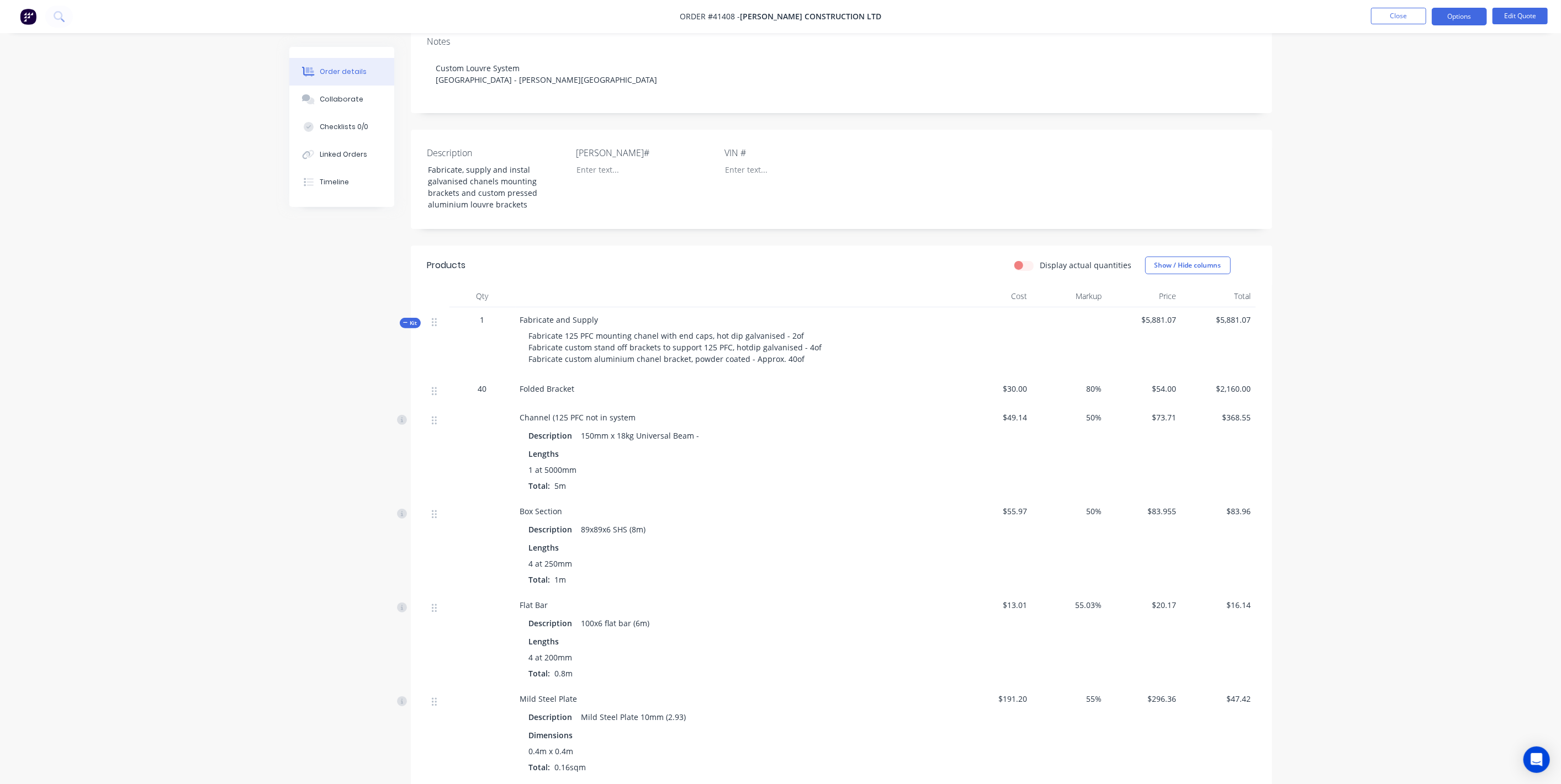
click at [649, 342] on span "Fabricate 125 PFC mounting chanel with end caps, hot dip galvanised - 2of Fabri…" at bounding box center [675, 347] width 293 height 33
click at [1521, 13] on button "Edit Quote" at bounding box center [1520, 16] width 55 height 17
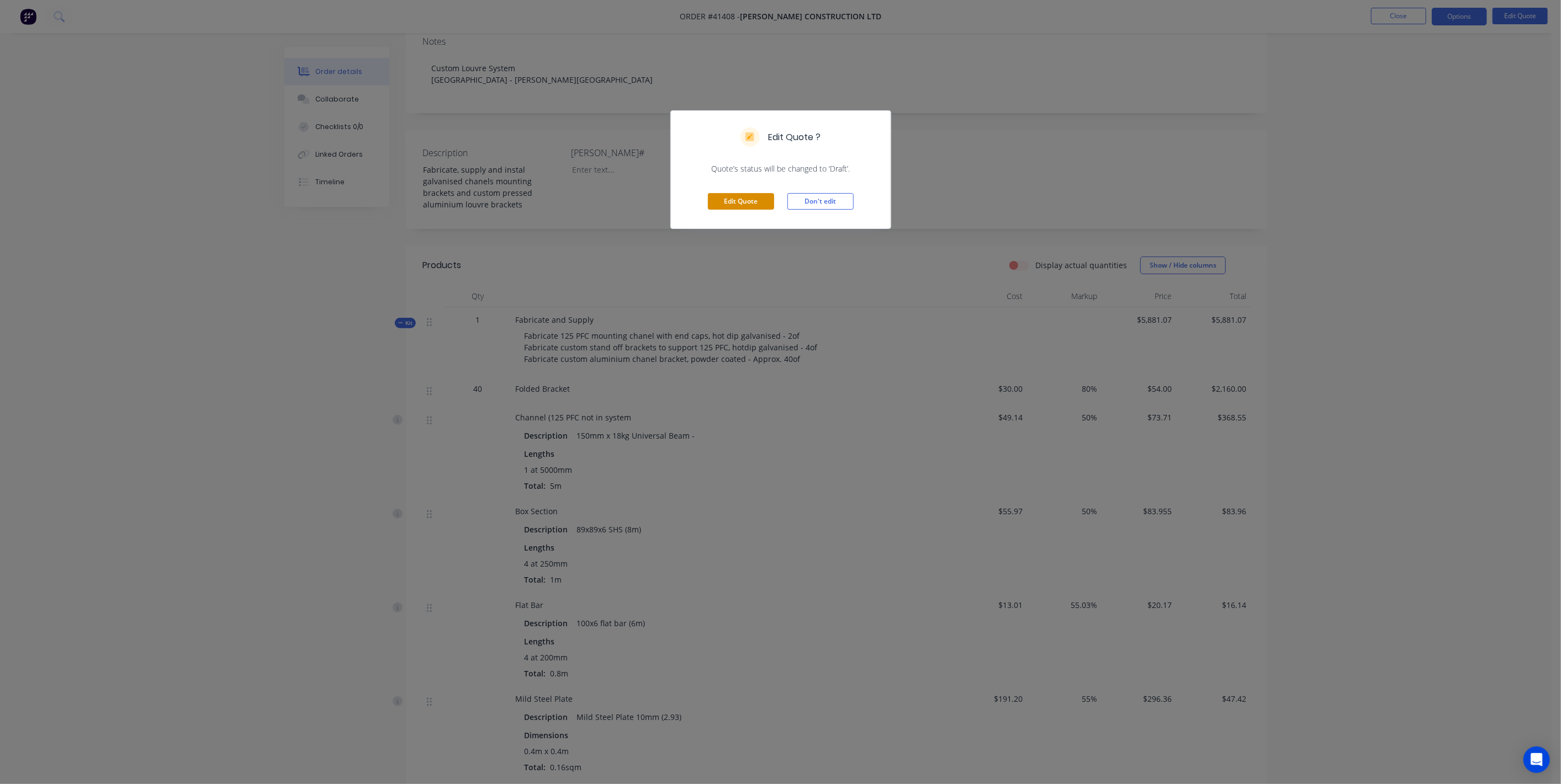
click at [760, 206] on button "Edit Quote" at bounding box center [740, 201] width 66 height 17
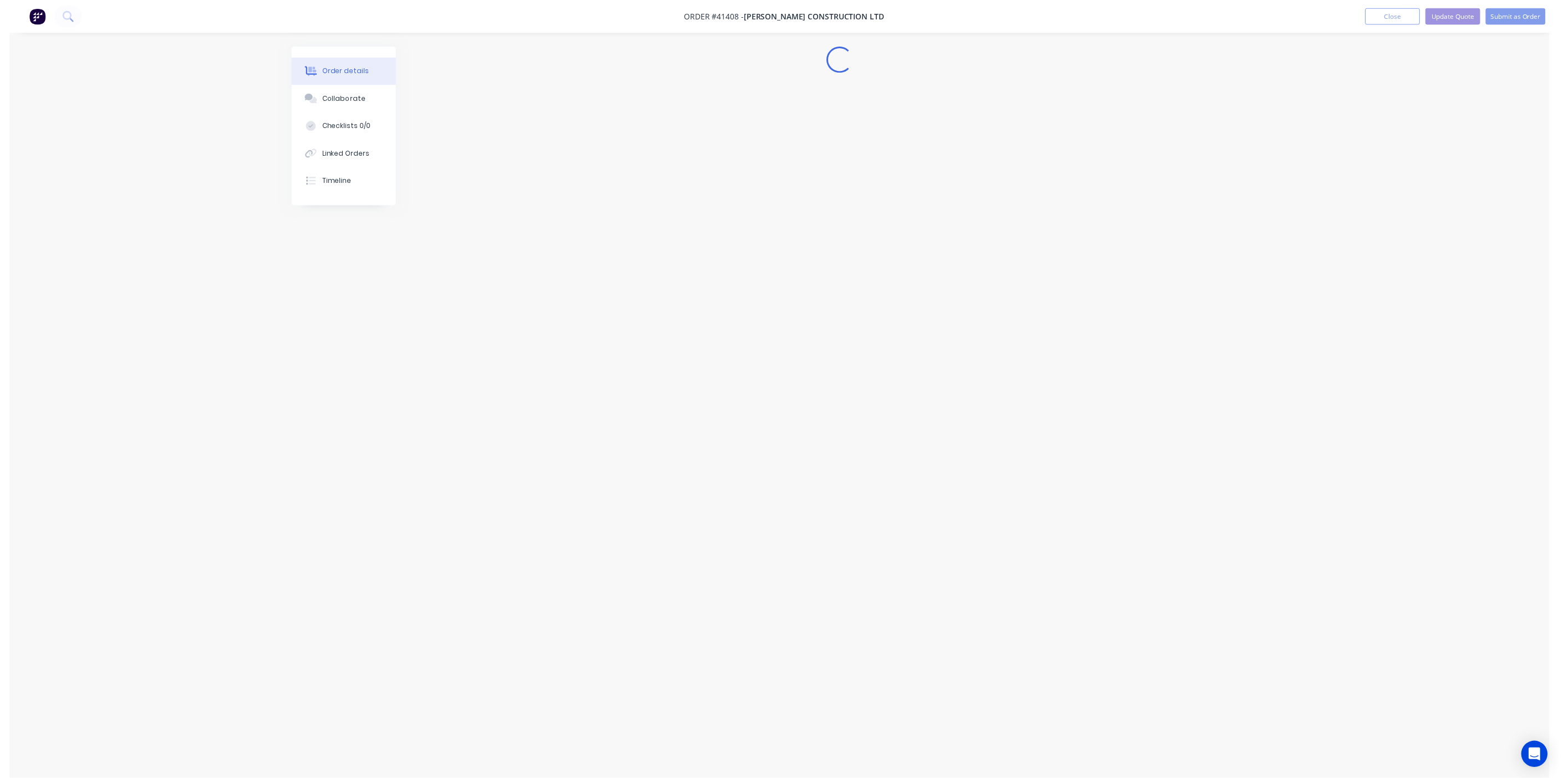
scroll to position [0, 0]
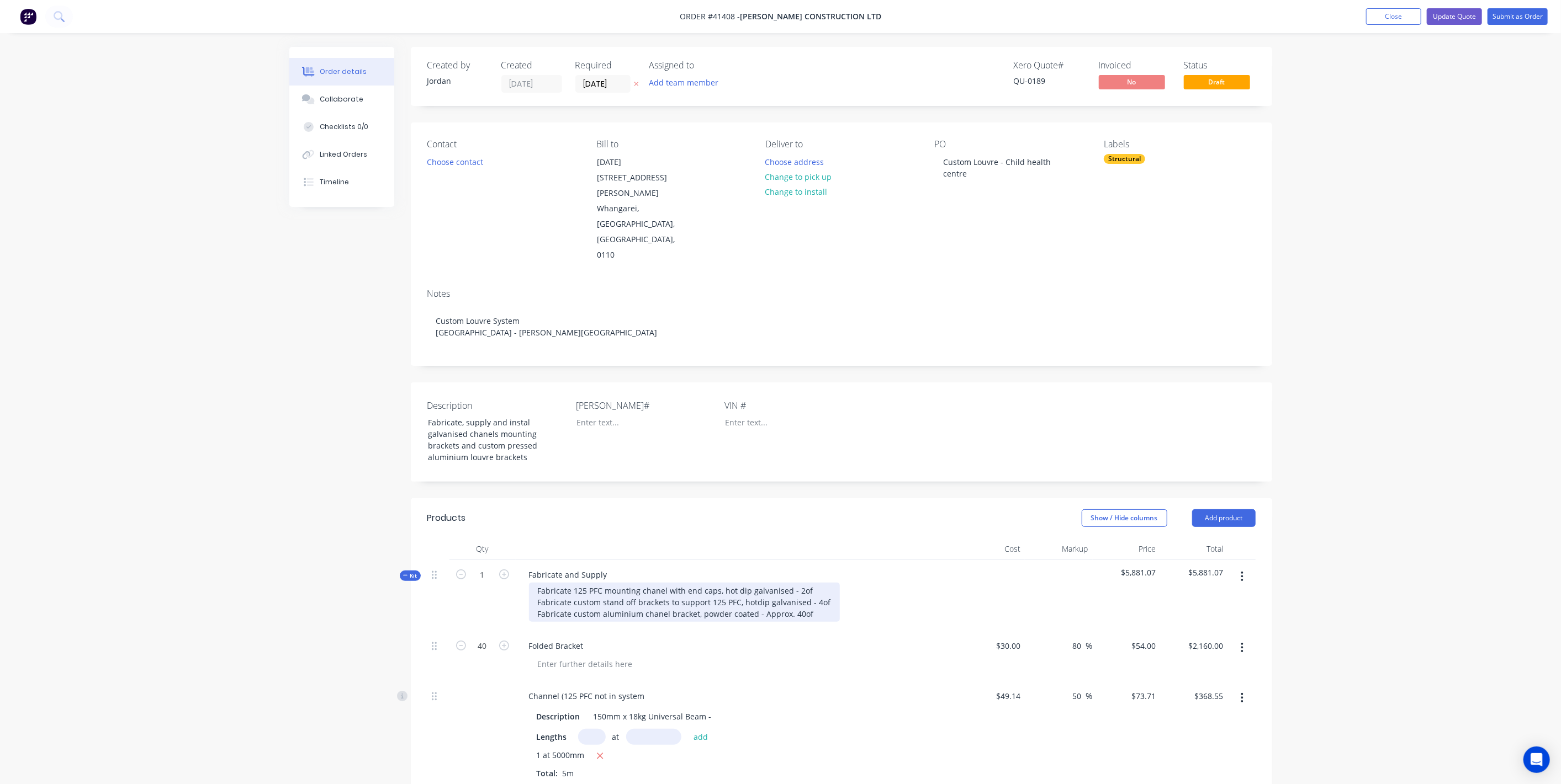
click at [657, 583] on div "Fabricate 125 PFC mounting chanel with end caps, hot dip galvanised - 2of Fabri…" at bounding box center [683, 602] width 310 height 40
click at [924, 583] on div "Fabricate 125 PFC mounting chanel with end caps, hot dip galvanised - 2of Fabri…" at bounding box center [736, 602] width 433 height 40
click at [1499, 15] on button "Submit as Order" at bounding box center [1517, 16] width 60 height 17
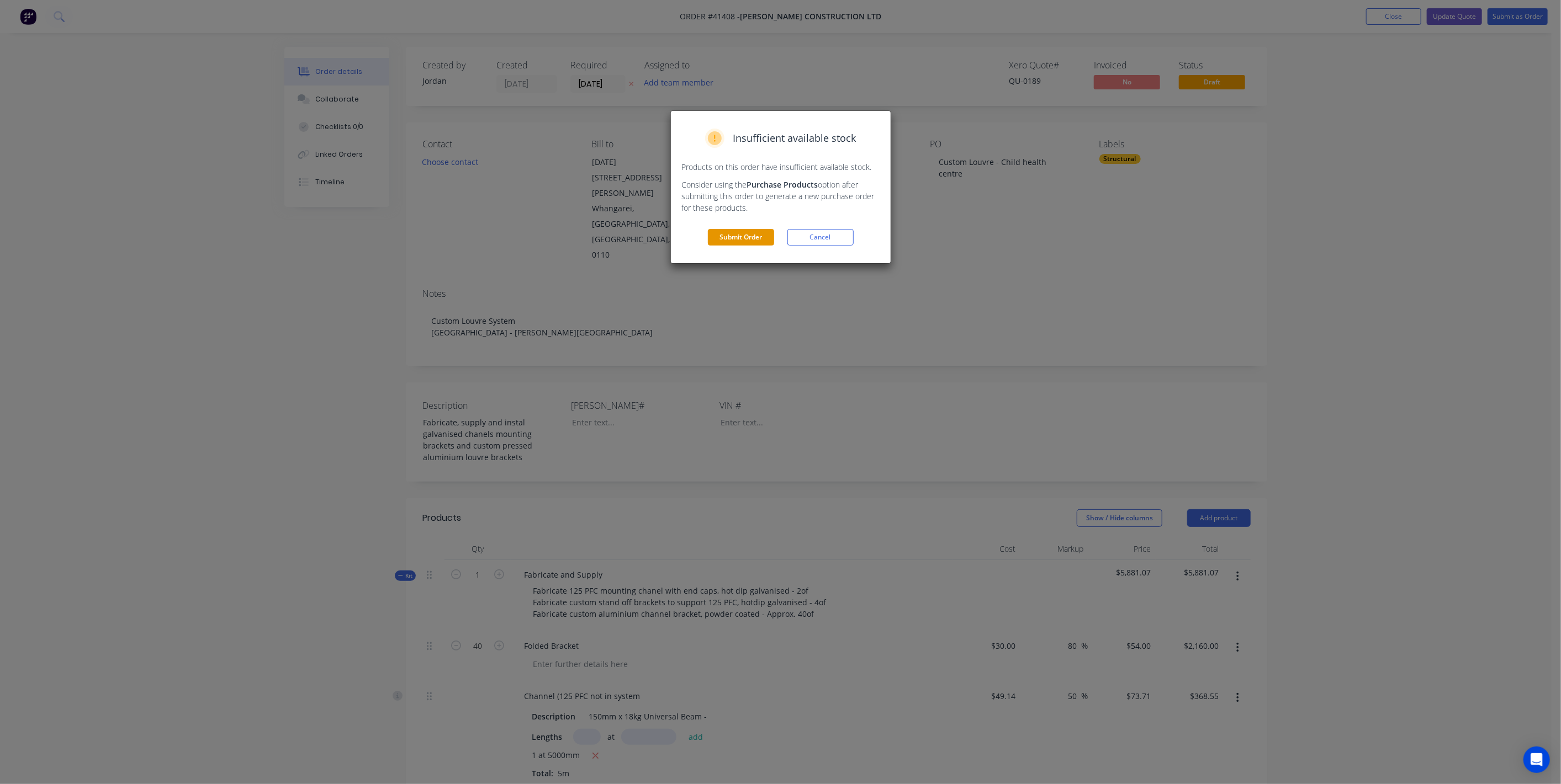
click at [741, 236] on button "Submit Order" at bounding box center [740, 237] width 66 height 17
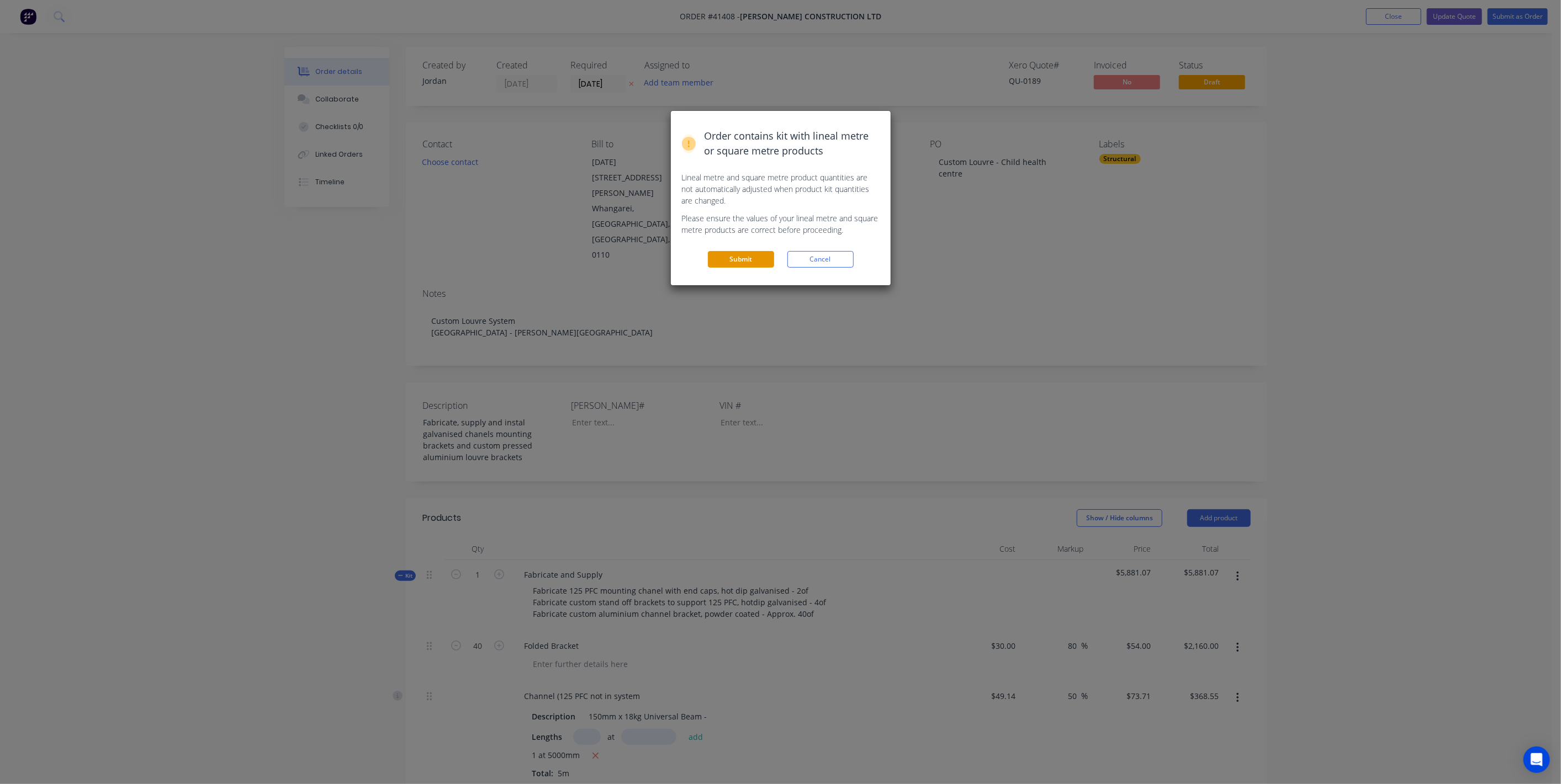
click at [740, 253] on button "Submit" at bounding box center [740, 259] width 66 height 17
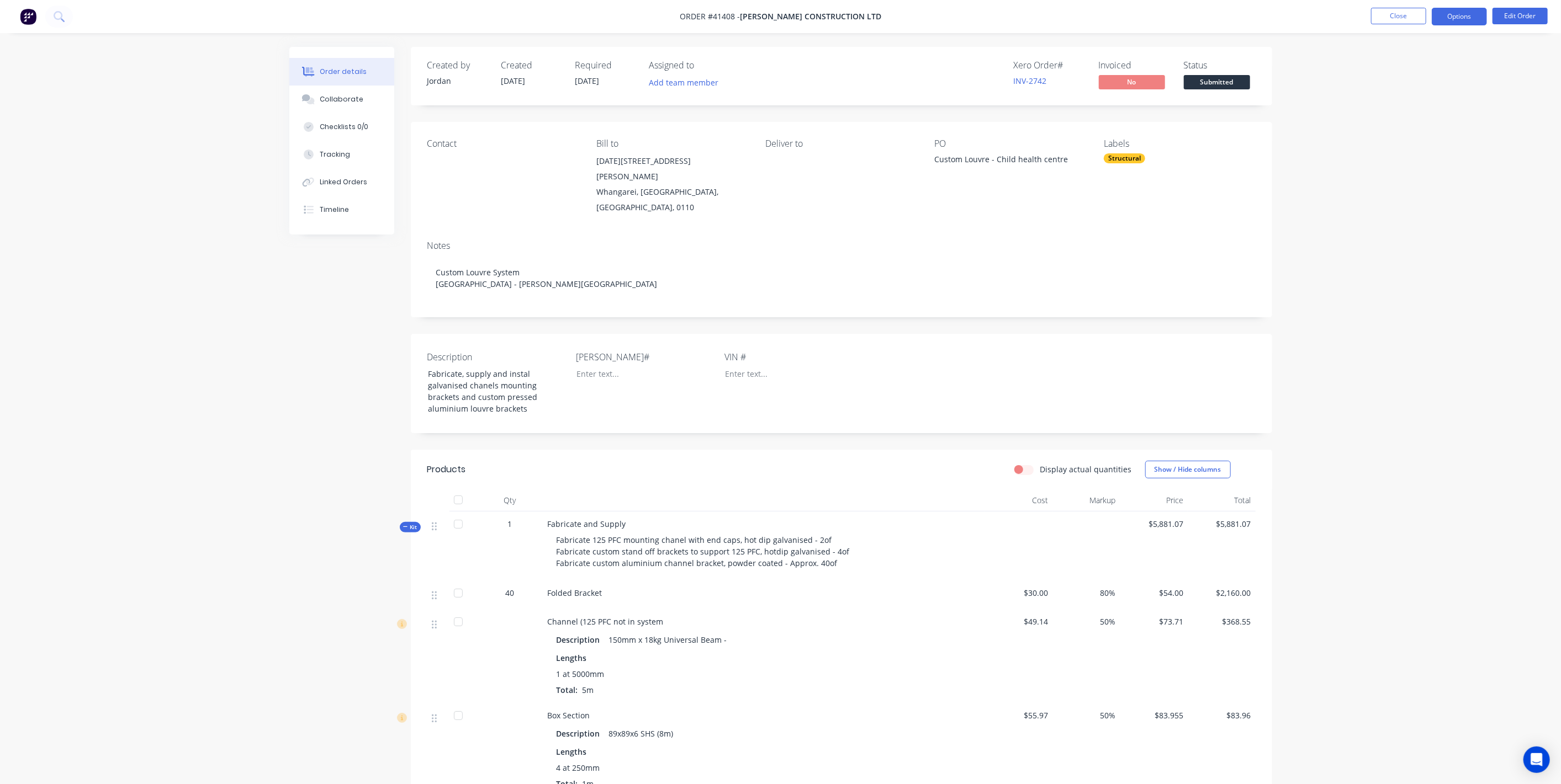
click at [1449, 19] on button "Options" at bounding box center [1459, 17] width 55 height 18
click at [1514, 17] on button "Edit Order" at bounding box center [1520, 16] width 55 height 17
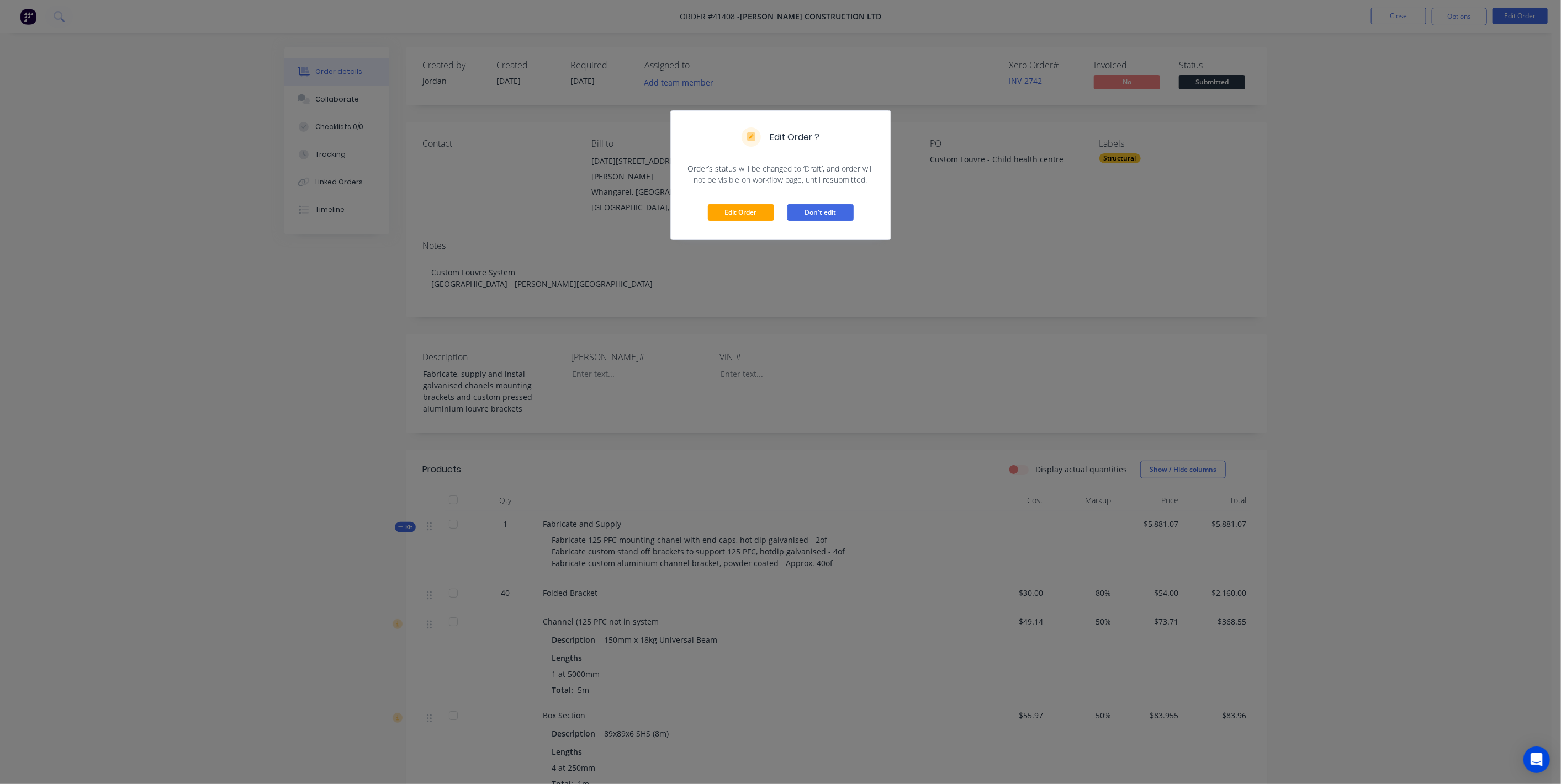
click at [805, 214] on button "Don't edit" at bounding box center [820, 212] width 66 height 17
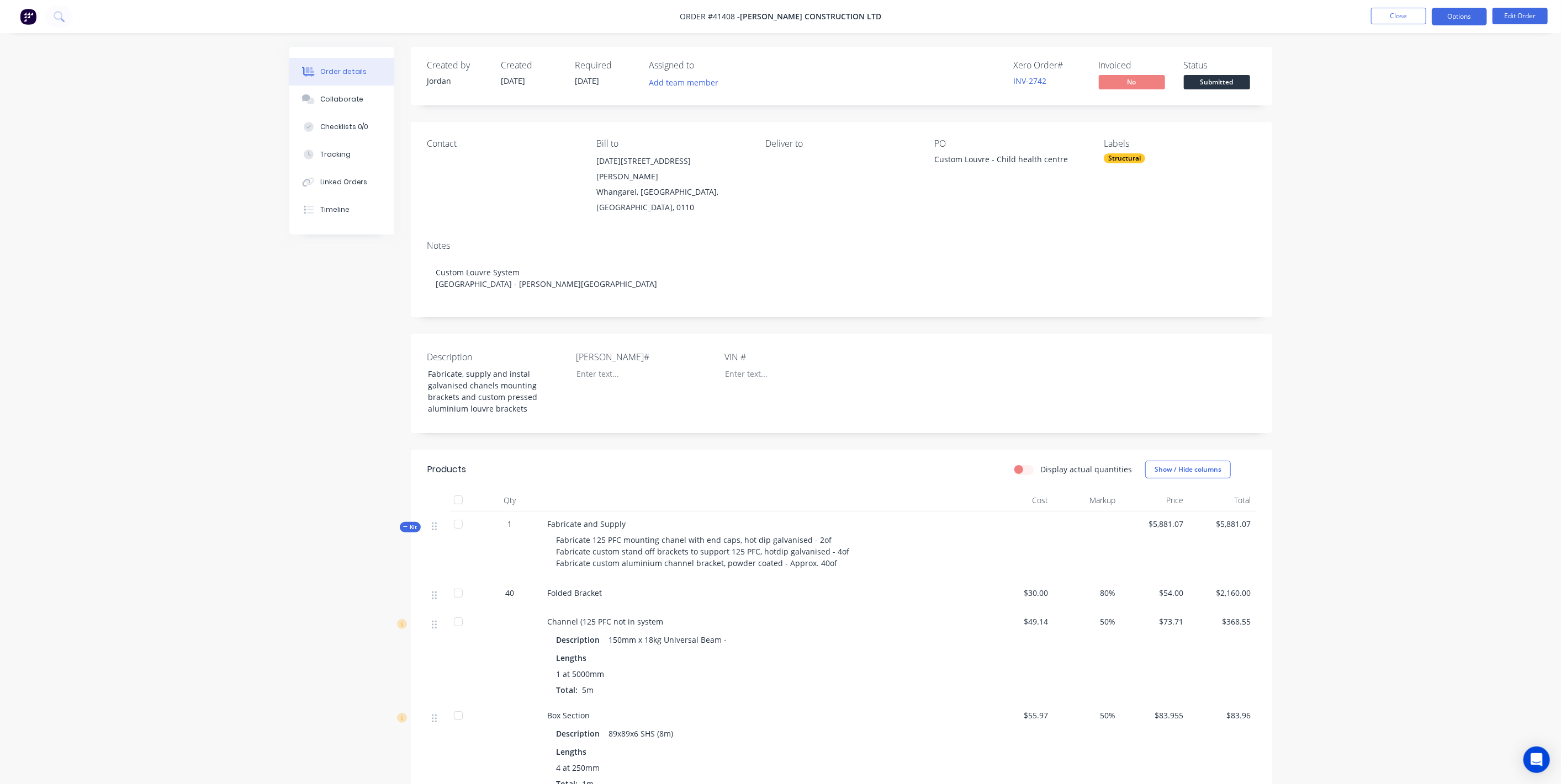
click at [1484, 14] on button "Options" at bounding box center [1459, 17] width 55 height 18
click at [1434, 285] on div "Convert to Quote" at bounding box center [1426, 287] width 102 height 16
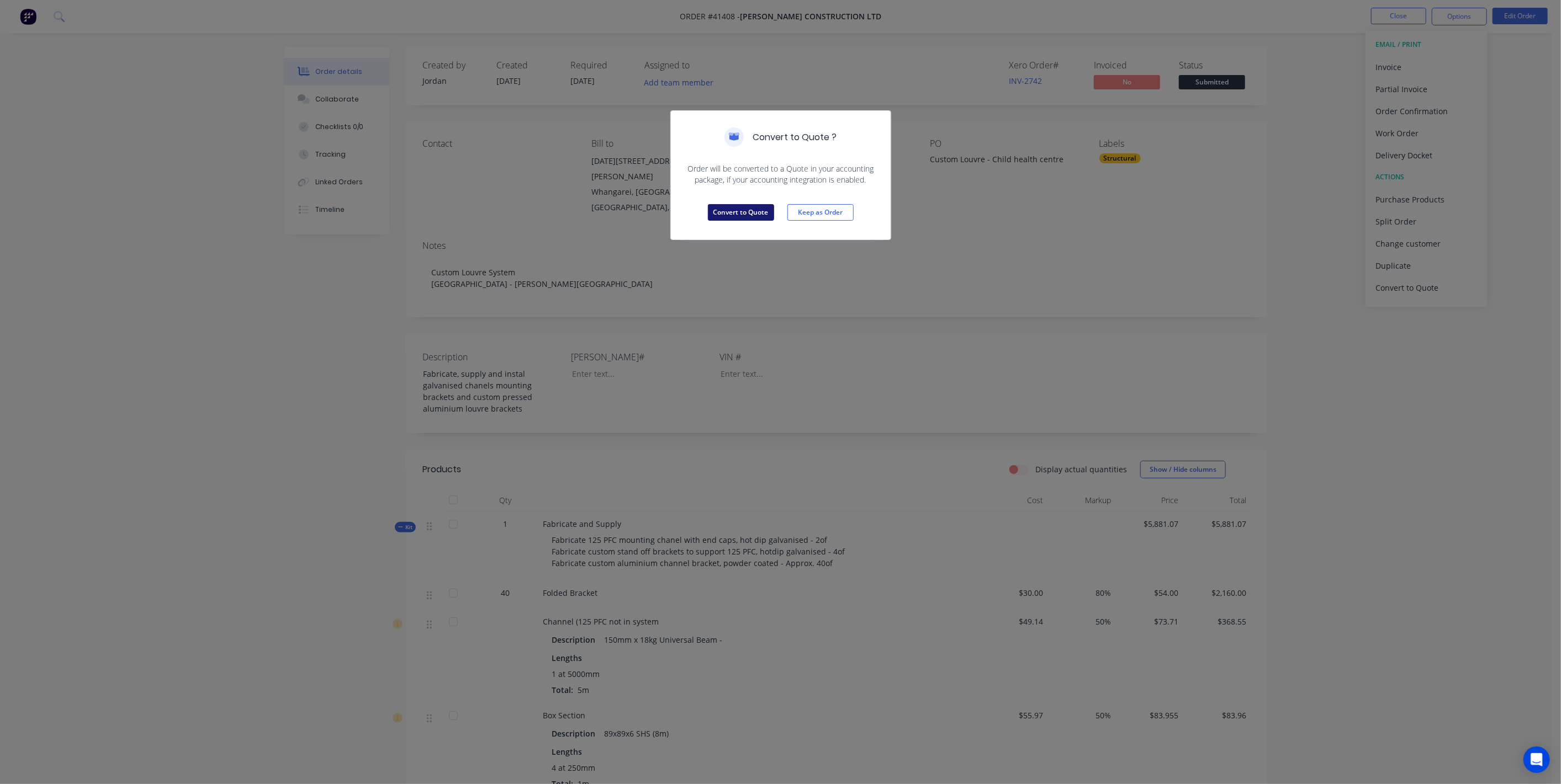
click at [720, 210] on button "Convert to Quote" at bounding box center [740, 212] width 66 height 17
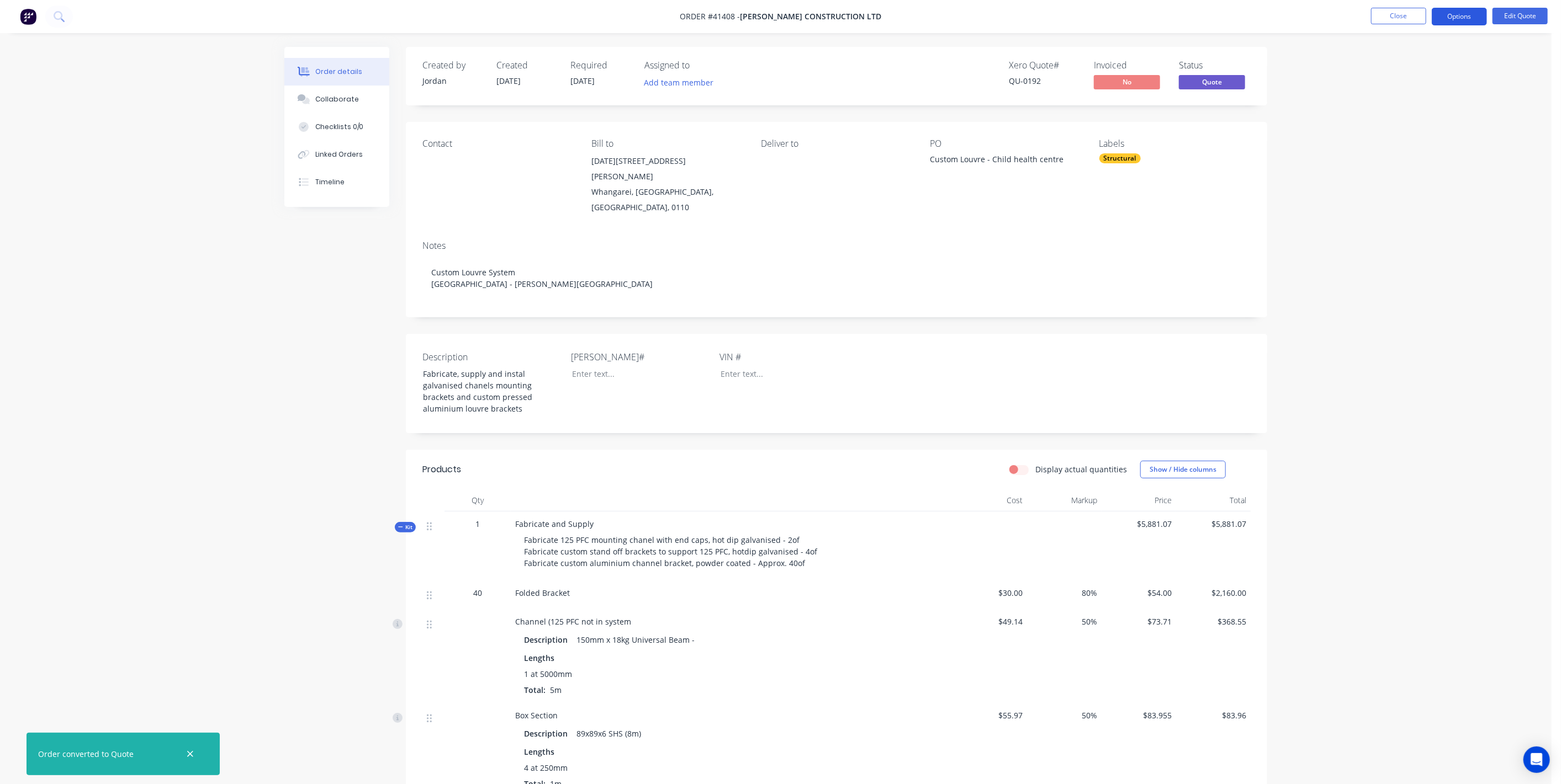
click at [1469, 18] on button "Options" at bounding box center [1459, 17] width 55 height 18
click at [1422, 70] on div "Quote" at bounding box center [1426, 67] width 102 height 16
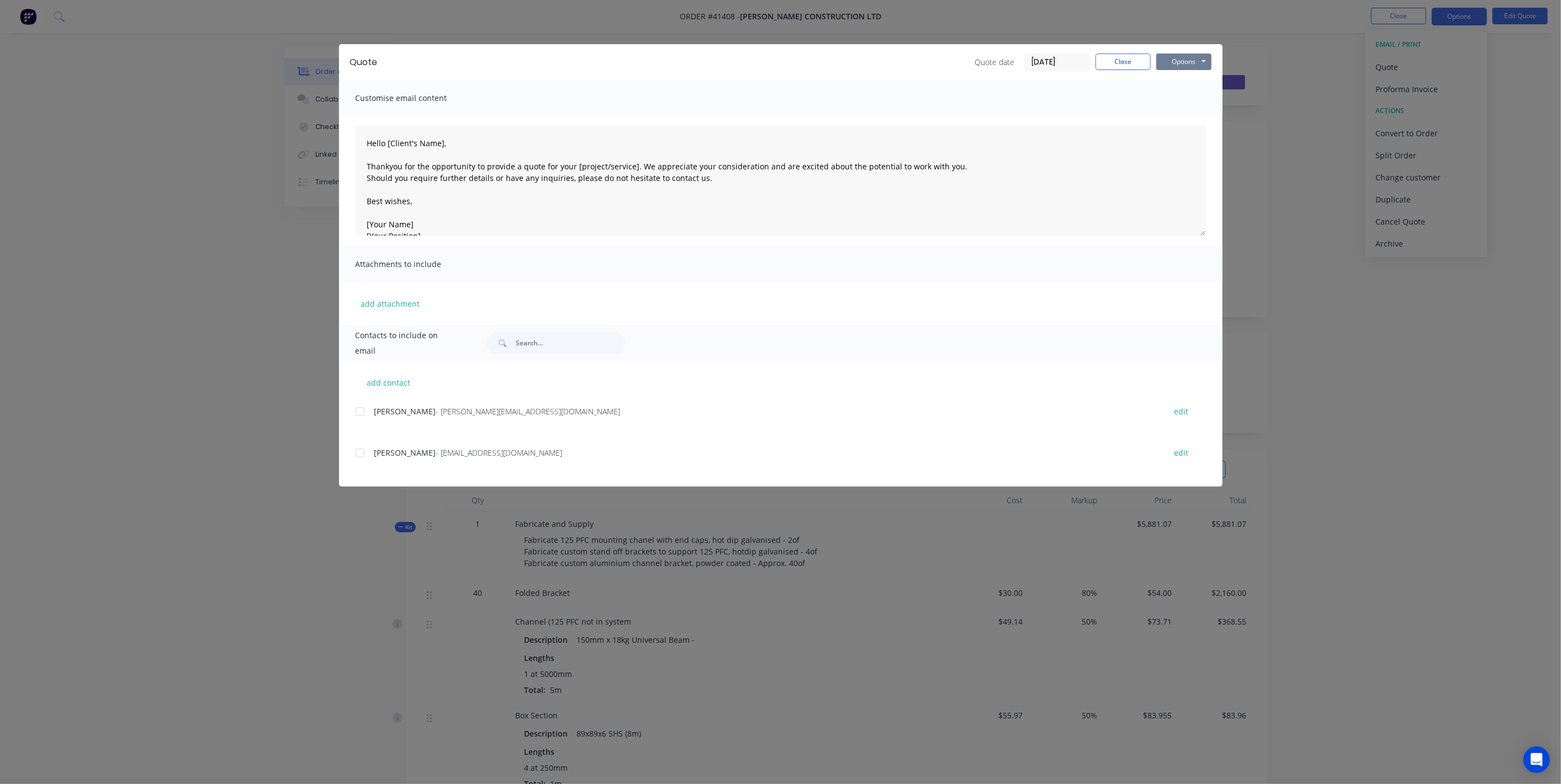
click at [1178, 61] on button "Options" at bounding box center [1183, 62] width 55 height 17
click at [1193, 82] on button "Preview" at bounding box center [1191, 81] width 70 height 18
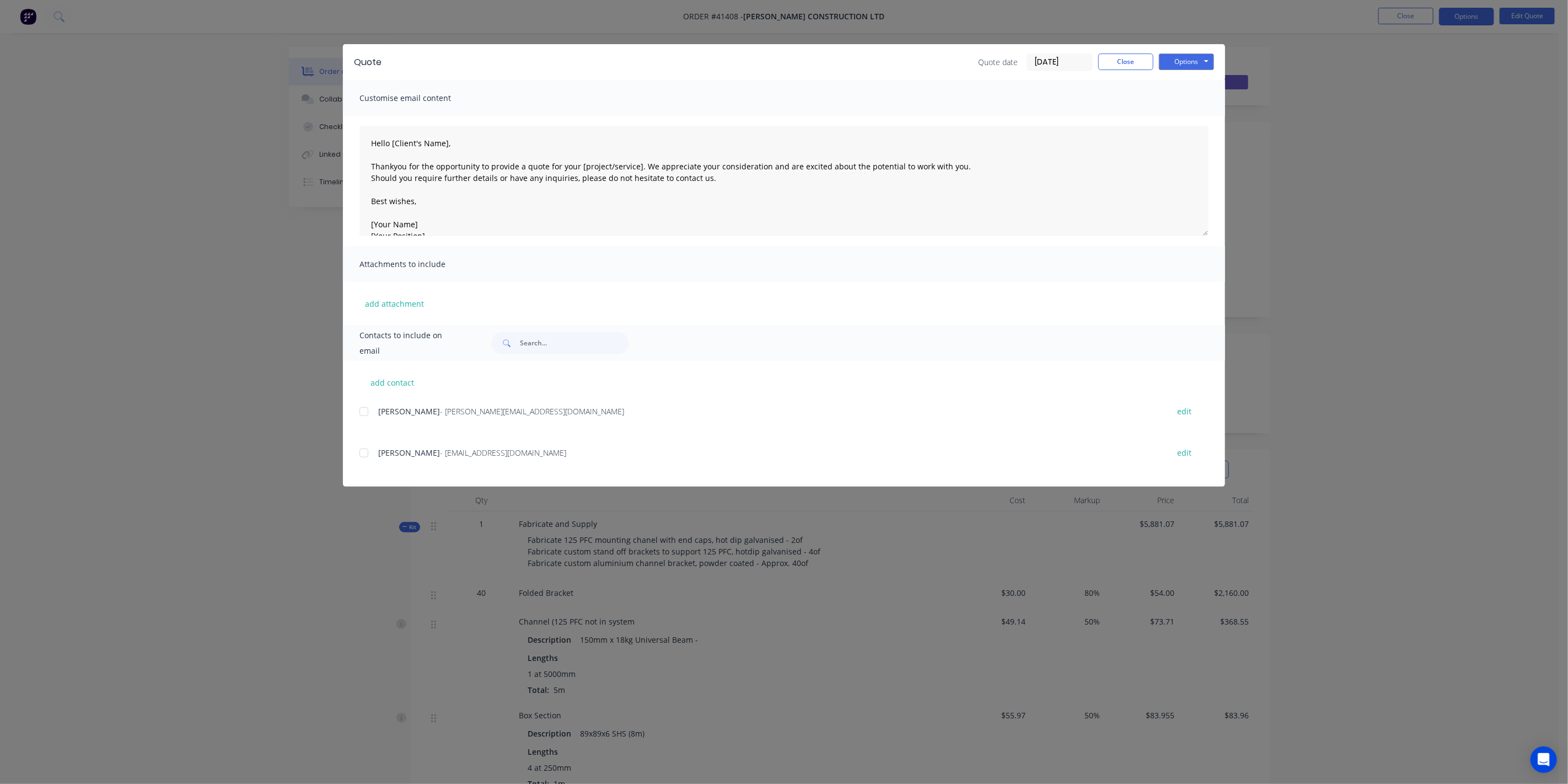
type textarea "Hello [Client's Name], Thankyou for the opportunity to provide a quote for your…"
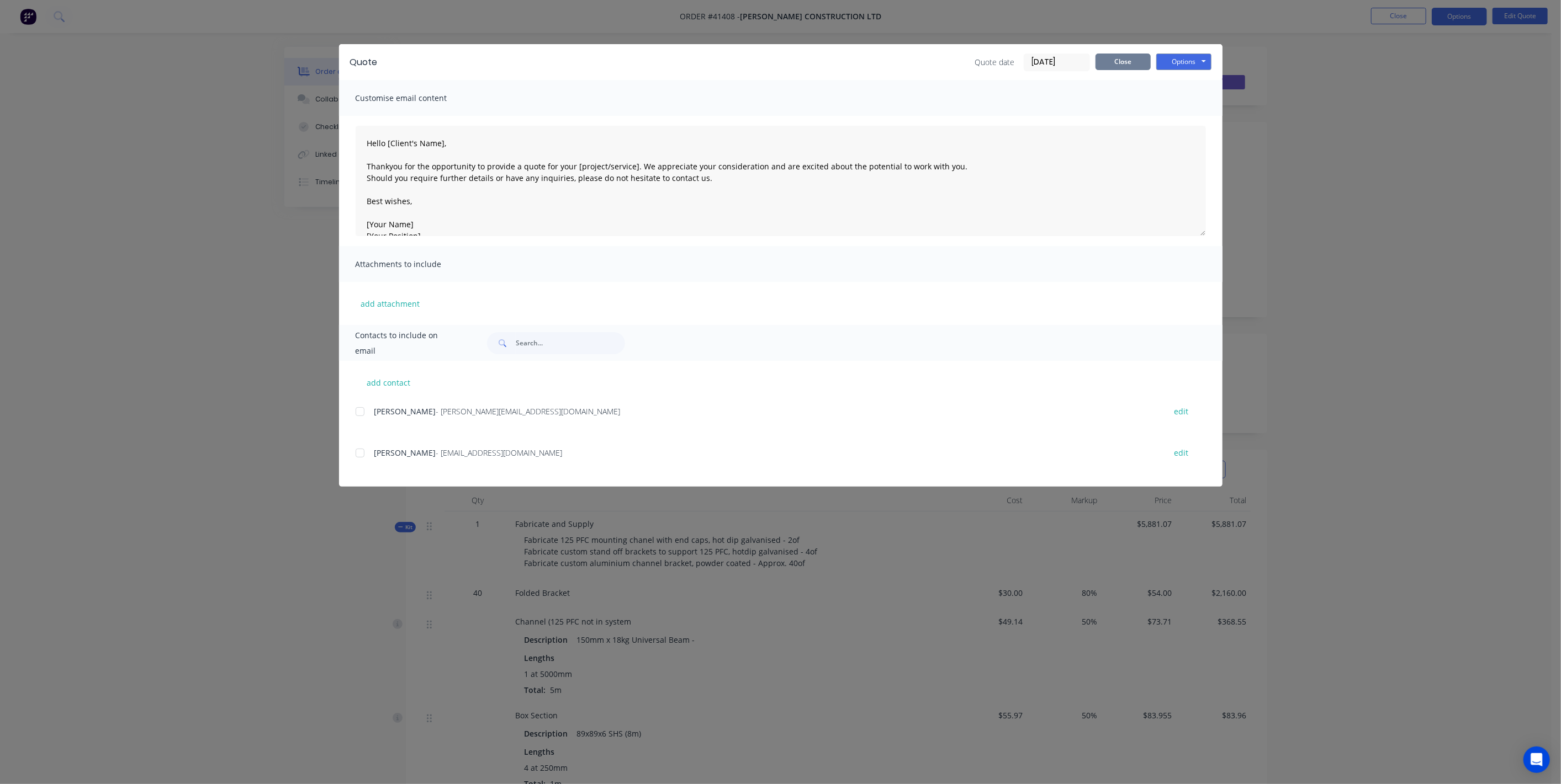
click at [1129, 61] on button "Close" at bounding box center [1122, 62] width 55 height 17
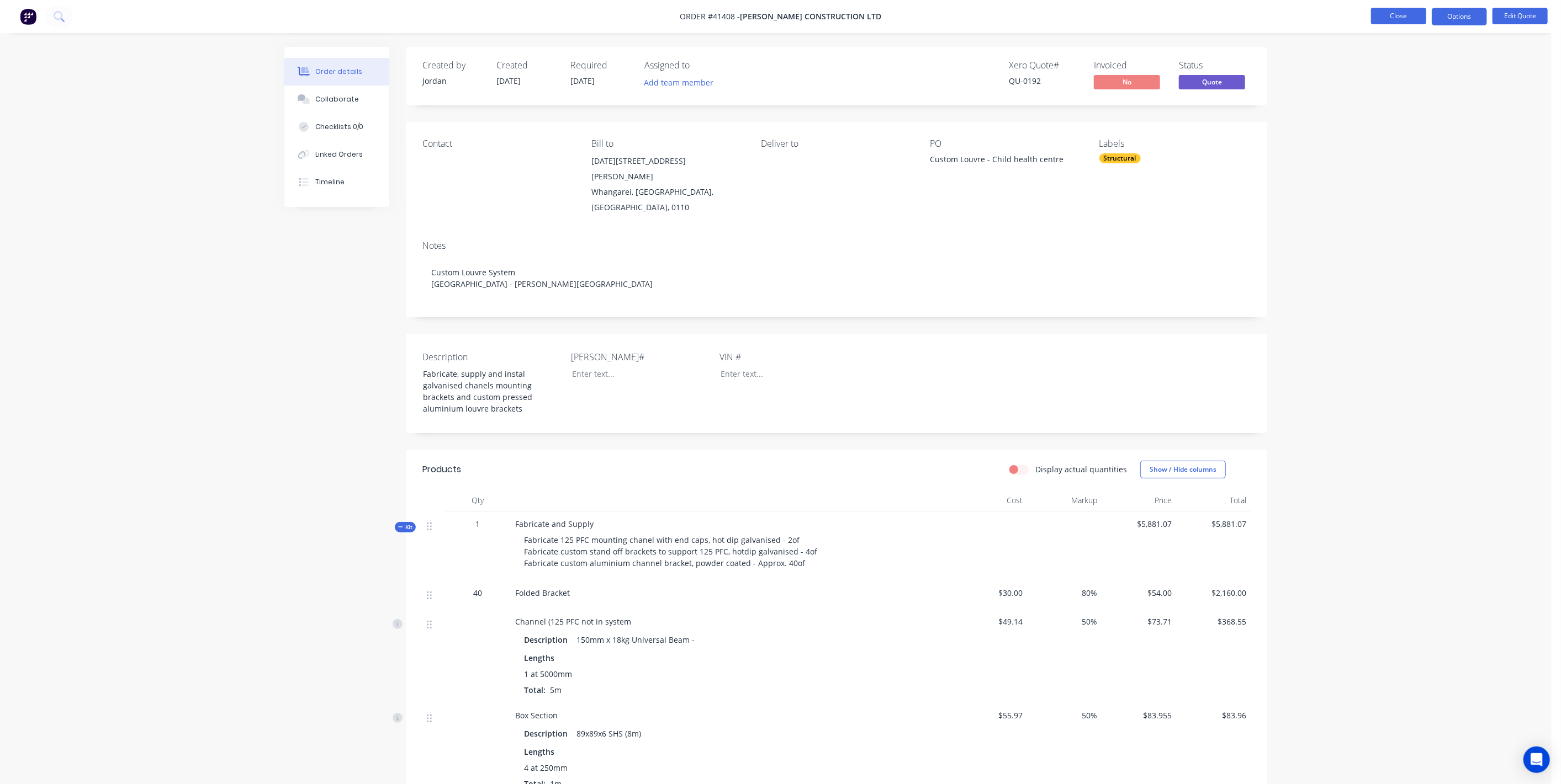
click at [1406, 17] on button "Close" at bounding box center [1398, 16] width 55 height 17
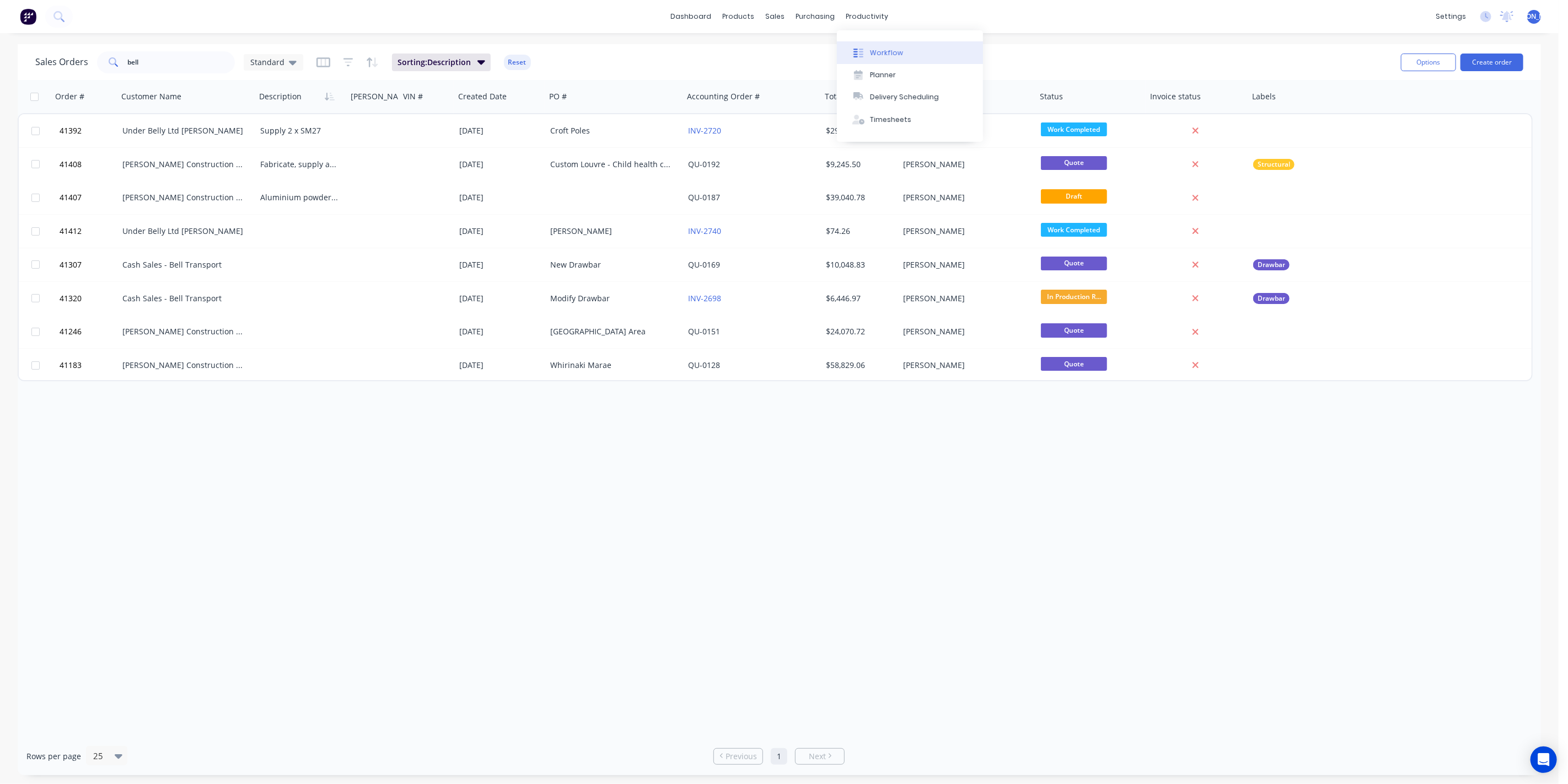
click at [878, 48] on div "Workflow" at bounding box center [887, 53] width 33 height 10
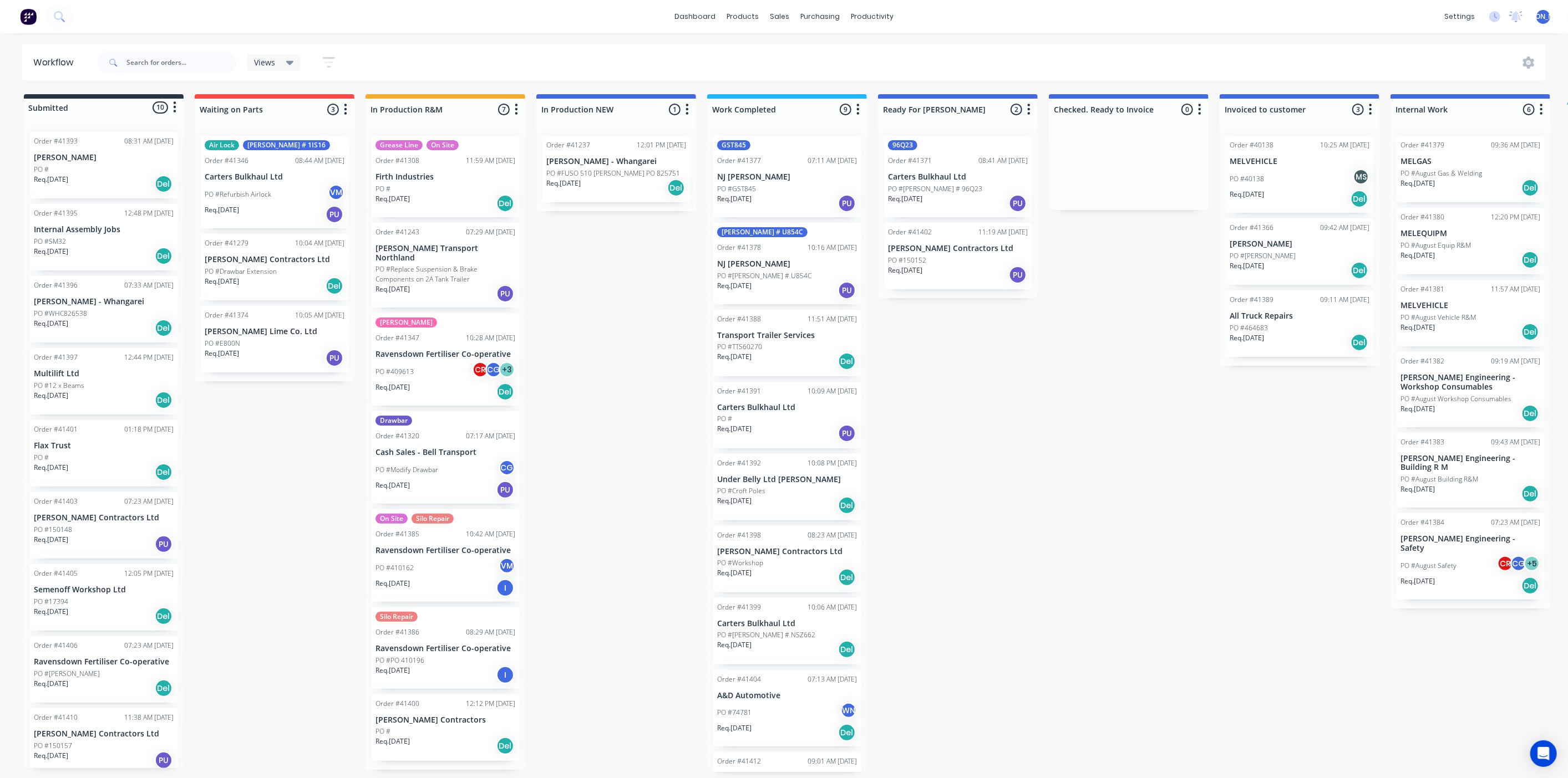
click at [591, 169] on p "PO #FUSO 510 Ali Tipper PO 825751" at bounding box center [612, 173] width 133 height 10
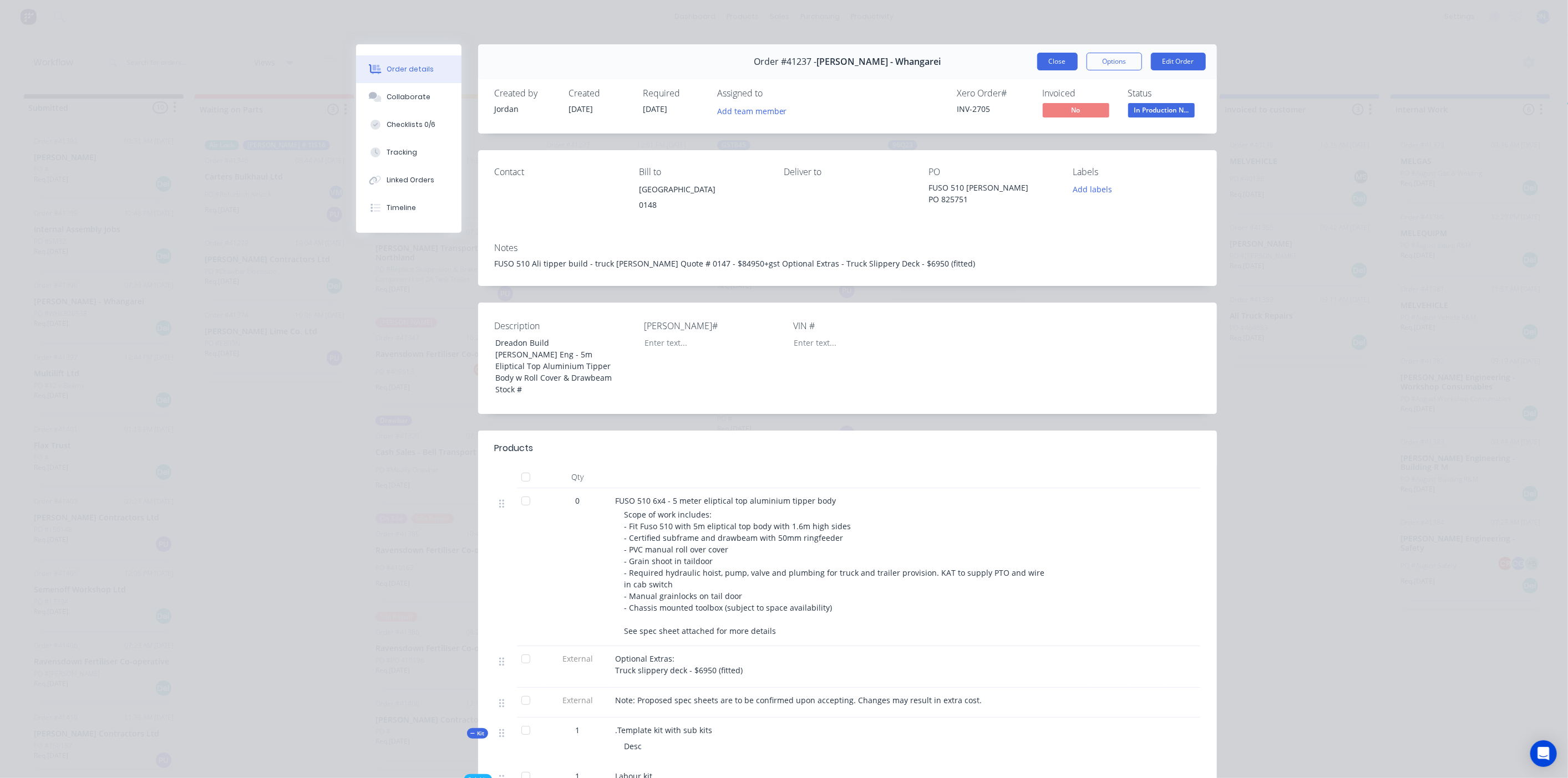
click at [1046, 55] on button "Close" at bounding box center [1057, 62] width 41 height 18
